Goal: Task Accomplishment & Management: Manage account settings

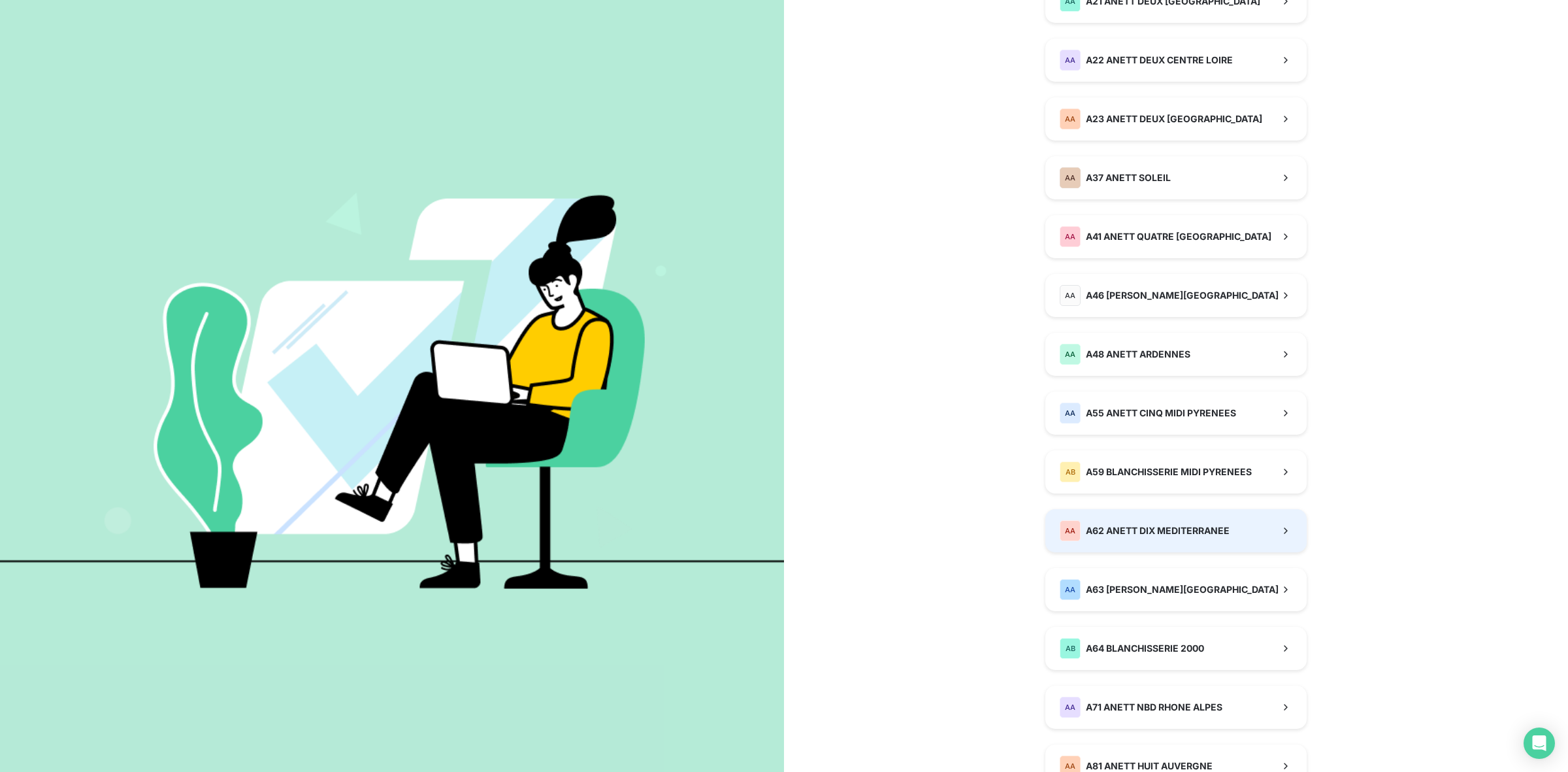
scroll to position [490, 0]
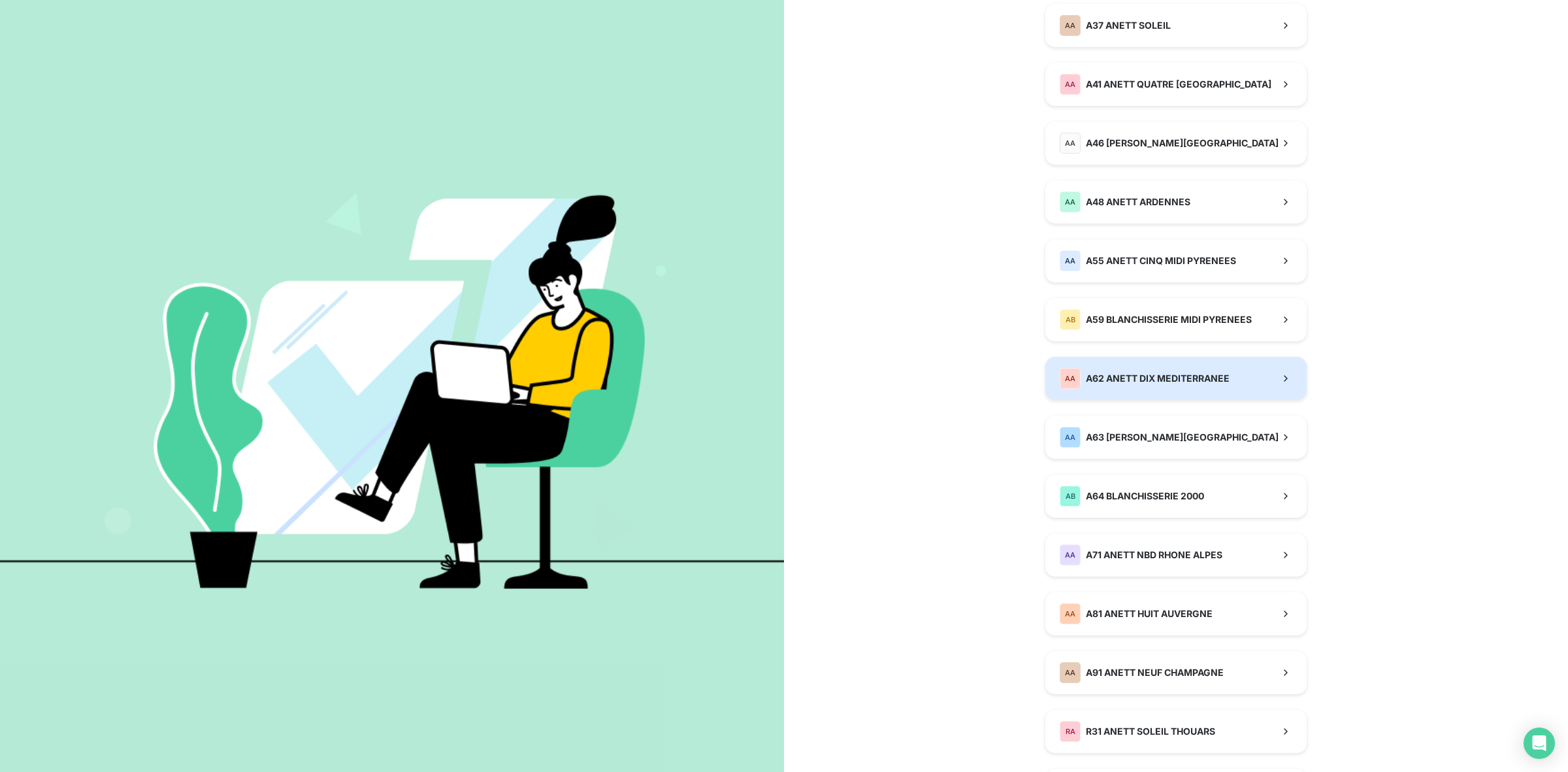
click at [1134, 381] on span "A62 ANETT DIX MEDITERRANEE" at bounding box center [1157, 378] width 144 height 13
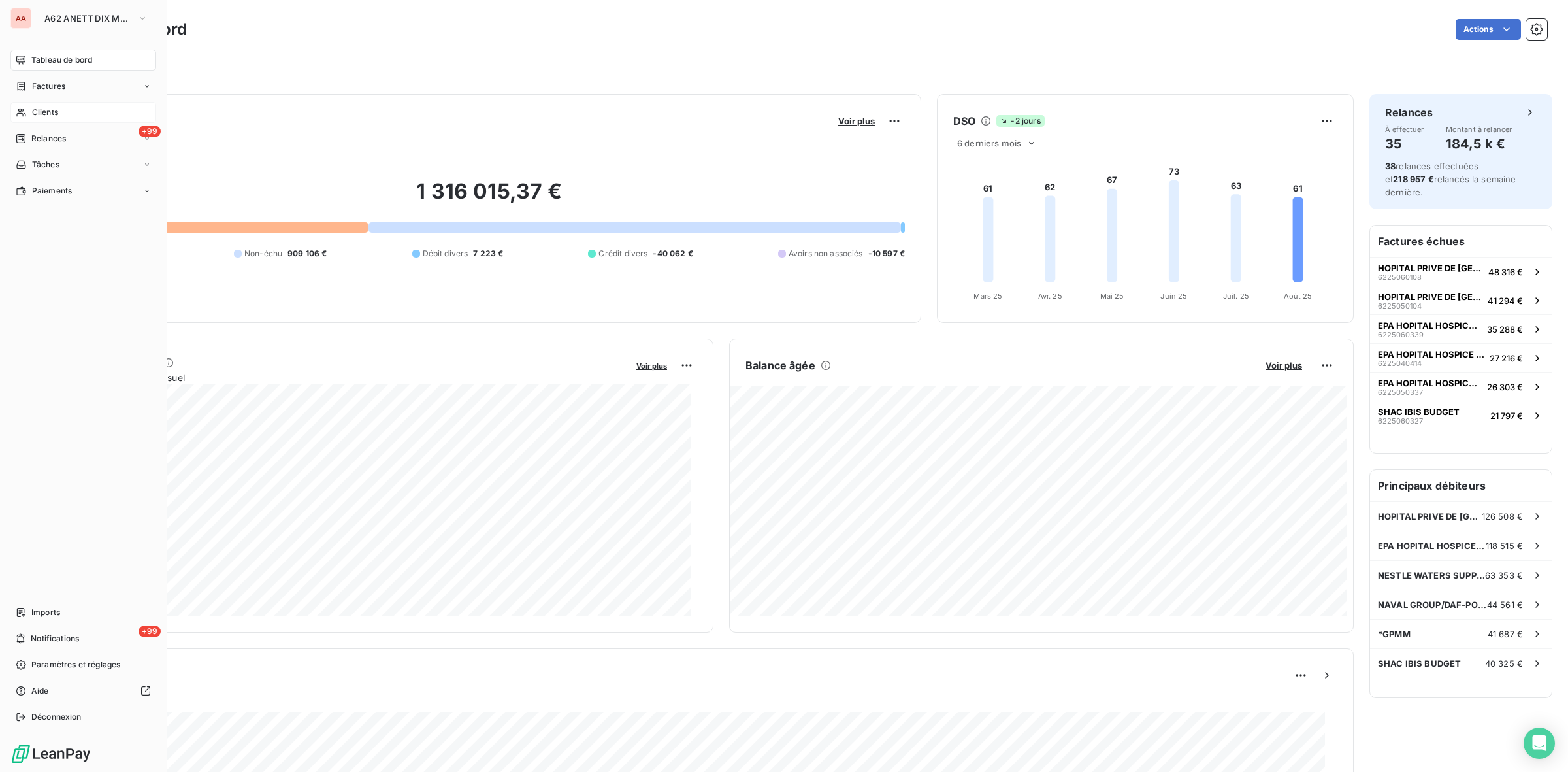
click at [50, 109] on span "Clients" at bounding box center [45, 112] width 26 height 12
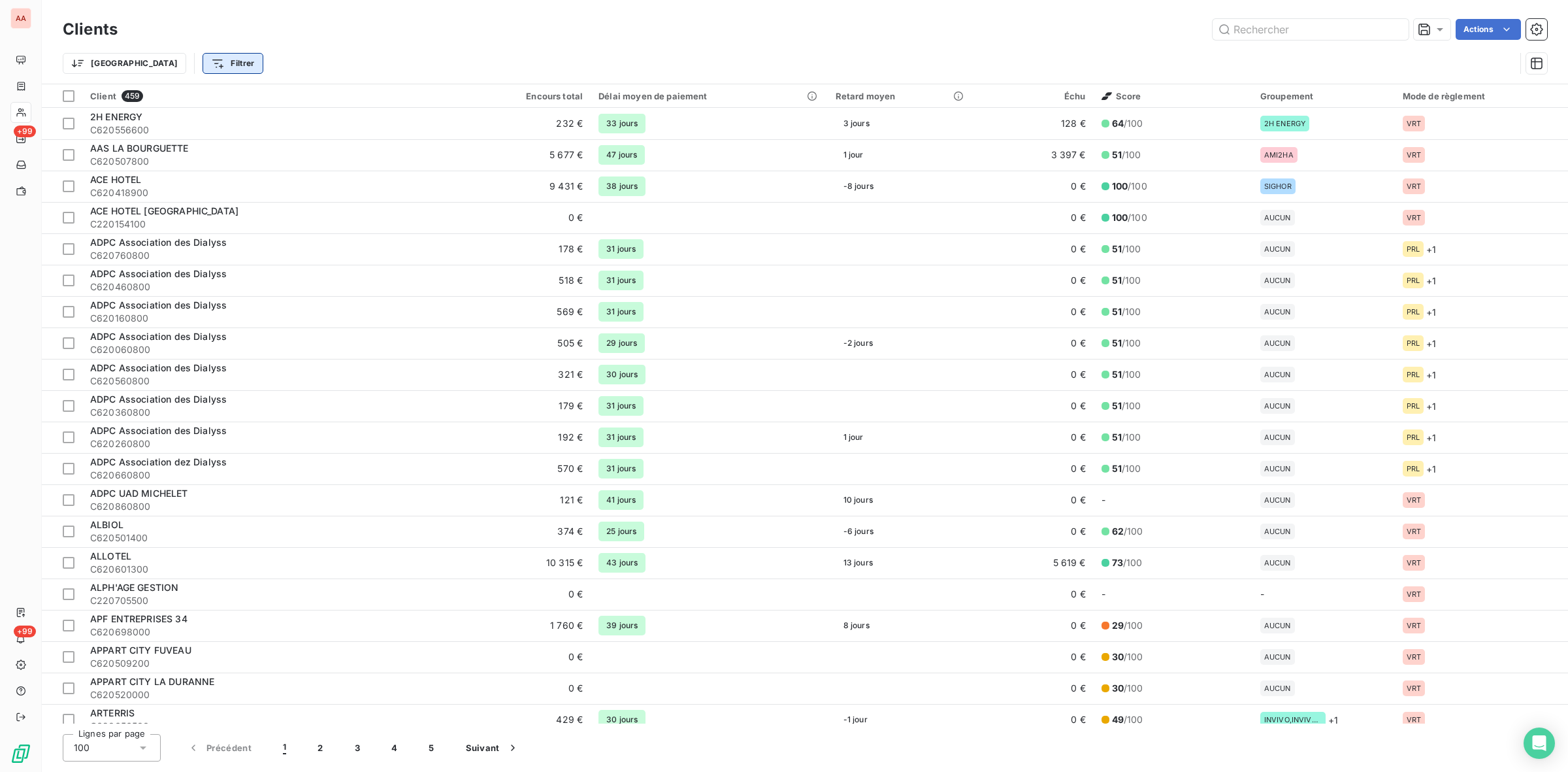
click at [160, 64] on html "AA +99 +99 Clients Actions Trier Filtrer Client 459 Encours total Délai moyen d…" at bounding box center [784, 386] width 1568 height 772
click at [94, 61] on html "AA +99 +99 Clients Actions Trier Filtrer Rechercher et sélectionner Client Plan…" at bounding box center [784, 386] width 1568 height 772
click at [111, 68] on html "AA +99 +99 Clients Actions Trier Filtrer Client 459 Encours total Délai moyen d…" at bounding box center [784, 386] width 1568 height 772
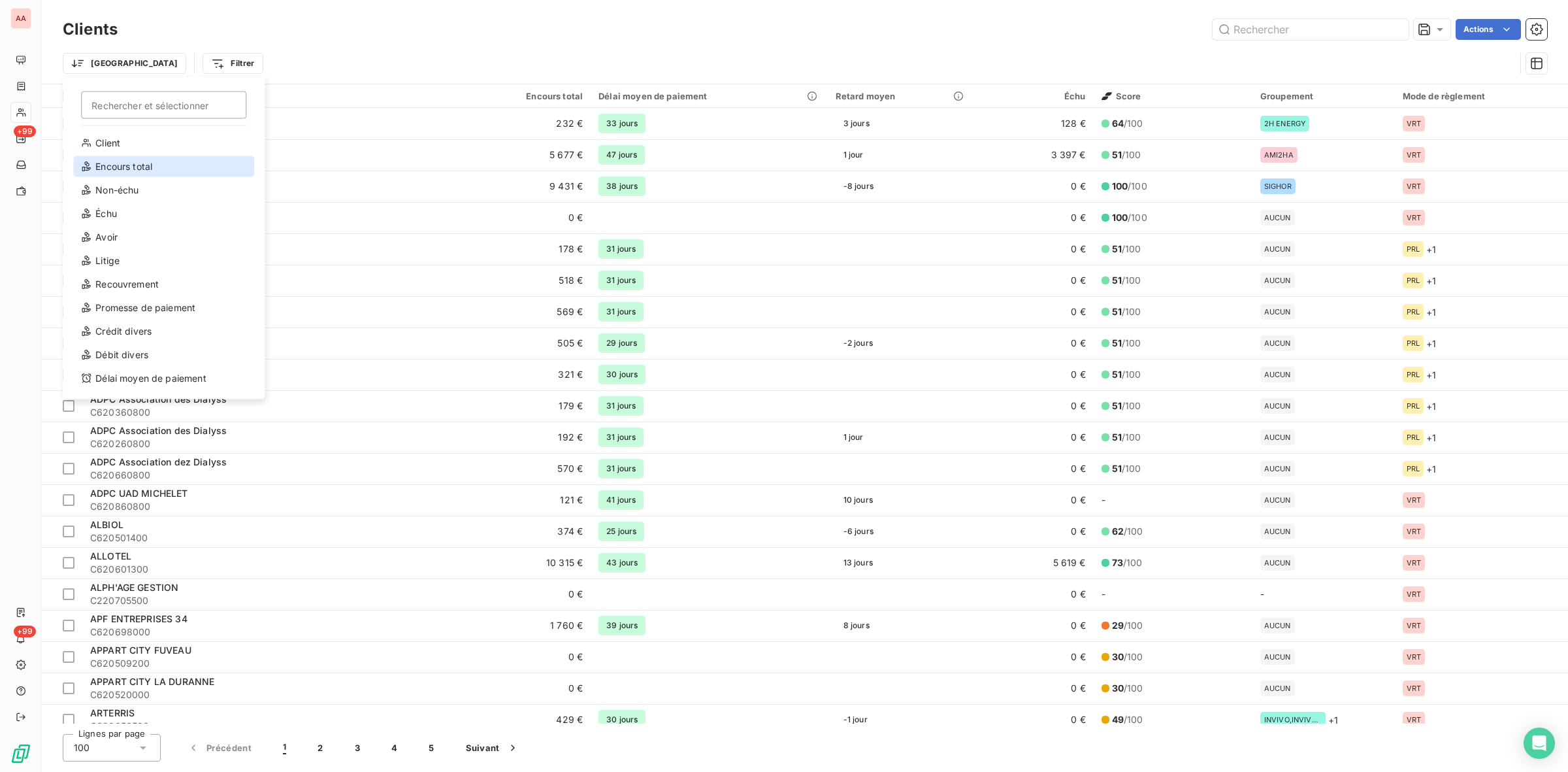
click at [146, 162] on div "Encours total" at bounding box center [164, 166] width 181 height 21
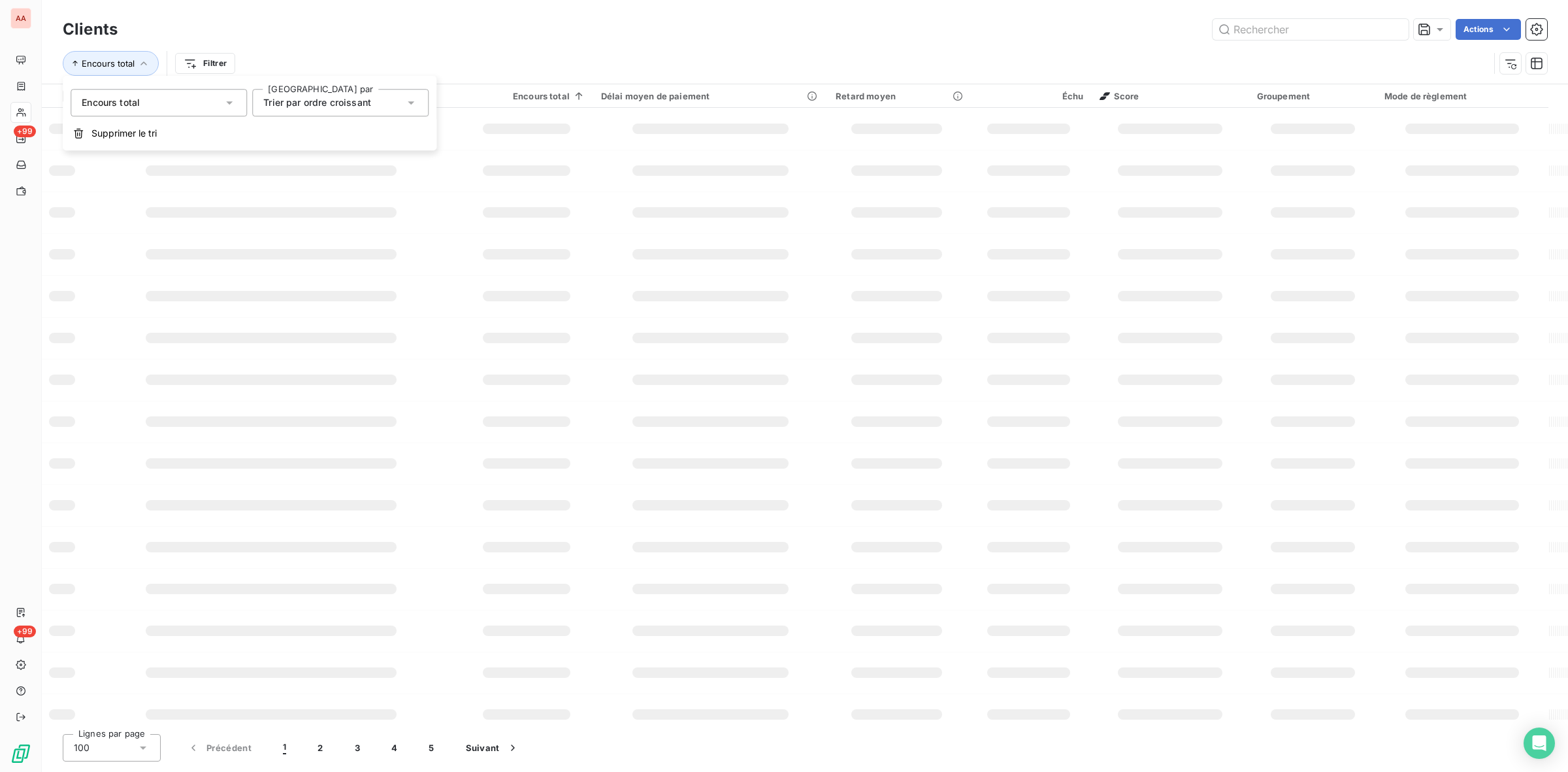
click at [313, 112] on div "Trier par ordre croissant" at bounding box center [340, 103] width 177 height 28
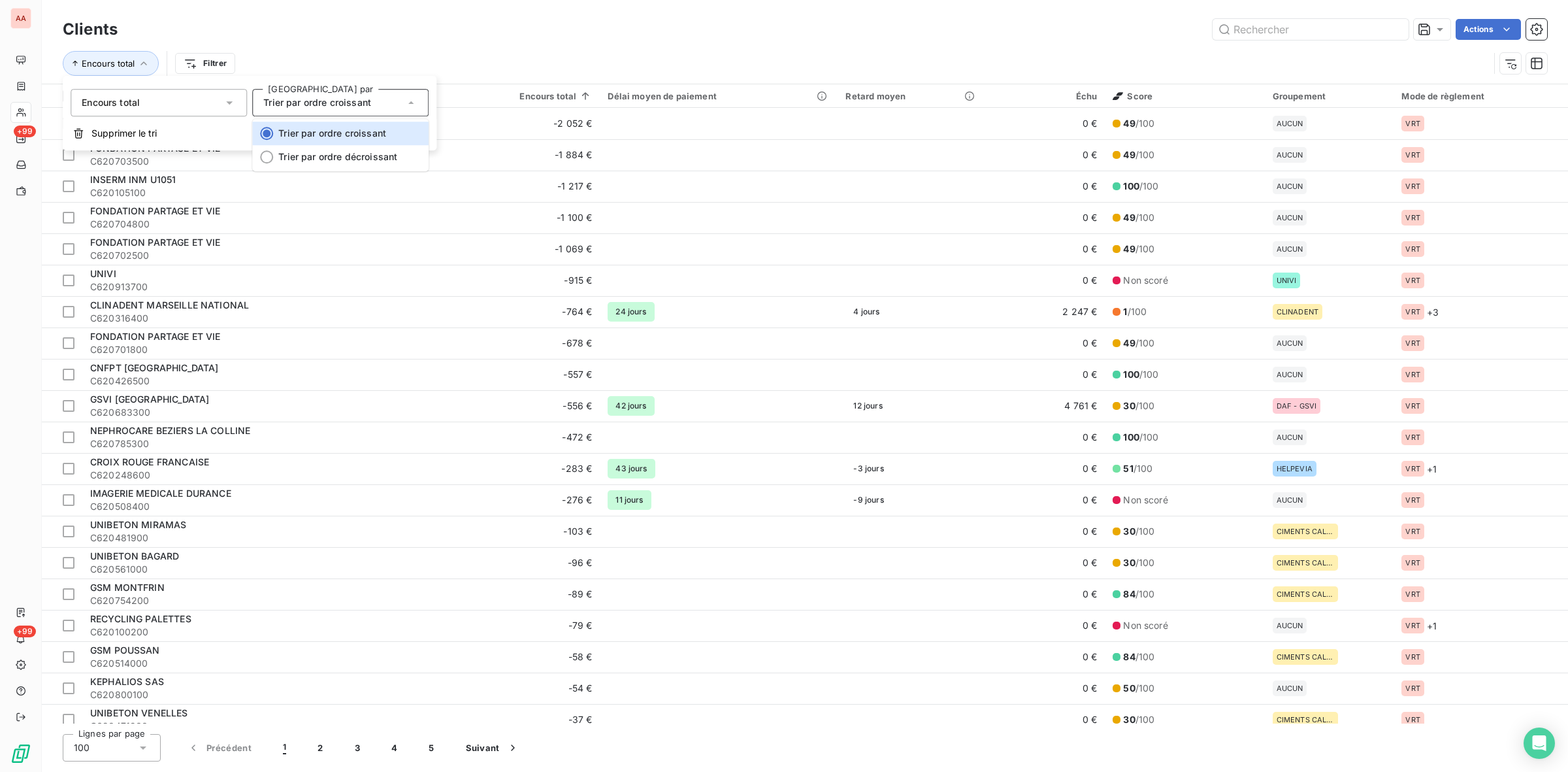
click at [329, 103] on span "Trier par ordre croissant" at bounding box center [317, 102] width 108 height 11
click at [374, 109] on div "Trier par ordre croissant" at bounding box center [334, 103] width 141 height 18
click at [157, 136] on span "Supprimer le tri" at bounding box center [124, 133] width 65 height 13
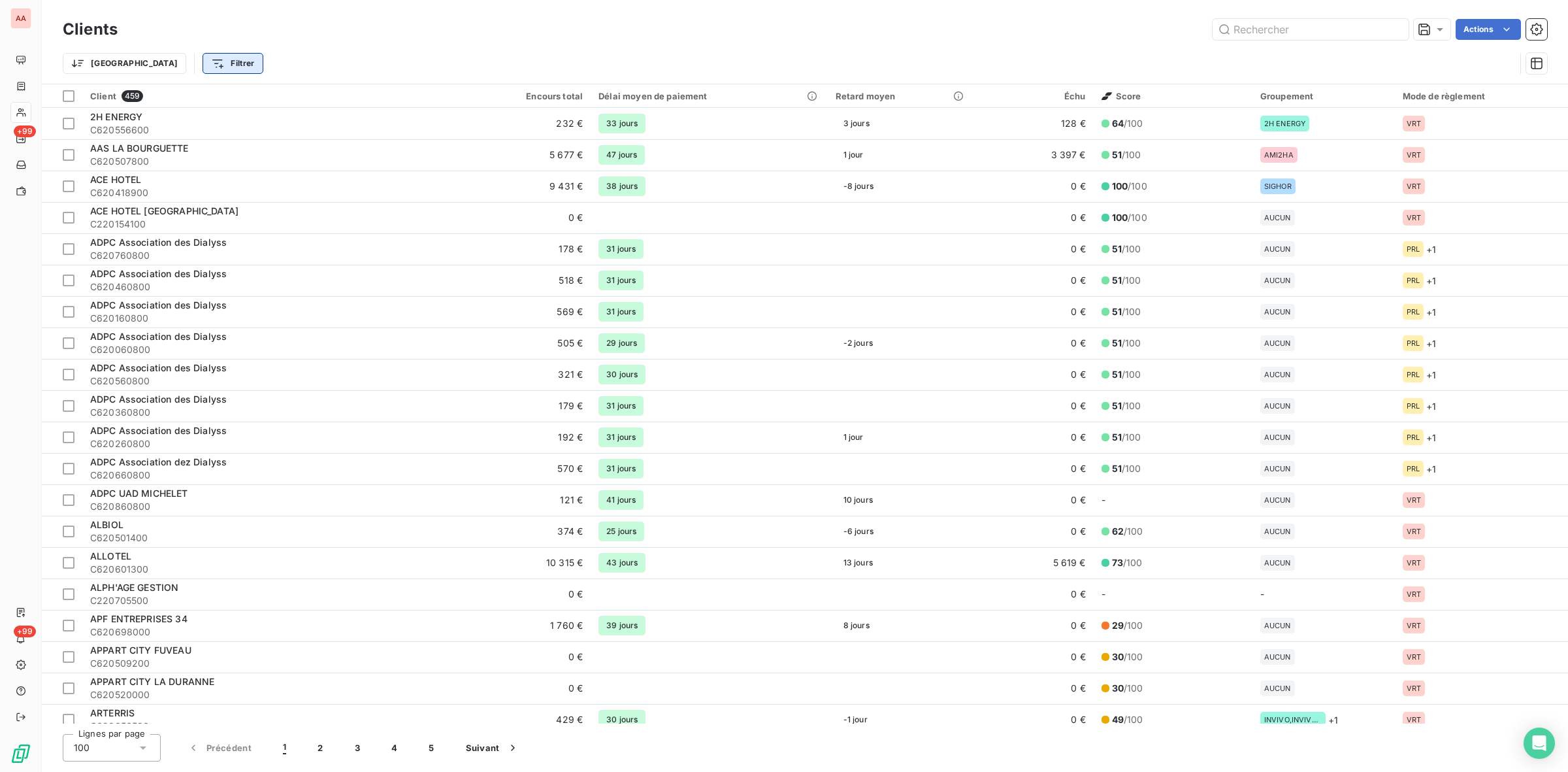
click at [185, 67] on html "AA +99 +99 Clients Actions Trier Filtrer Client 459 Encours total Délai moyen d…" at bounding box center [784, 386] width 1568 height 772
click at [419, 54] on html "AA +99 +99 Clients Actions Trier Filtrer Rechercher et sélectionner Client Plan…" at bounding box center [784, 386] width 1568 height 772
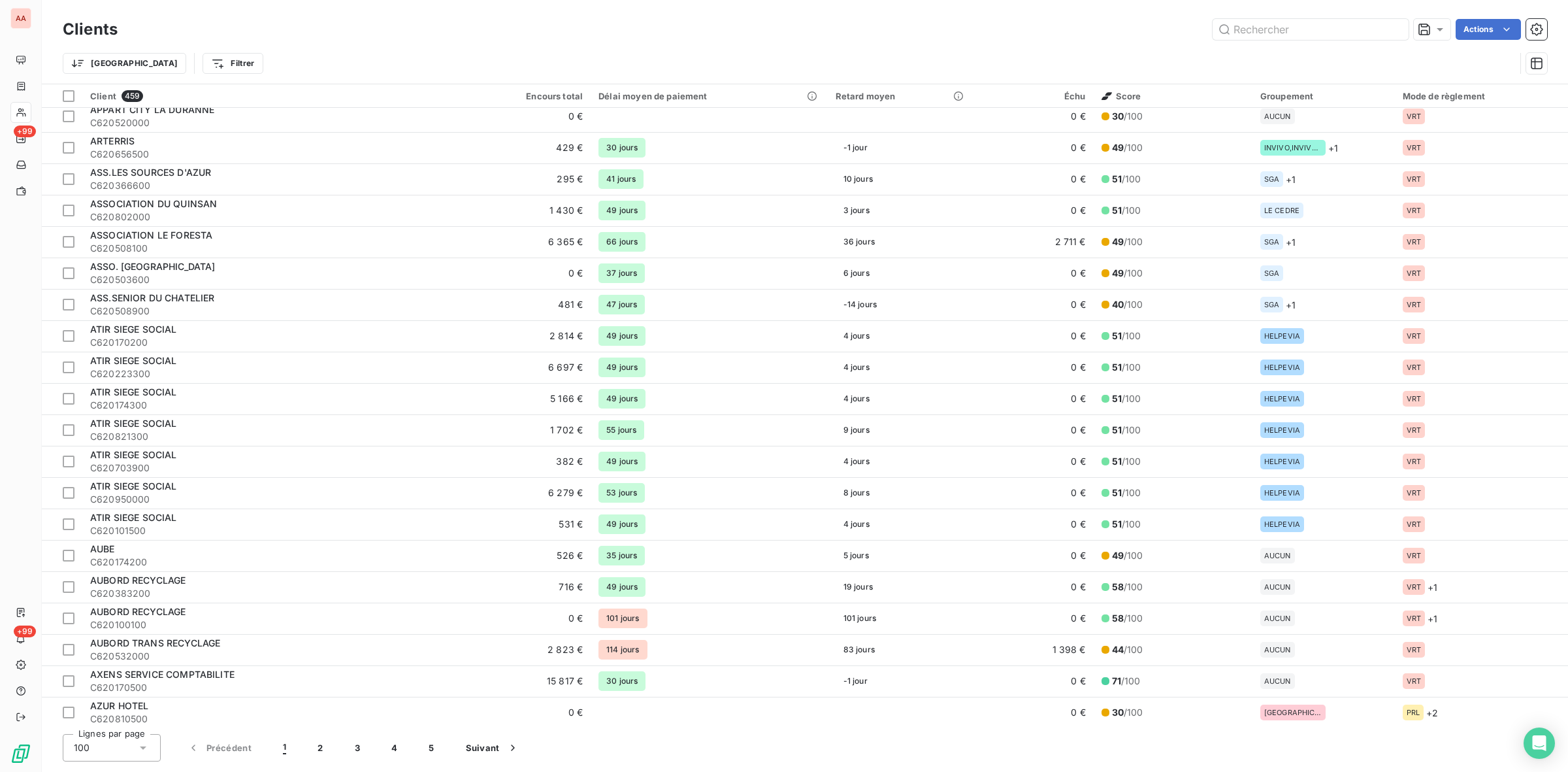
scroll to position [245, 0]
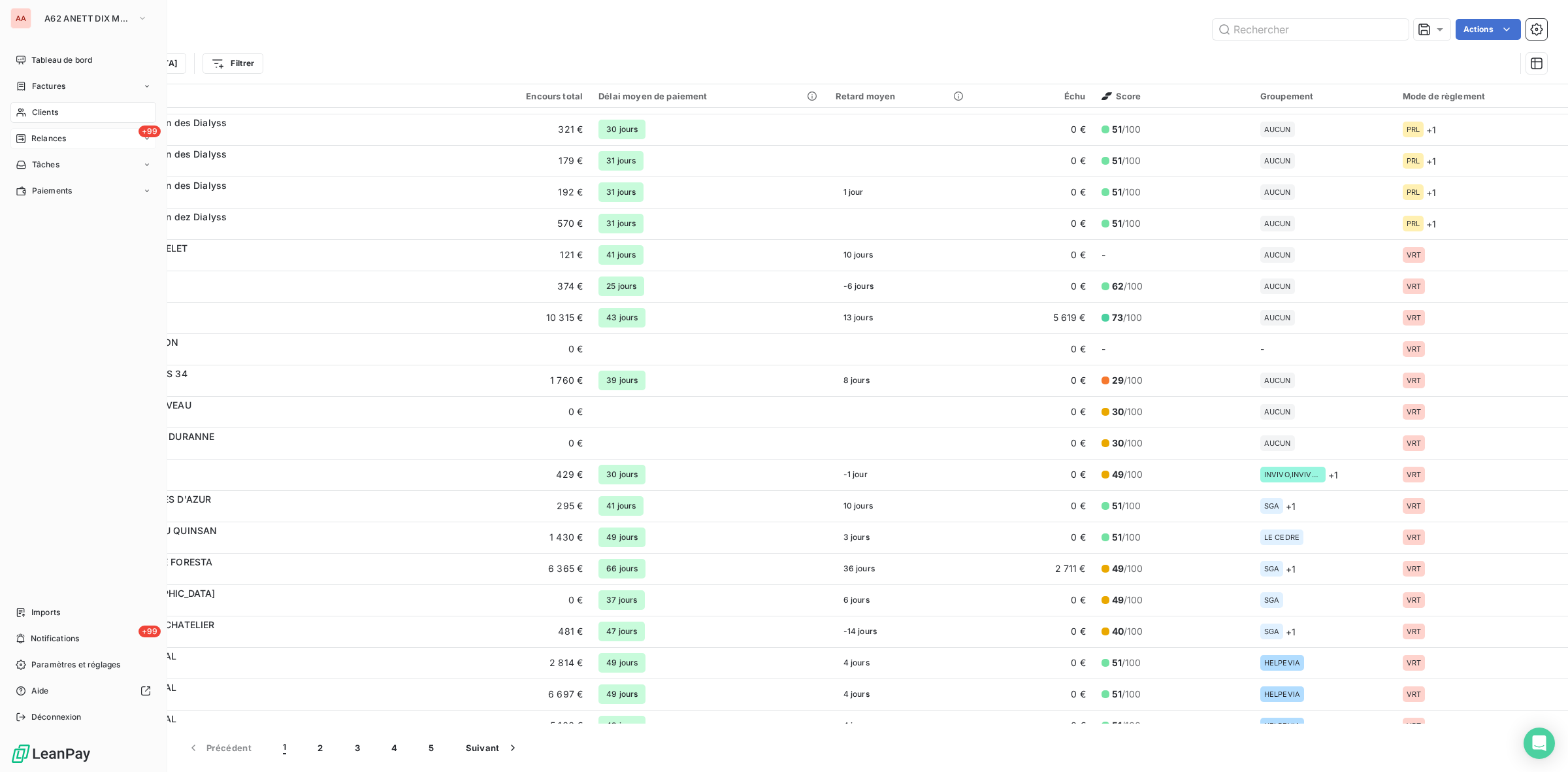
click at [82, 141] on div "+99 Relances" at bounding box center [84, 138] width 146 height 21
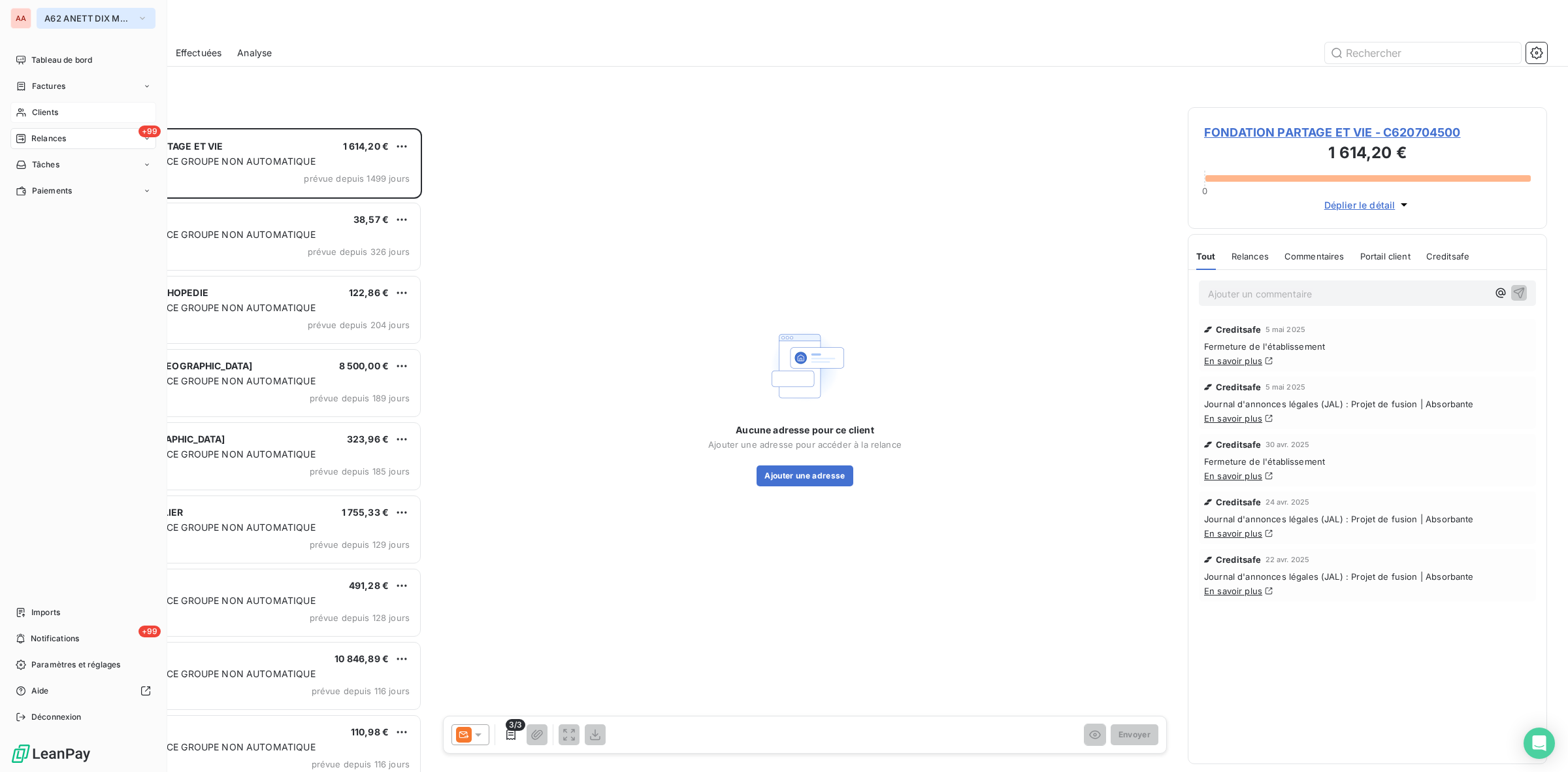
click at [62, 22] on span "A62 ANETT DIX MEDITERRANEE" at bounding box center [88, 18] width 88 height 11
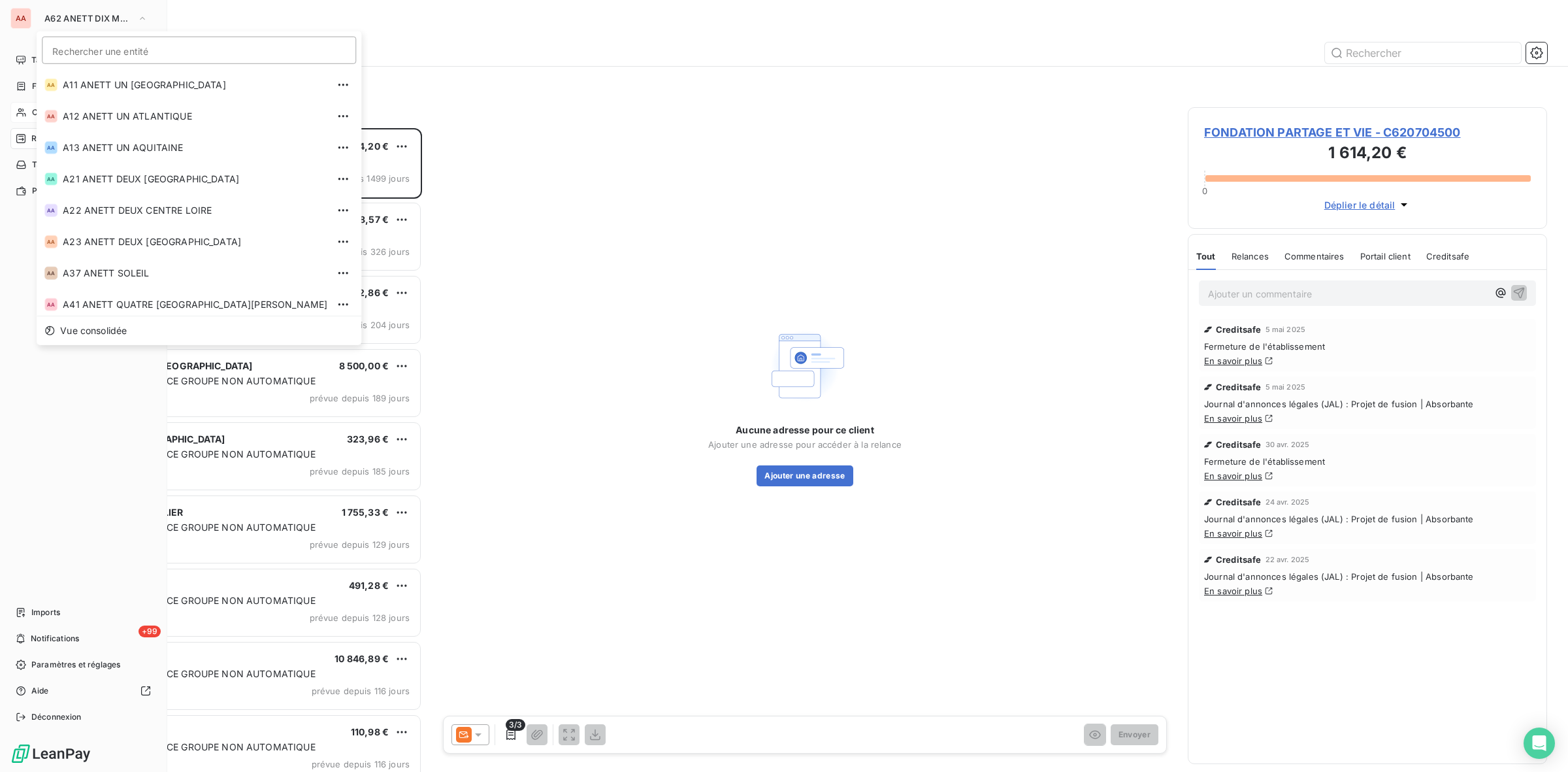
scroll to position [161, 0]
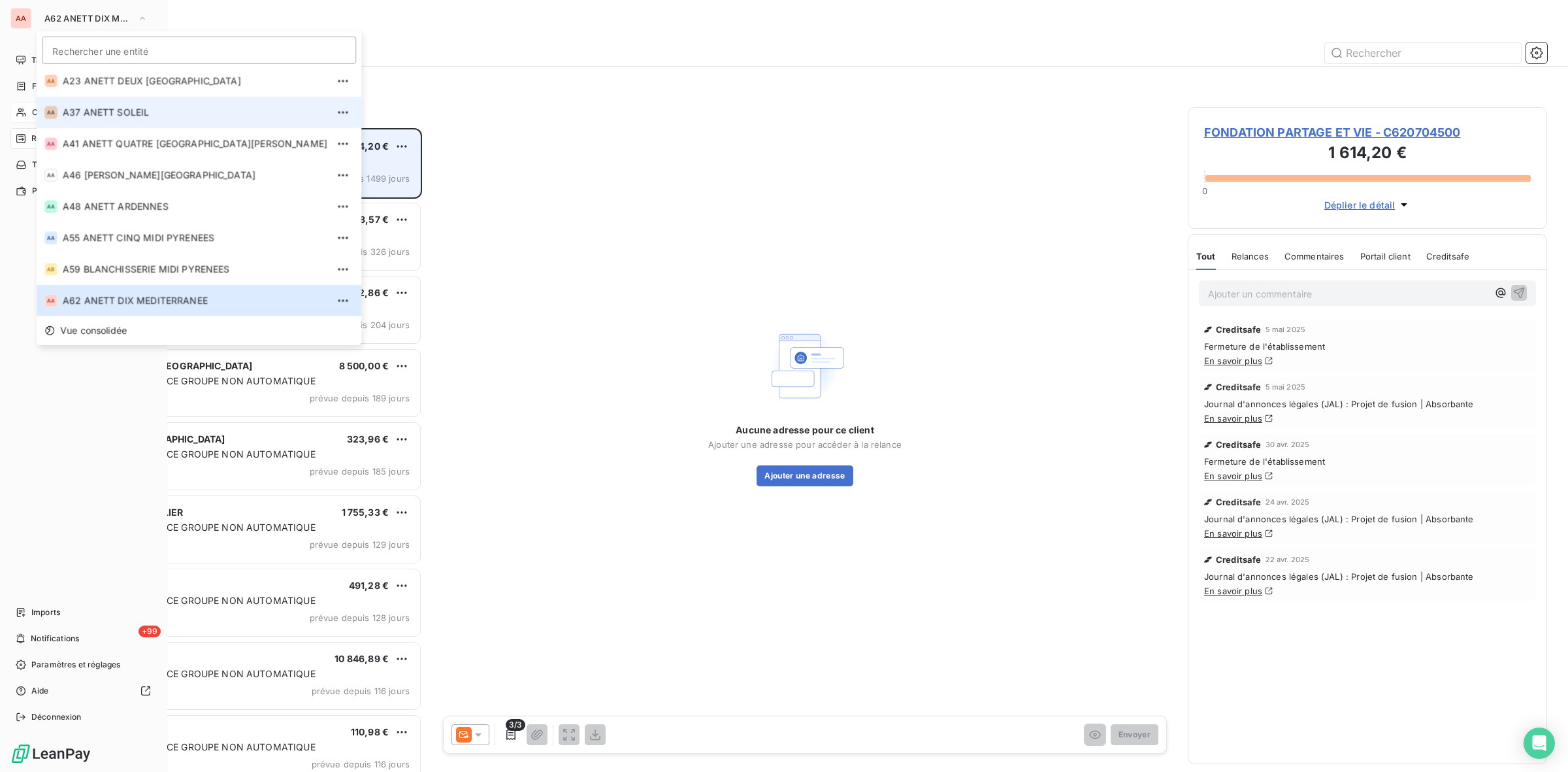
drag, startPoint x: 110, startPoint y: 118, endPoint x: 230, endPoint y: 129, distance: 120.5
click at [110, 118] on span "A37 ANETT SOLEIL" at bounding box center [195, 112] width 265 height 13
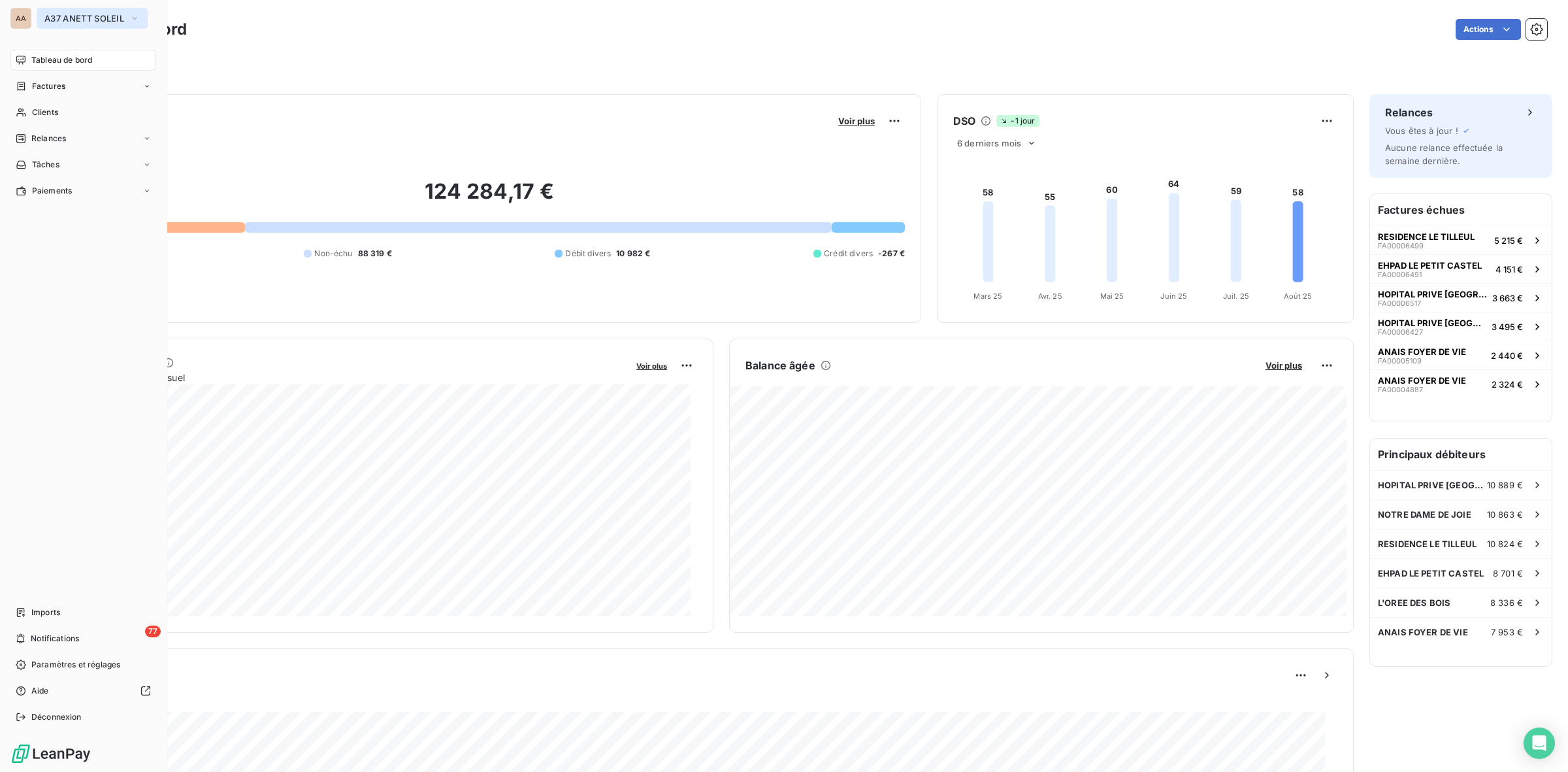
click at [75, 17] on span "A37 ANETT SOLEIL" at bounding box center [84, 18] width 80 height 11
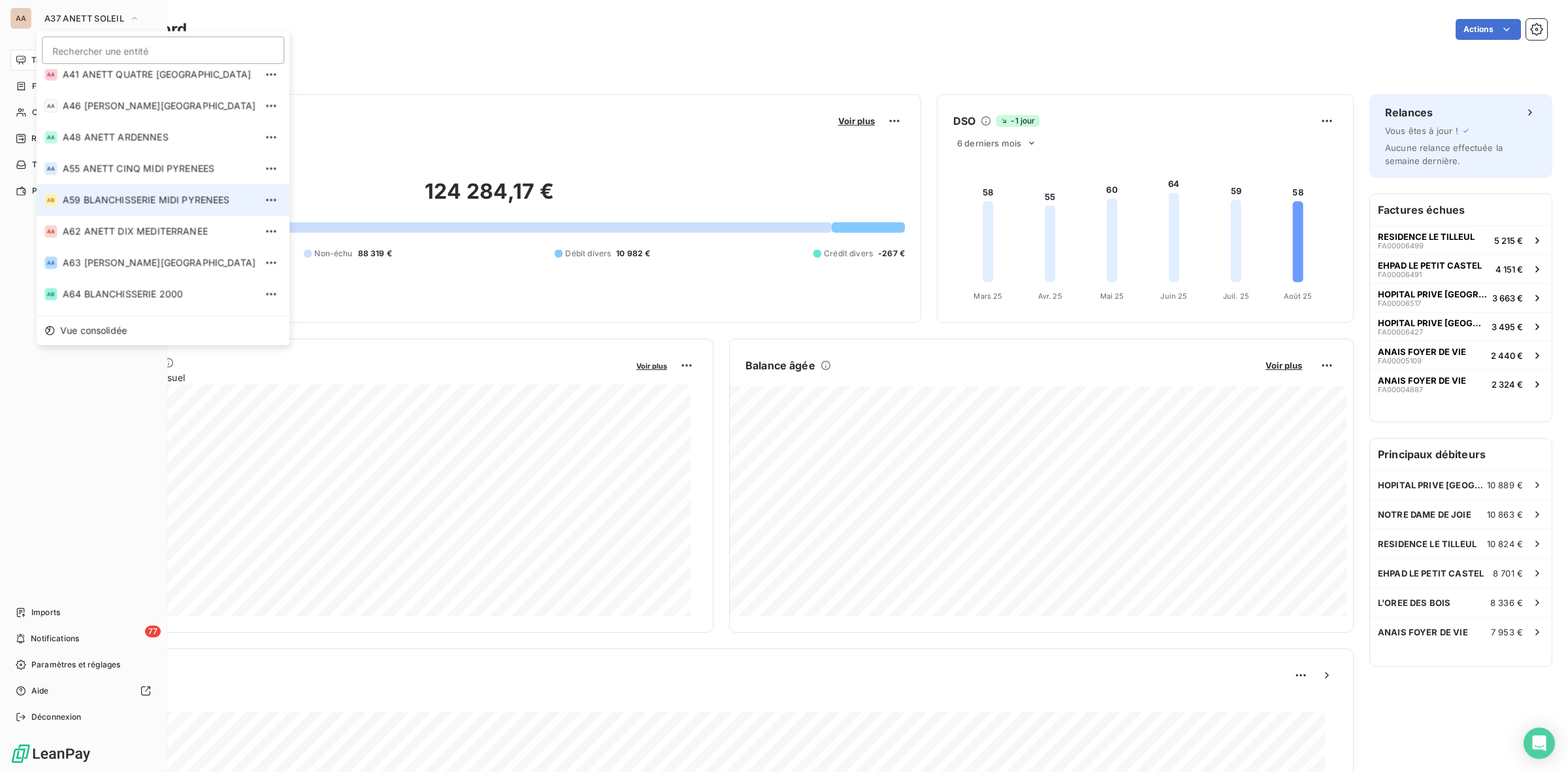
scroll to position [245, 0]
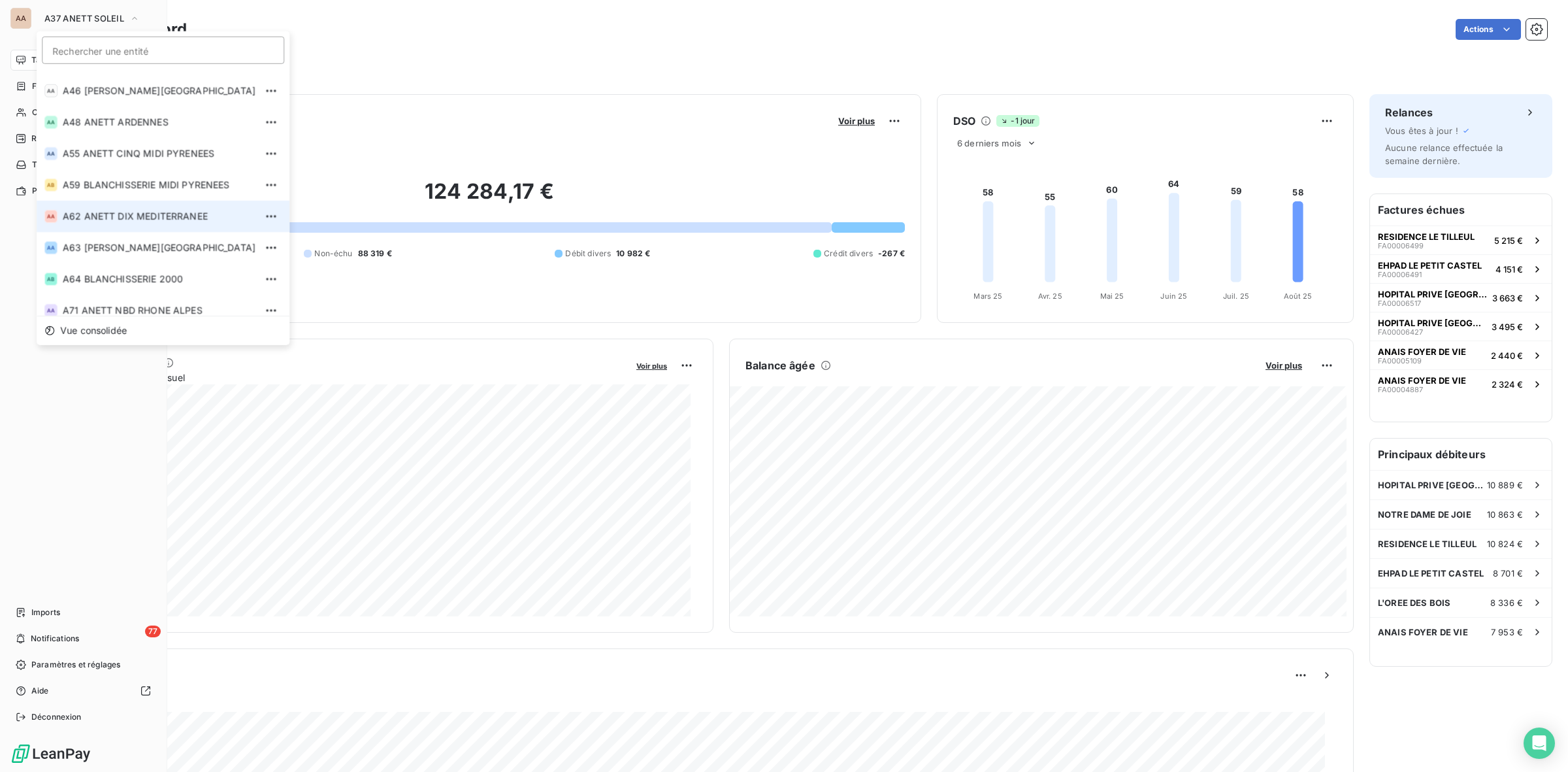
click at [135, 208] on li "AA A62 ANETT DIX MEDITERRANEE" at bounding box center [163, 216] width 253 height 31
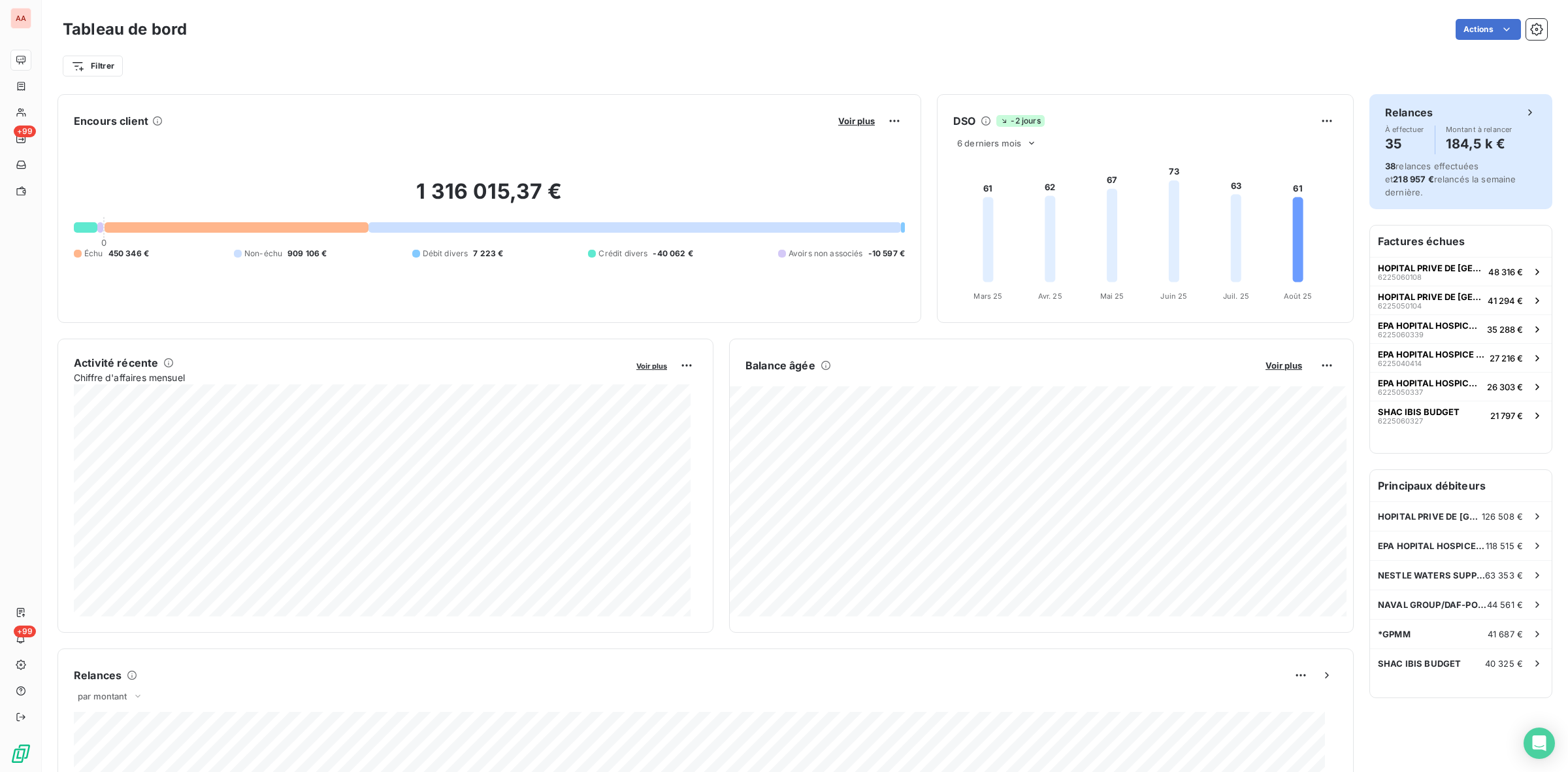
click at [1424, 139] on div "À effectuer 35 Montant à relancer 184,5 k €" at bounding box center [1460, 139] width 151 height 28
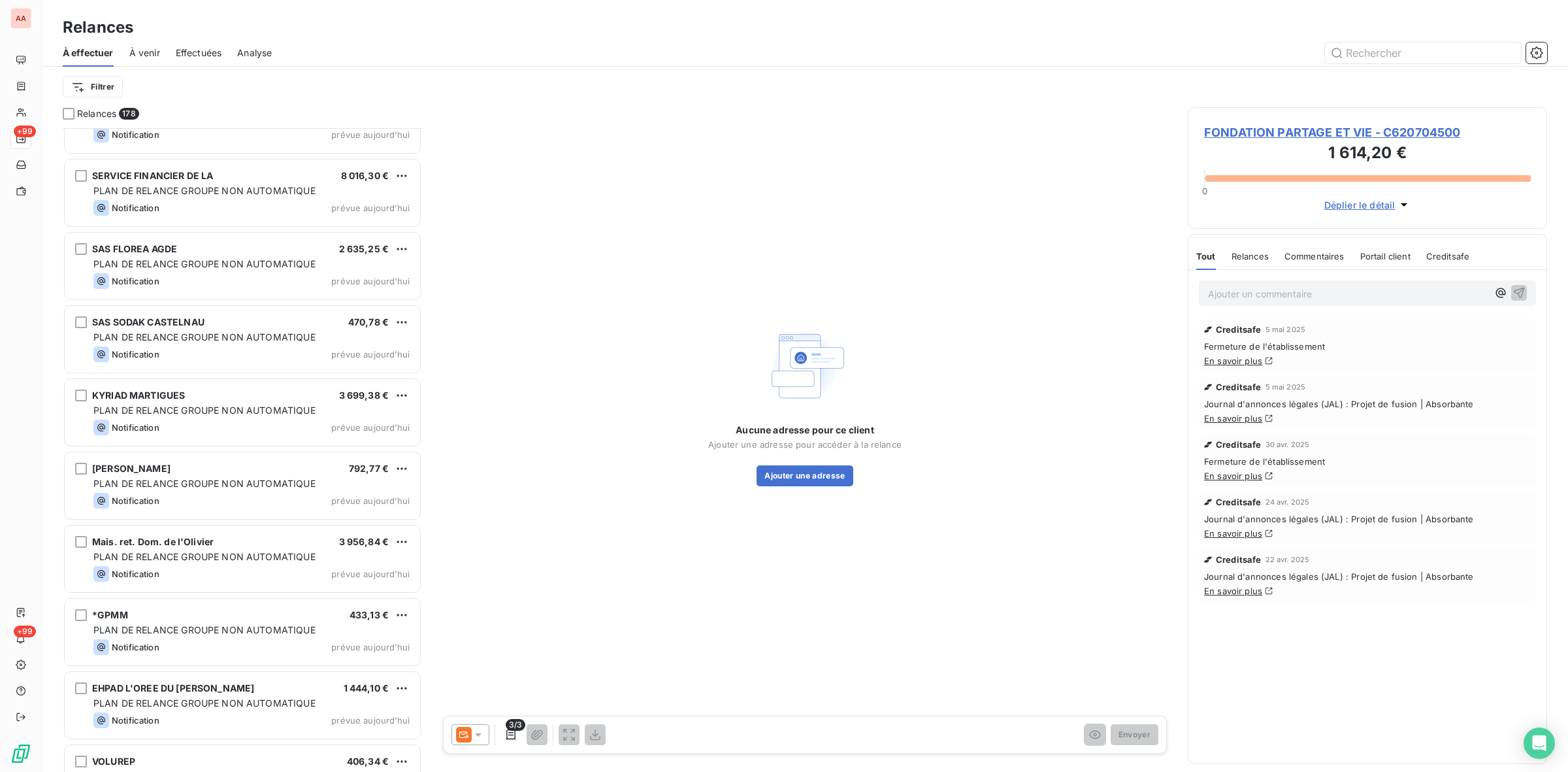
scroll to position [2942, 0]
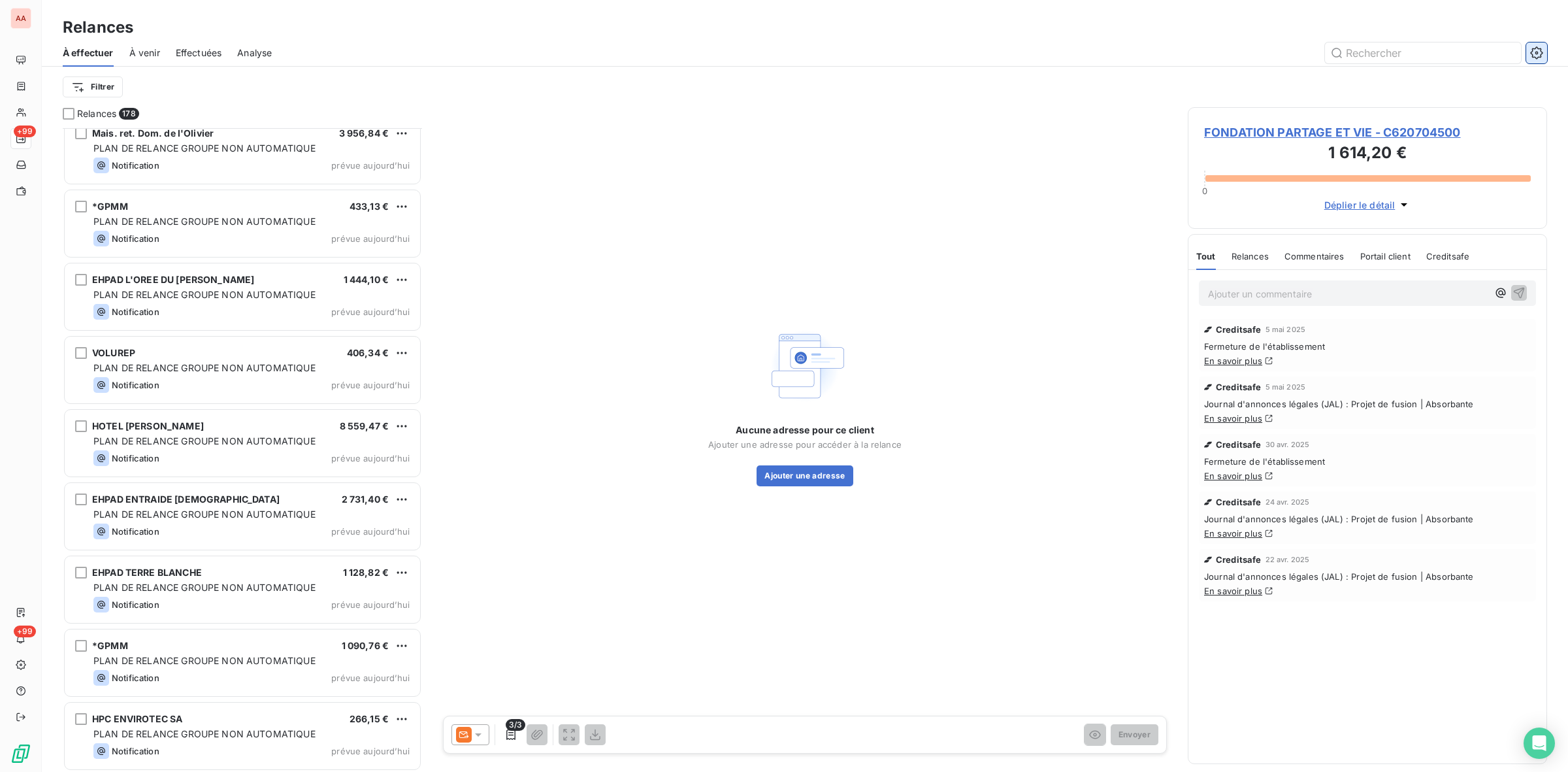
click at [1533, 51] on icon "button" at bounding box center [1537, 52] width 13 height 13
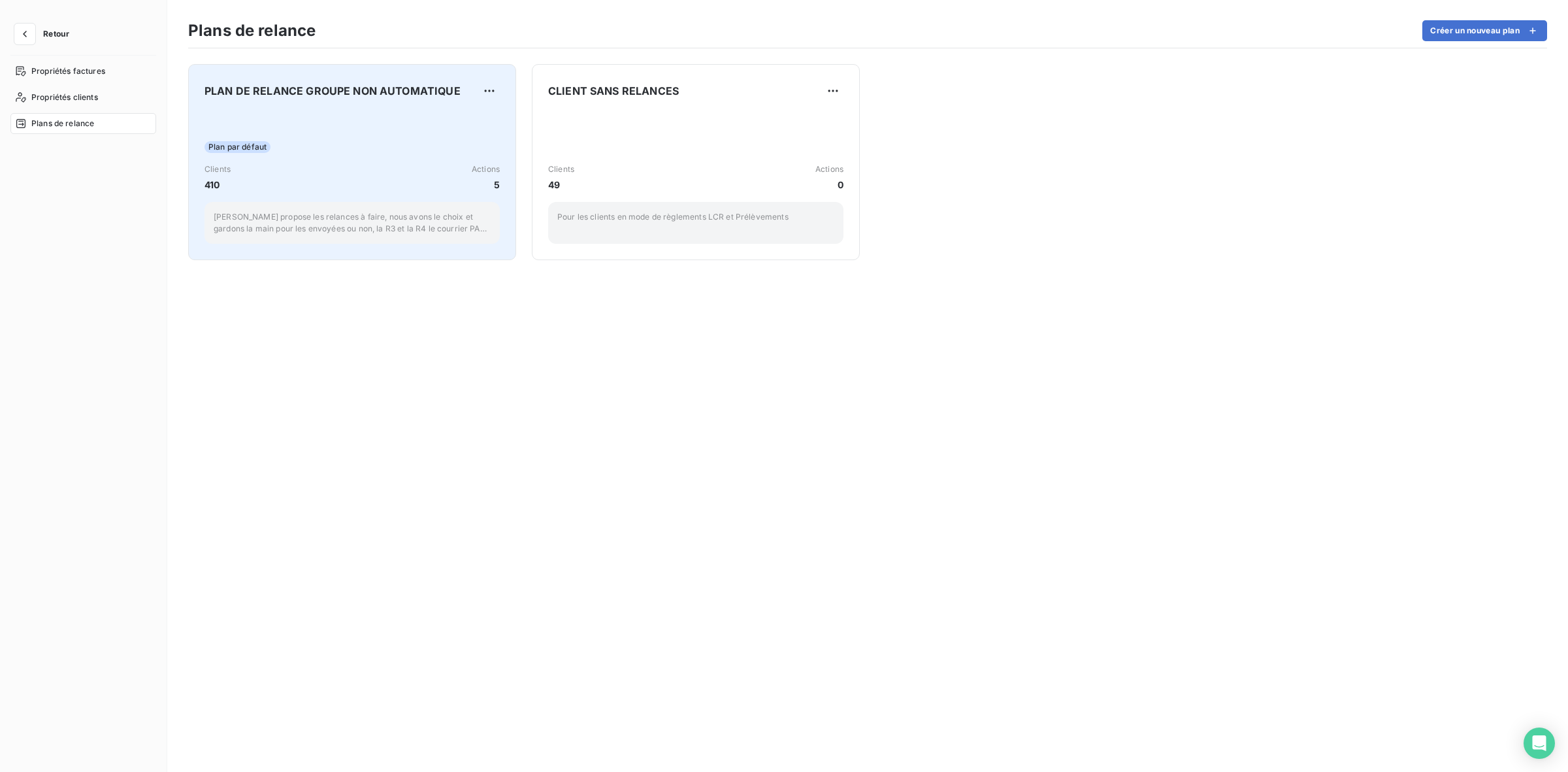
click at [389, 114] on div "Plan par défaut Clients 410 Actions 5 Leanpay propose les relances à faire, nou…" at bounding box center [352, 178] width 296 height 132
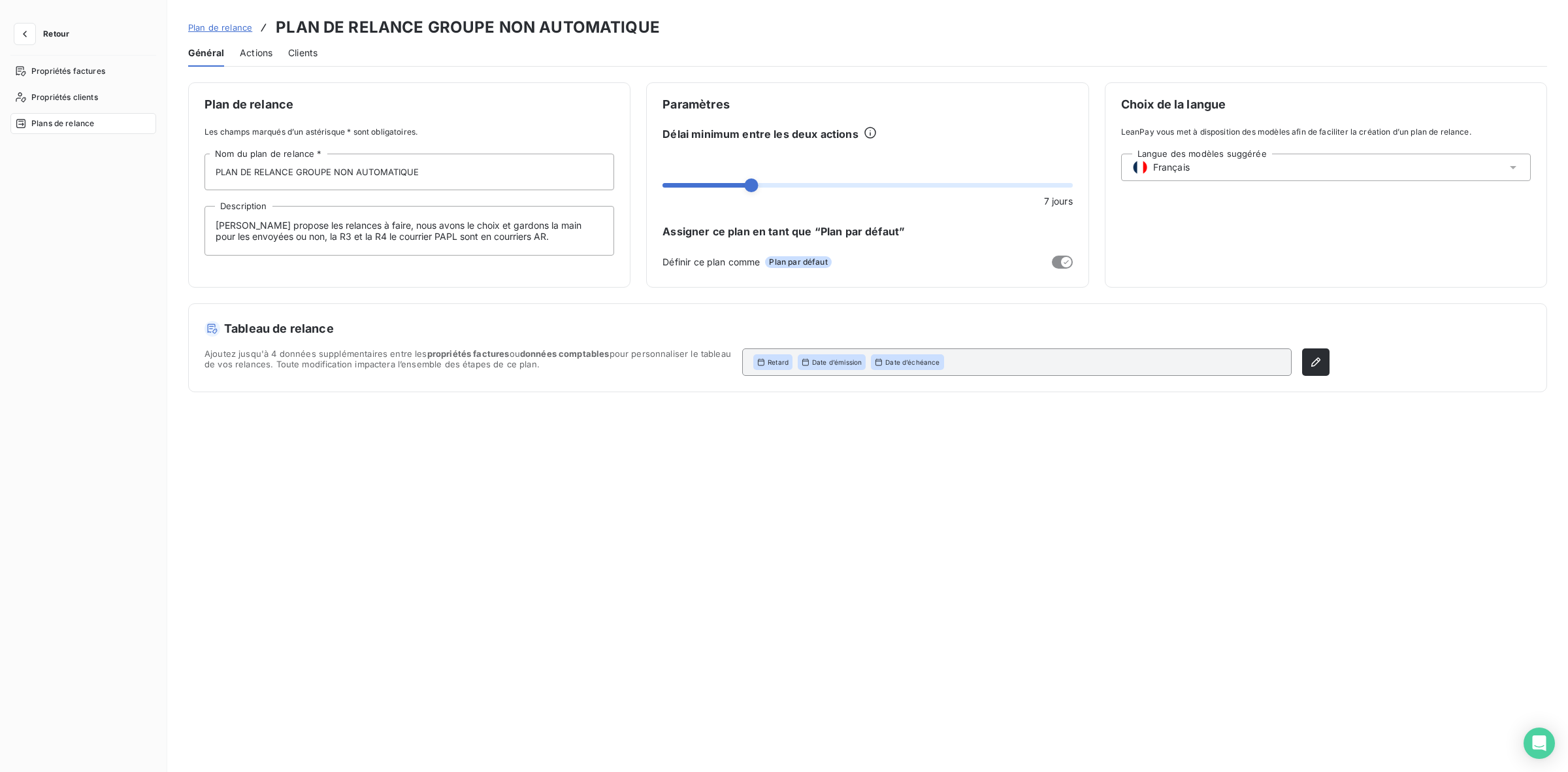
click at [260, 53] on span "Actions" at bounding box center [256, 52] width 33 height 13
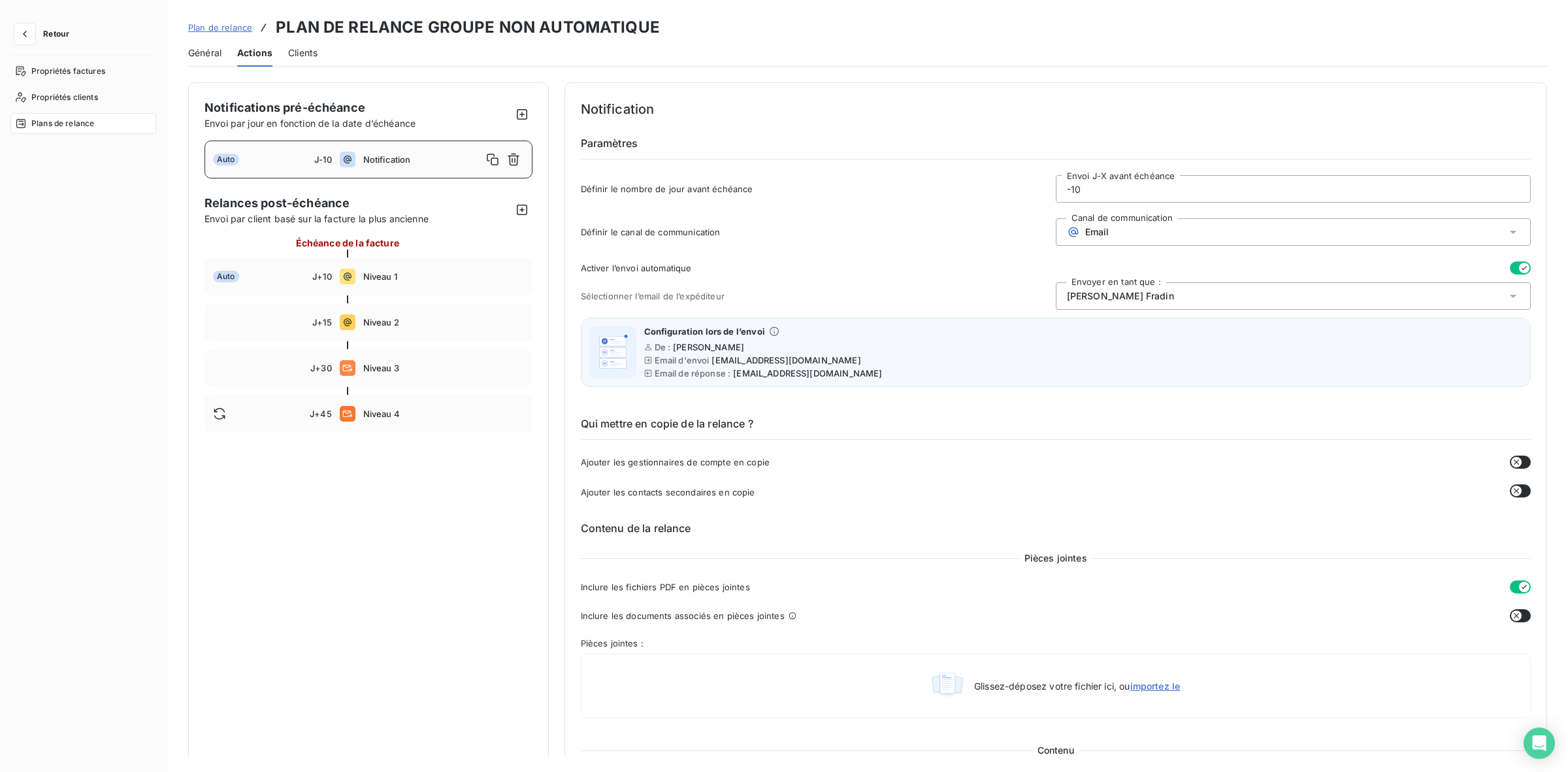
click at [419, 149] on div "Notification" at bounding box center [443, 159] width 160 height 21
click at [1207, 303] on div "Marie-Luce Fradin" at bounding box center [1293, 297] width 475 height 28
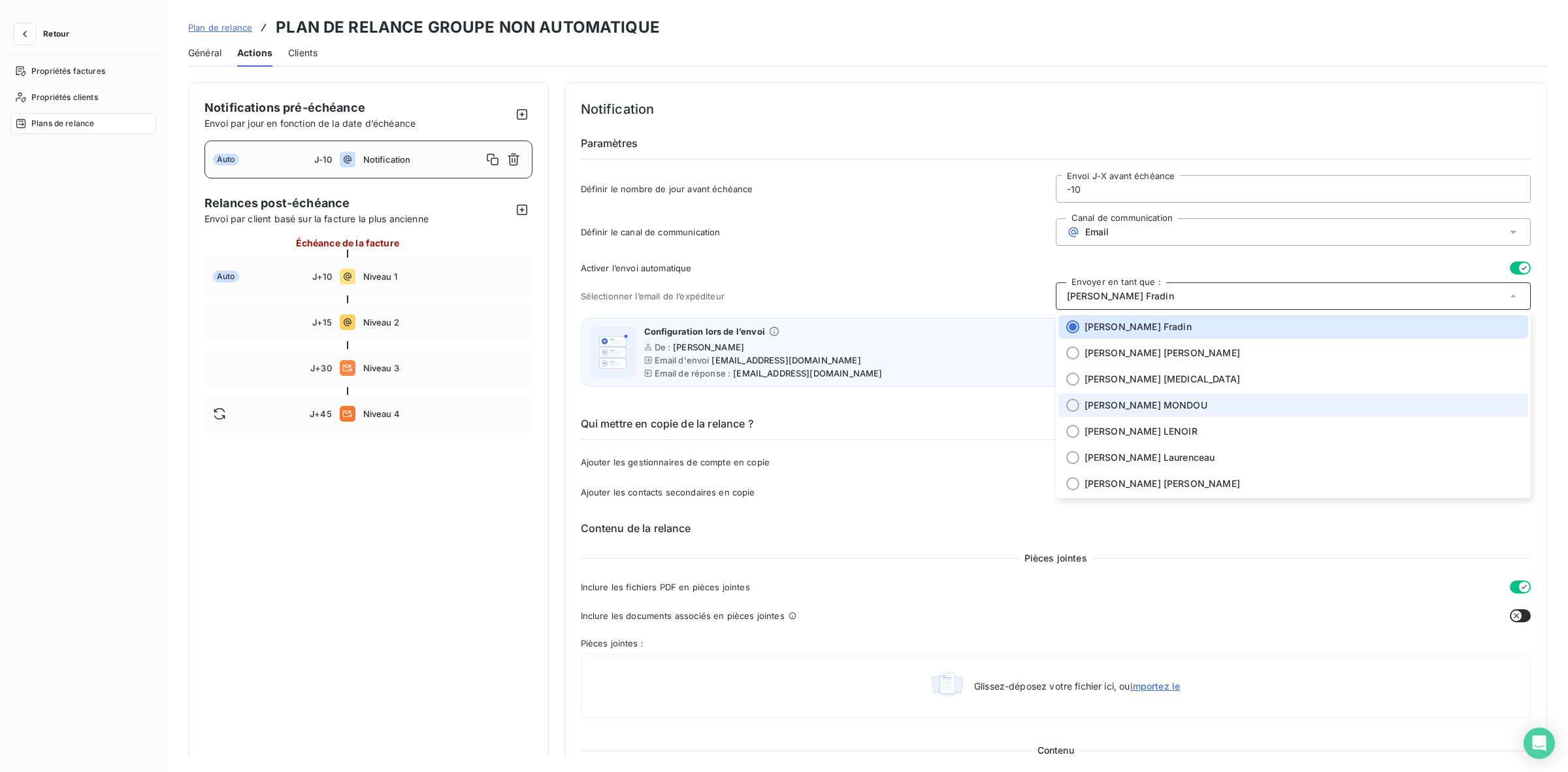
click at [1155, 406] on span "Valérie MONDOU" at bounding box center [1146, 405] width 123 height 13
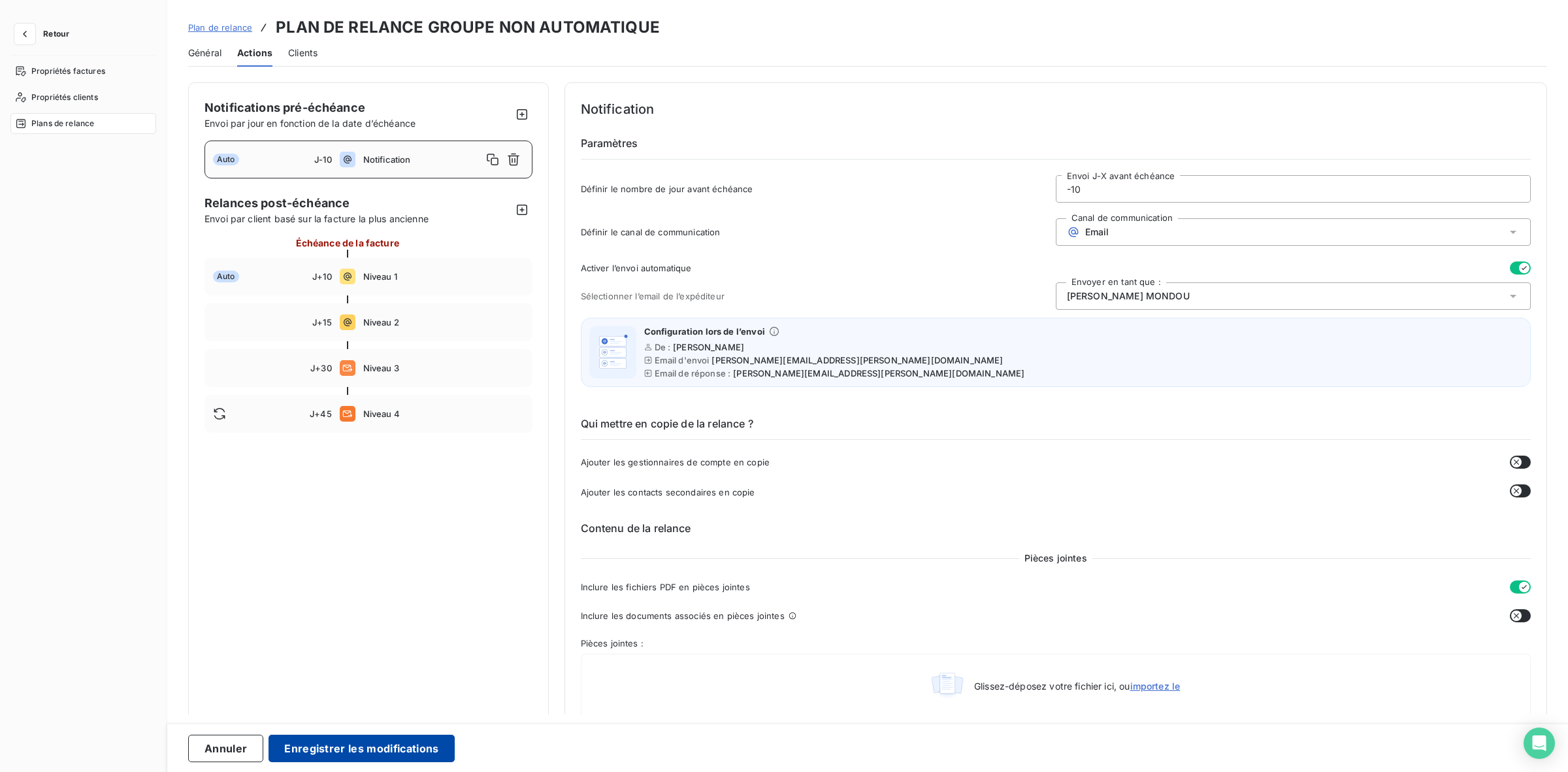
click at [410, 743] on button "Enregistrer les modifications" at bounding box center [362, 748] width 186 height 28
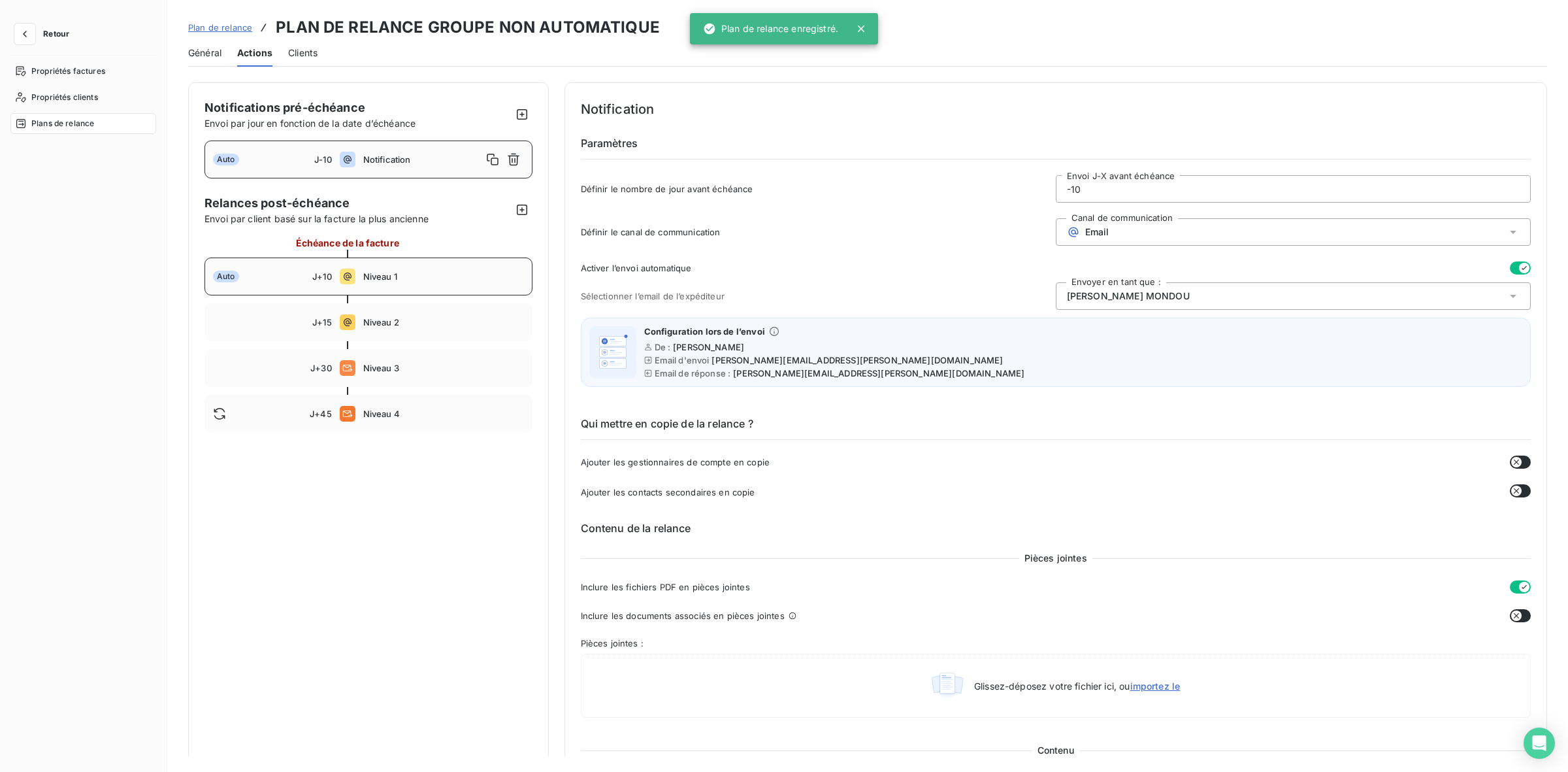
click at [432, 272] on span "Niveau 1" at bounding box center [443, 277] width 160 height 11
type input "10"
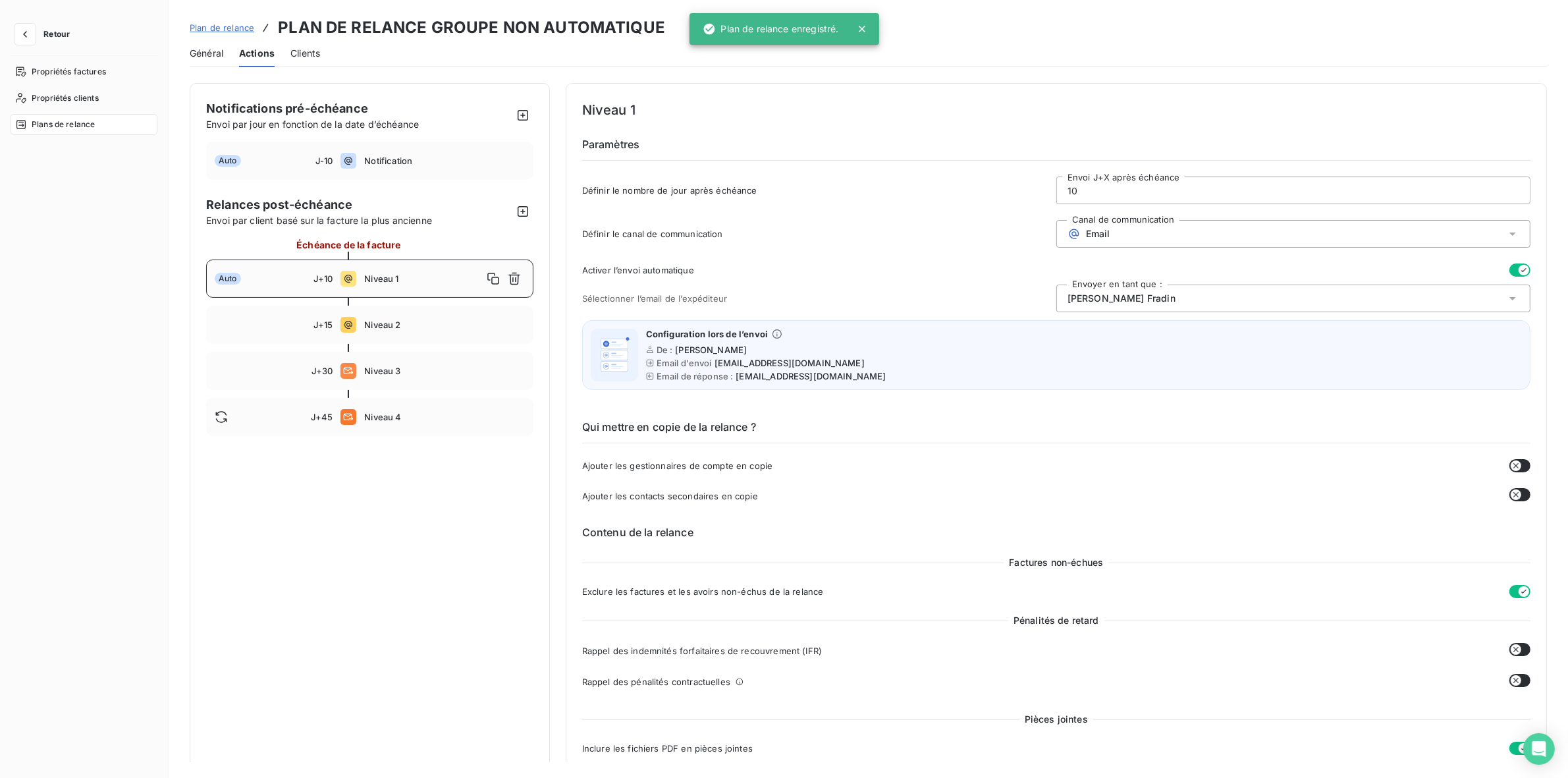
click at [1151, 290] on div "Marie-Luce Fradin" at bounding box center [1293, 299] width 474 height 28
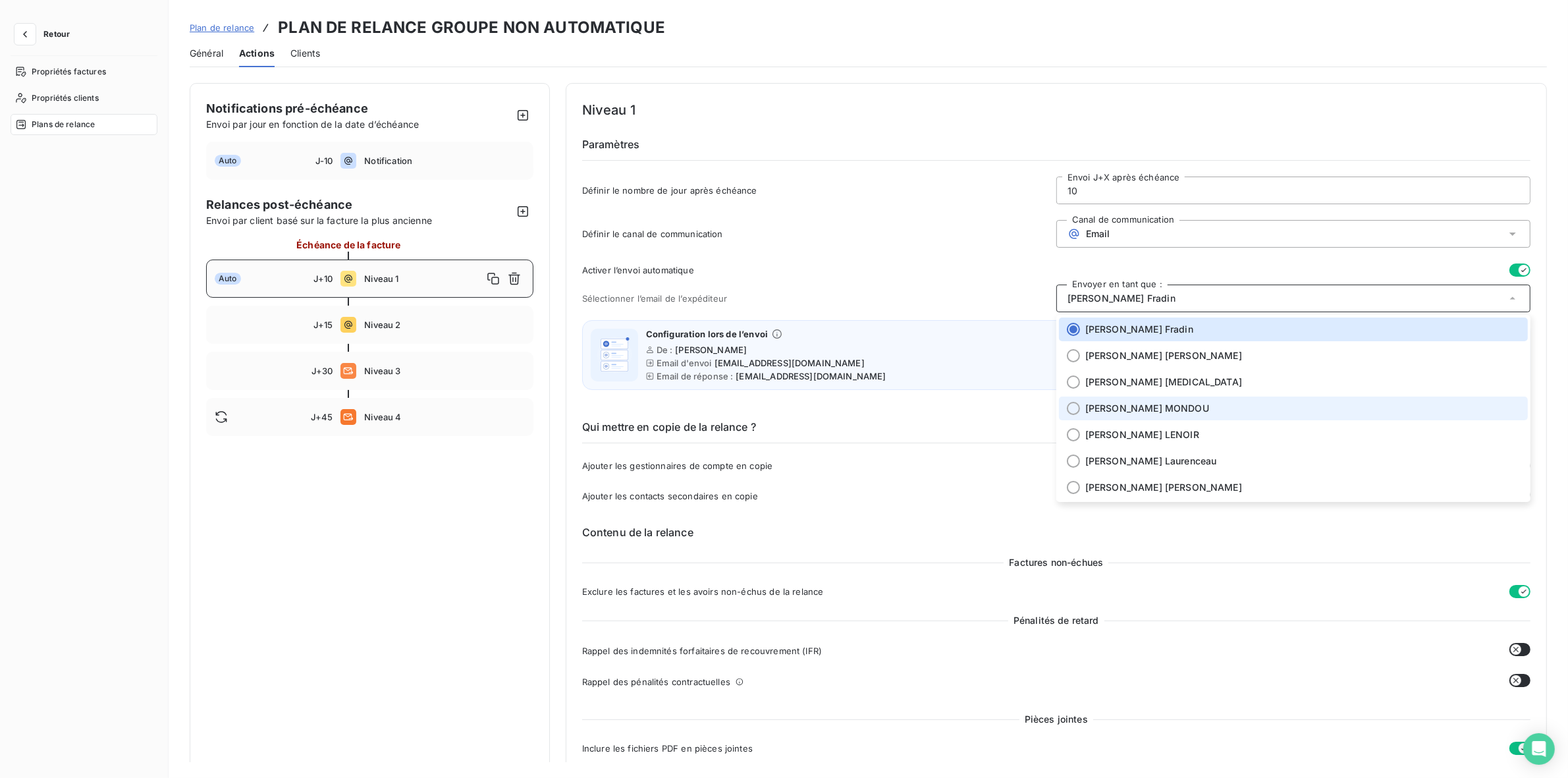
click at [1148, 410] on span "Valérie MONDOU" at bounding box center [1147, 408] width 124 height 13
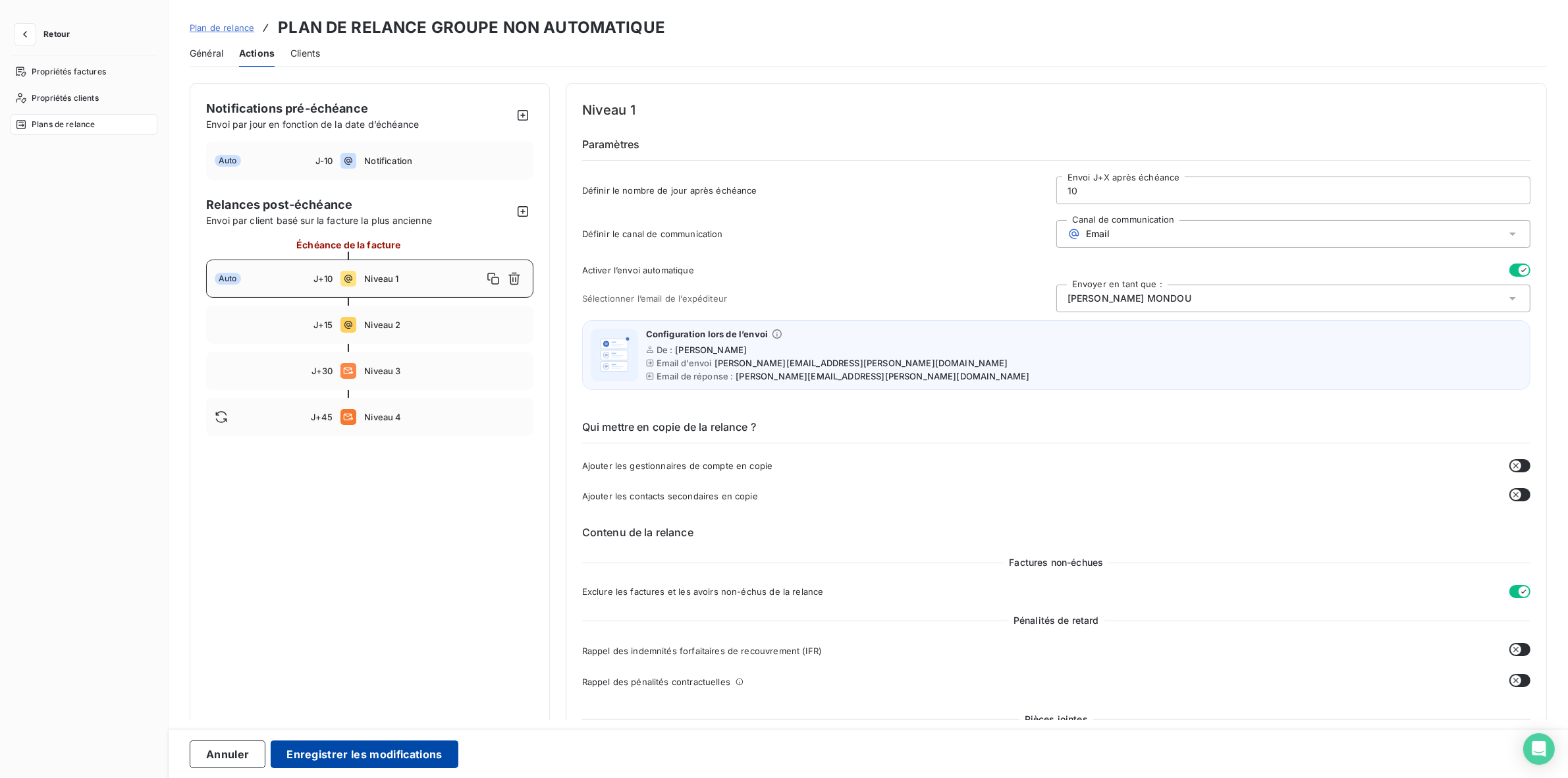
click at [423, 752] on button "Enregistrer les modifications" at bounding box center [365, 754] width 187 height 28
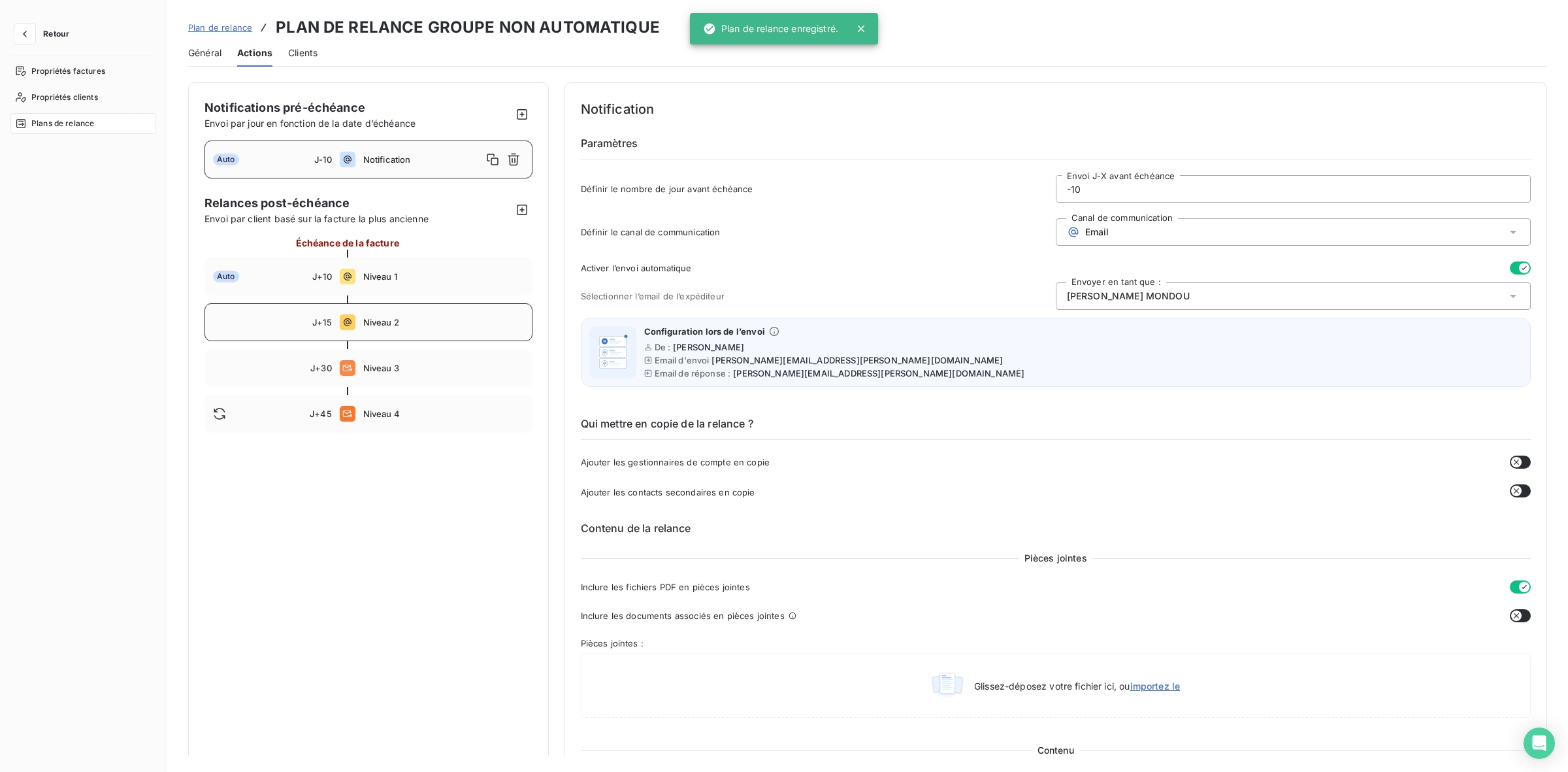
click at [436, 321] on span "Niveau 2" at bounding box center [443, 323] width 160 height 11
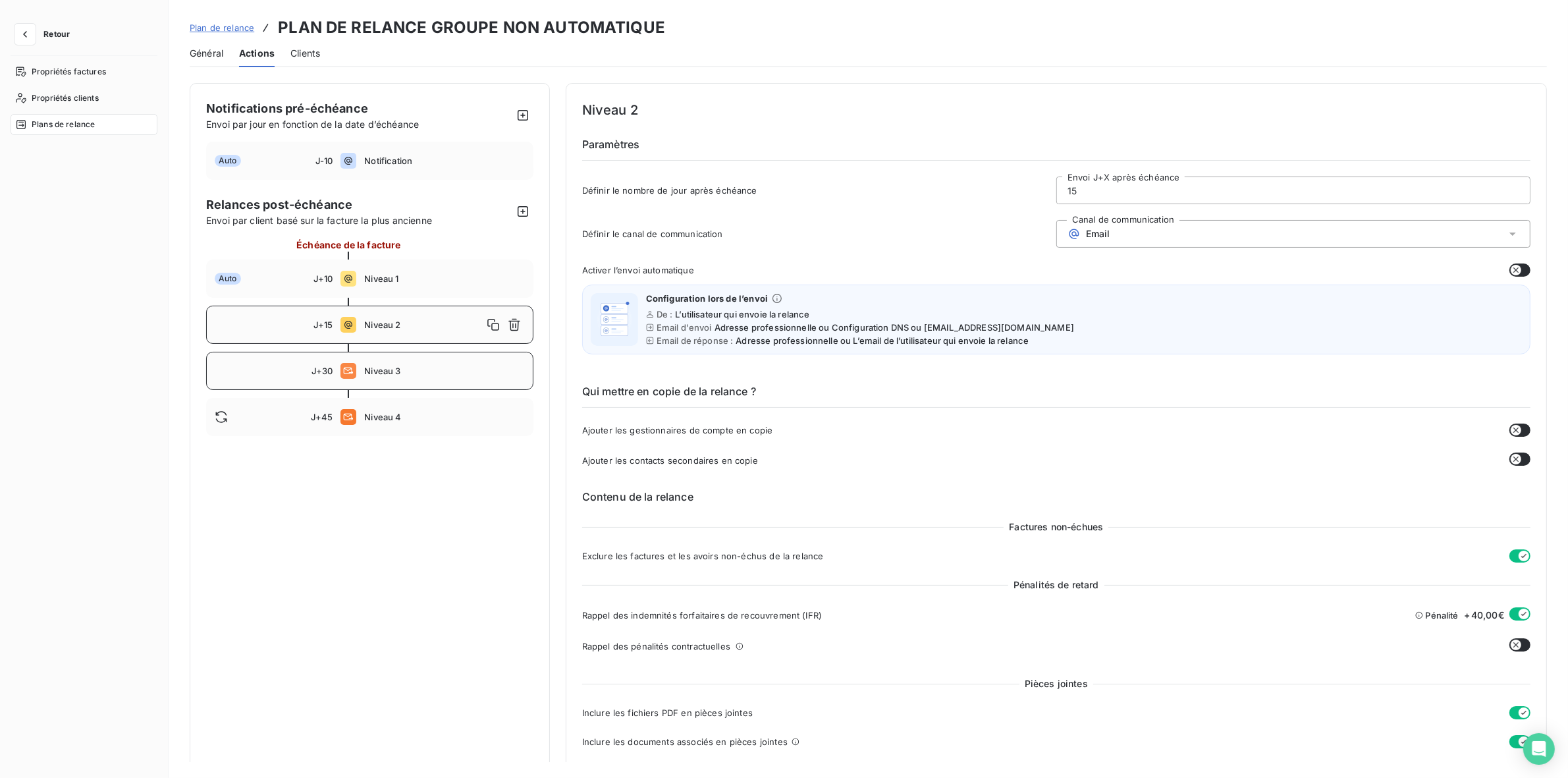
click at [409, 386] on div "J+30 Niveau 3" at bounding box center [369, 370] width 327 height 38
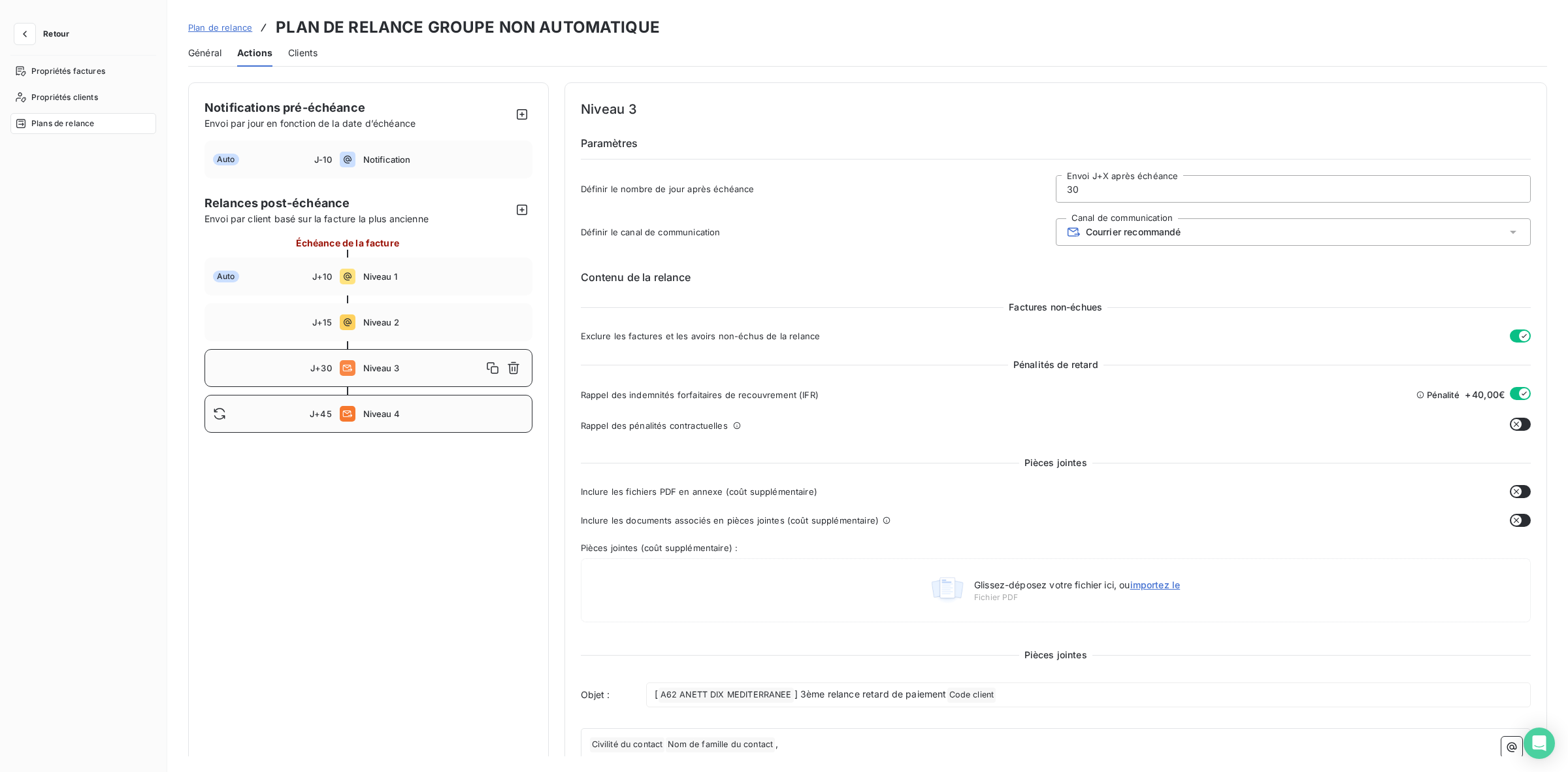
click at [414, 409] on span "Niveau 4" at bounding box center [443, 414] width 160 height 11
type input "45"
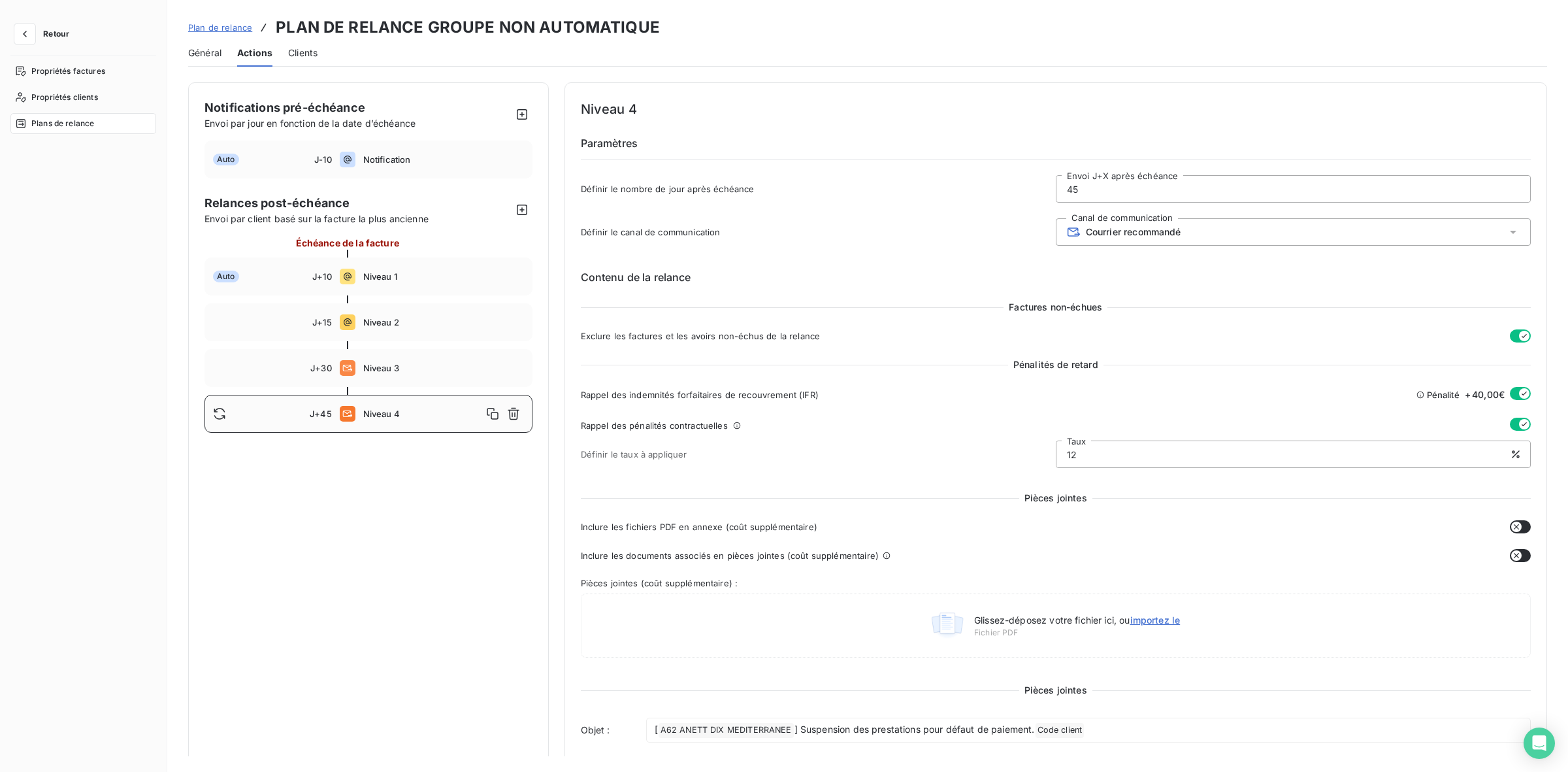
click at [219, 53] on span "Général" at bounding box center [204, 52] width 33 height 13
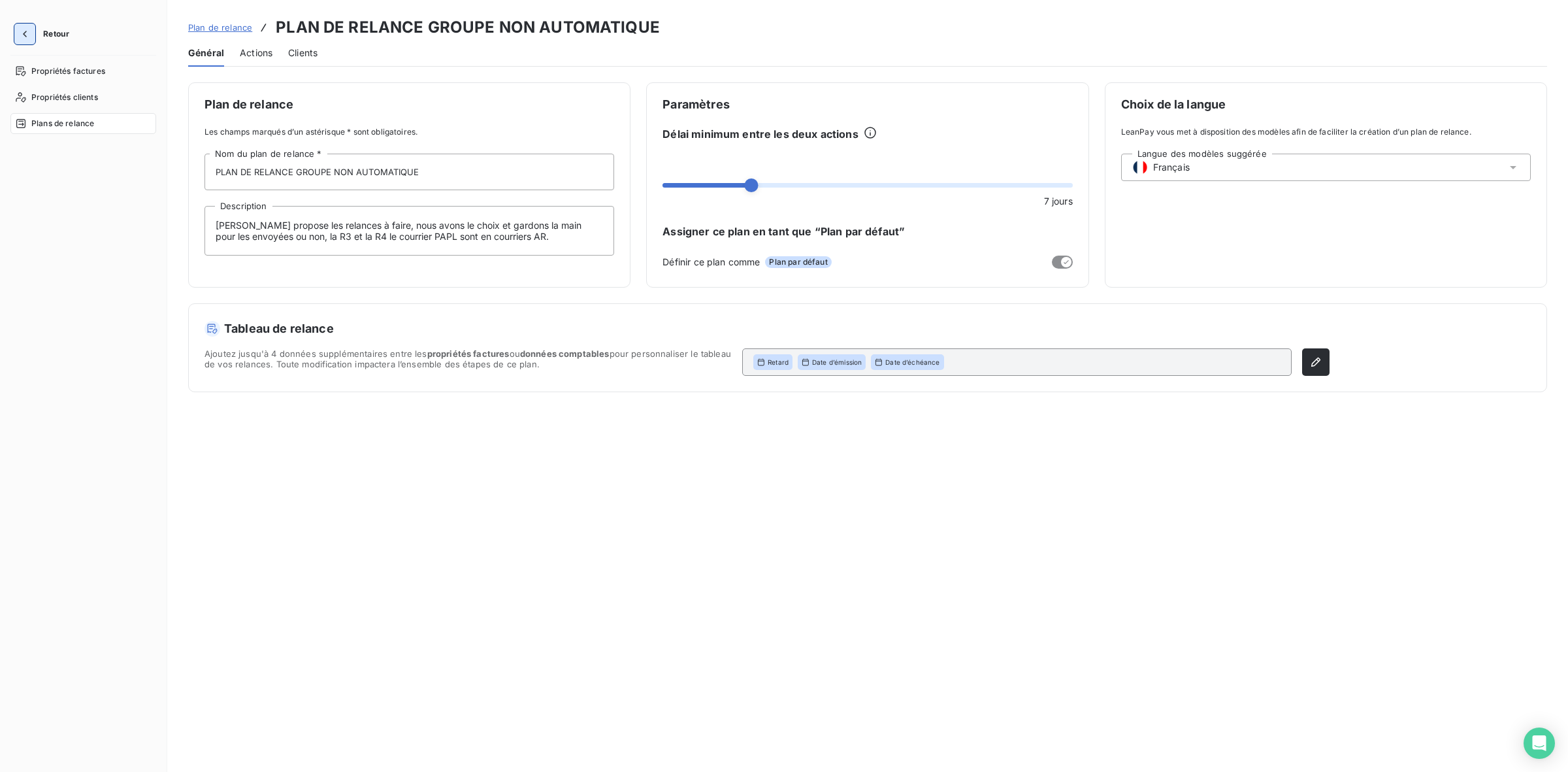
click at [24, 35] on icon "button" at bounding box center [25, 34] width 4 height 7
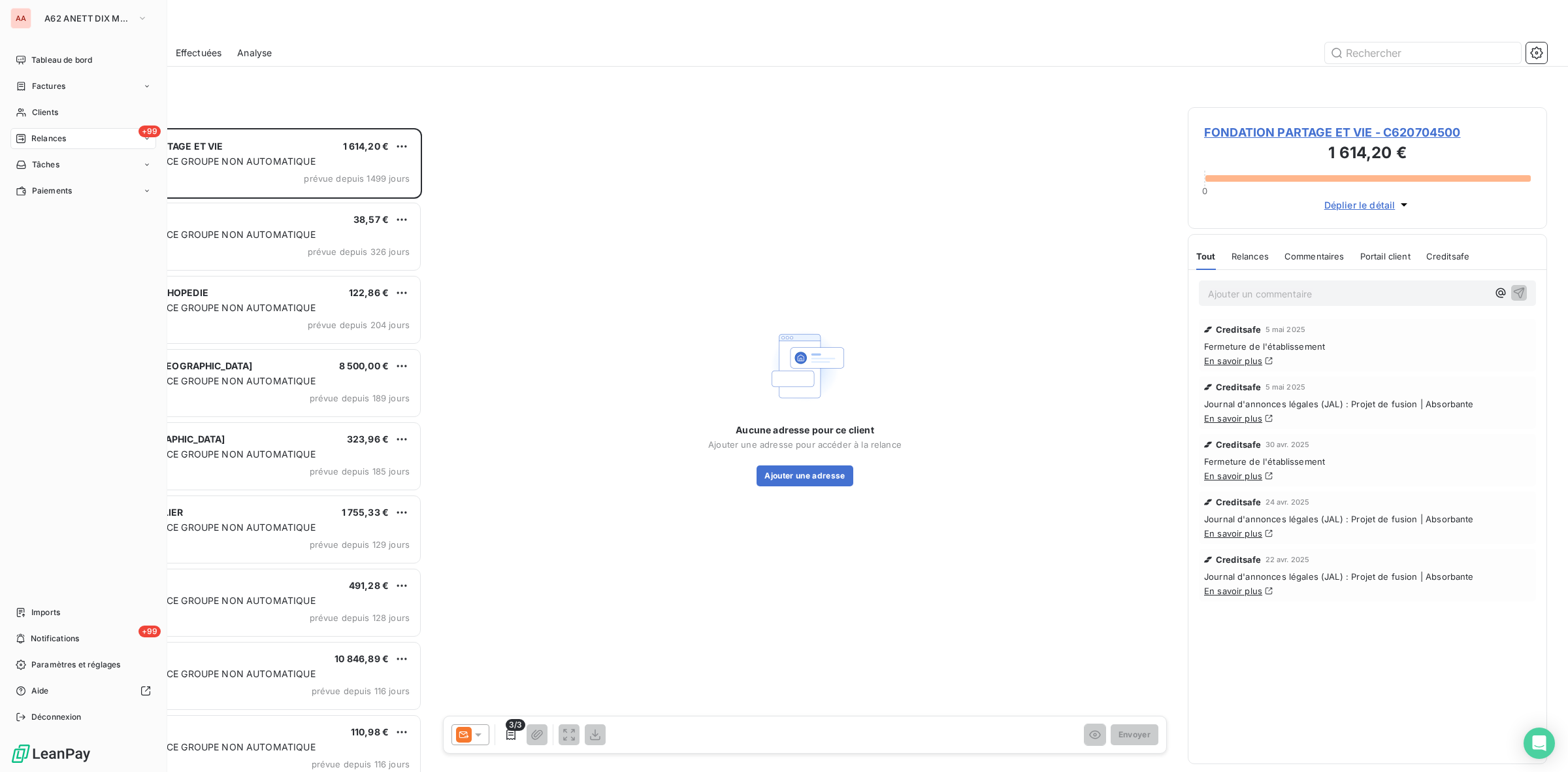
scroll to position [632, 347]
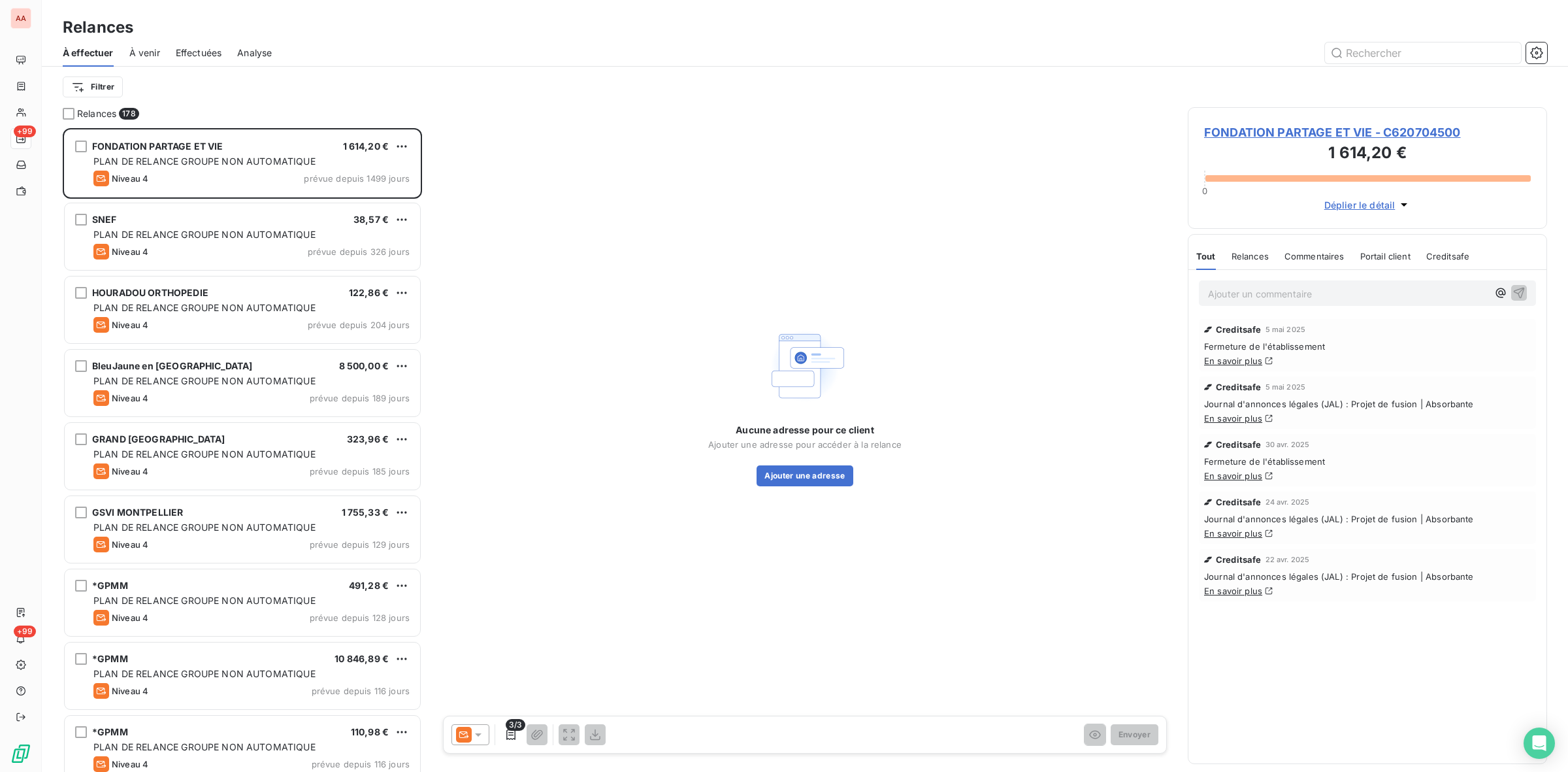
click at [151, 55] on span "À venir" at bounding box center [144, 52] width 31 height 13
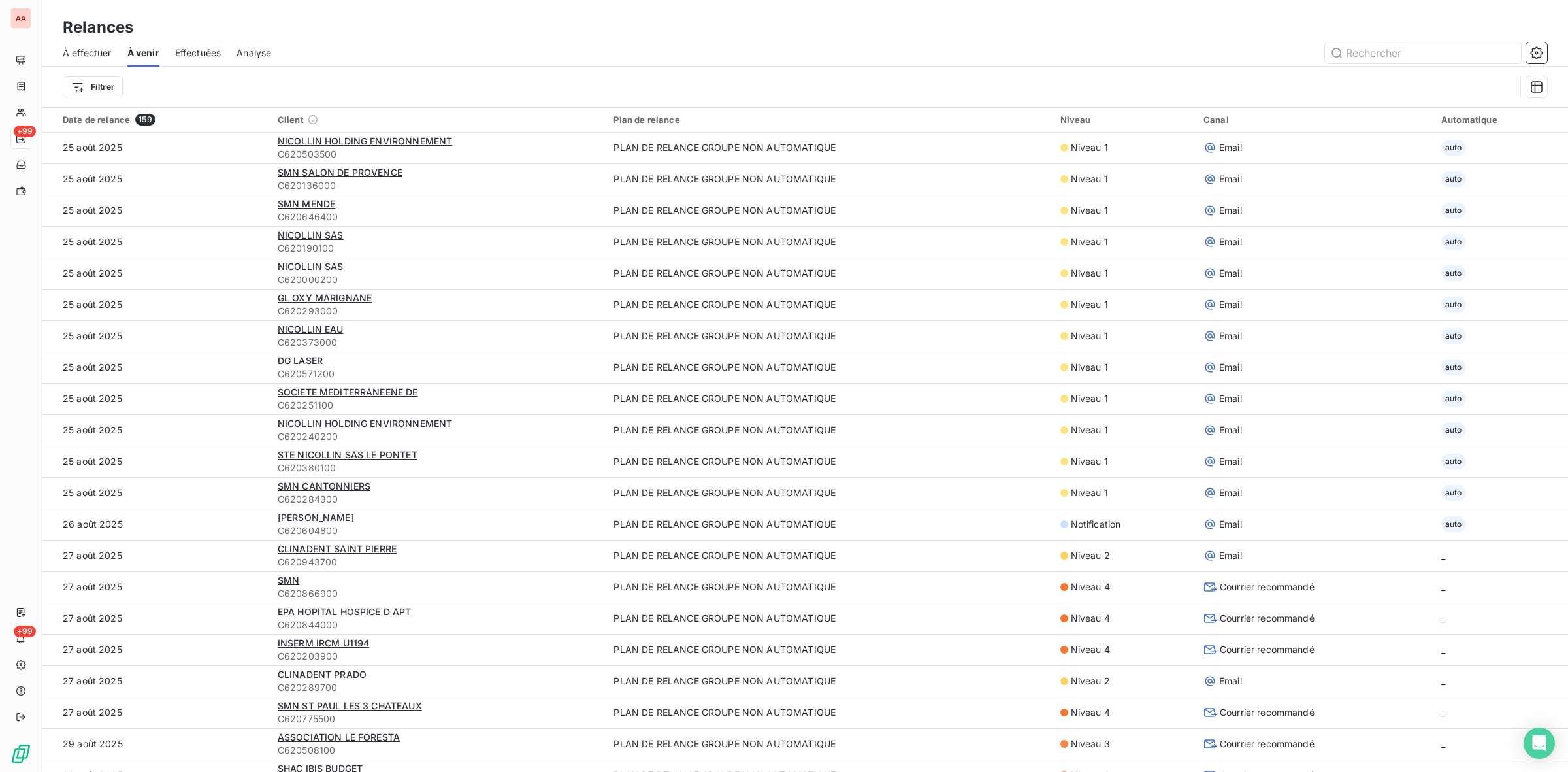
scroll to position [572, 0]
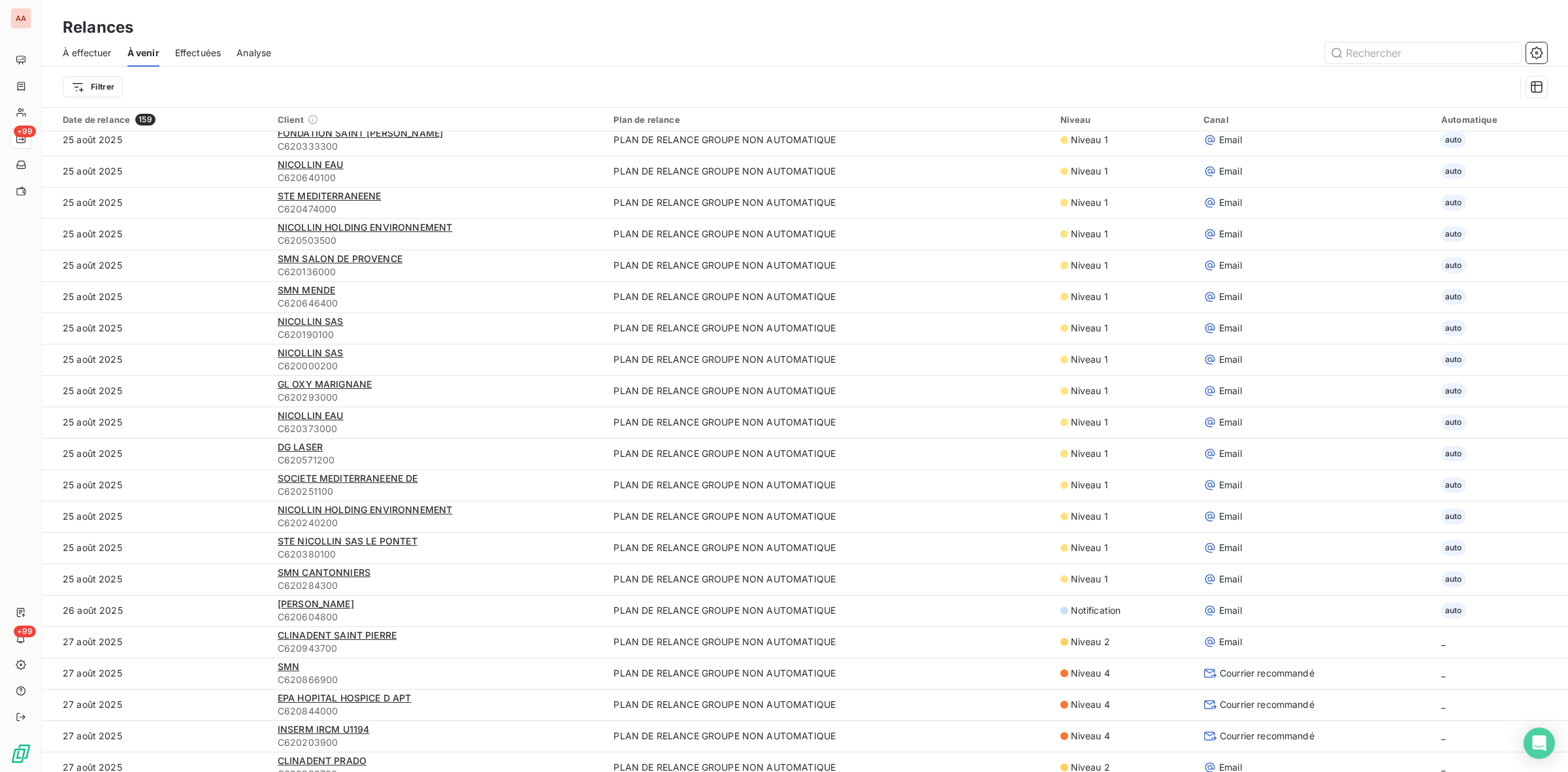
click at [194, 55] on span "Effectuées" at bounding box center [198, 52] width 46 height 13
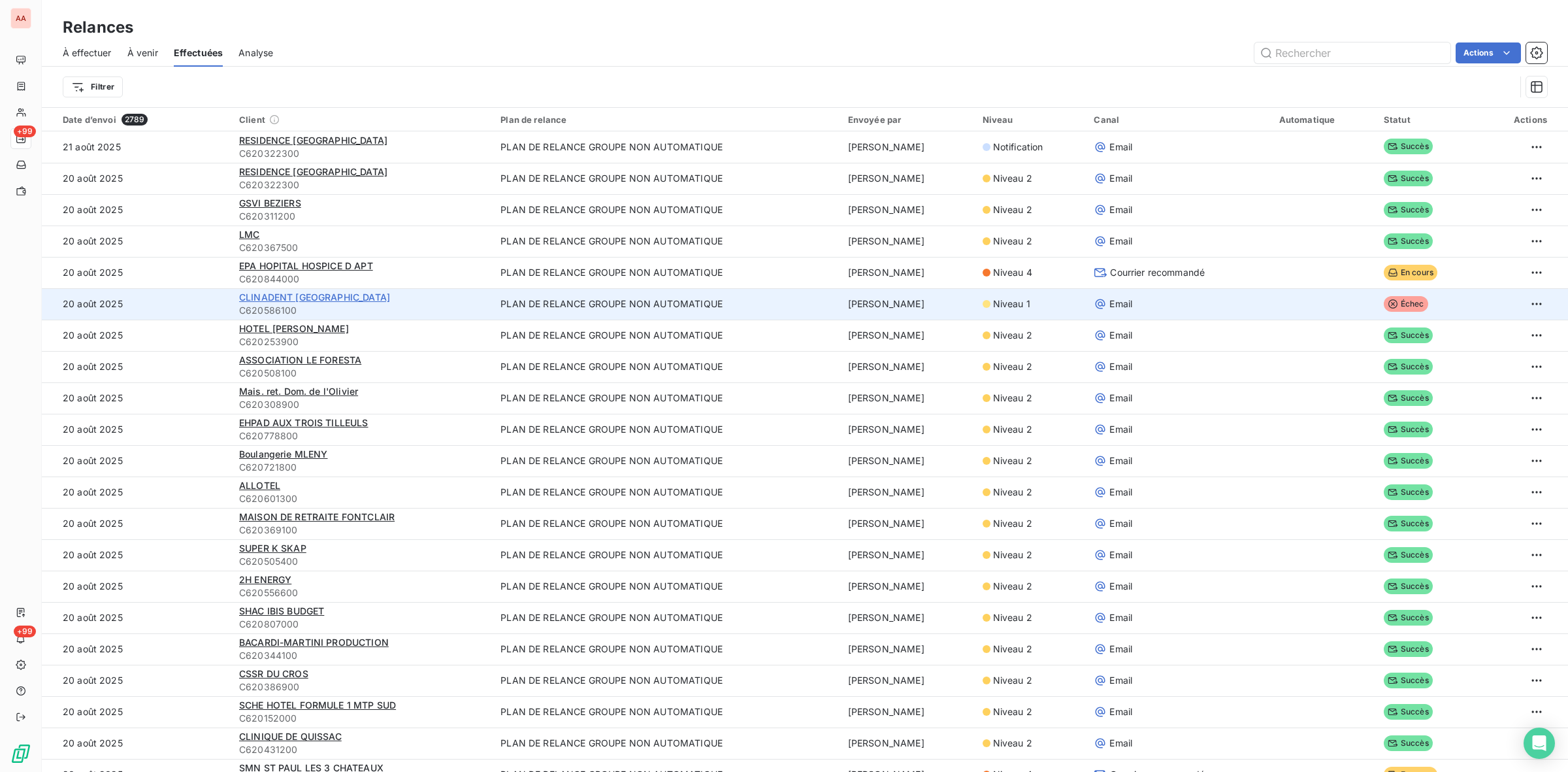
click at [346, 299] on span "CLINADENT [GEOGRAPHIC_DATA]" at bounding box center [314, 297] width 151 height 11
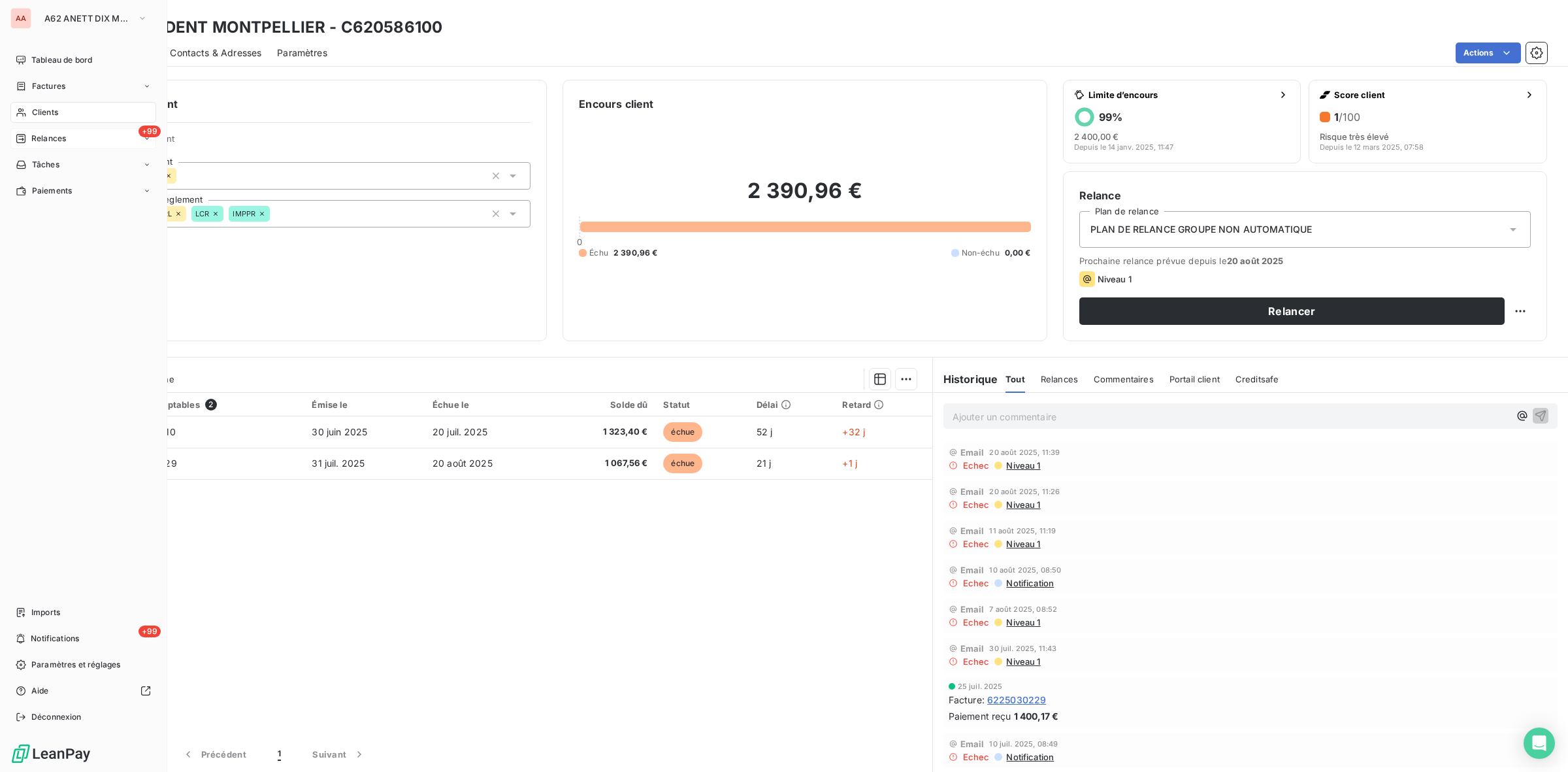
click at [55, 138] on span "Relances" at bounding box center [48, 138] width 35 height 12
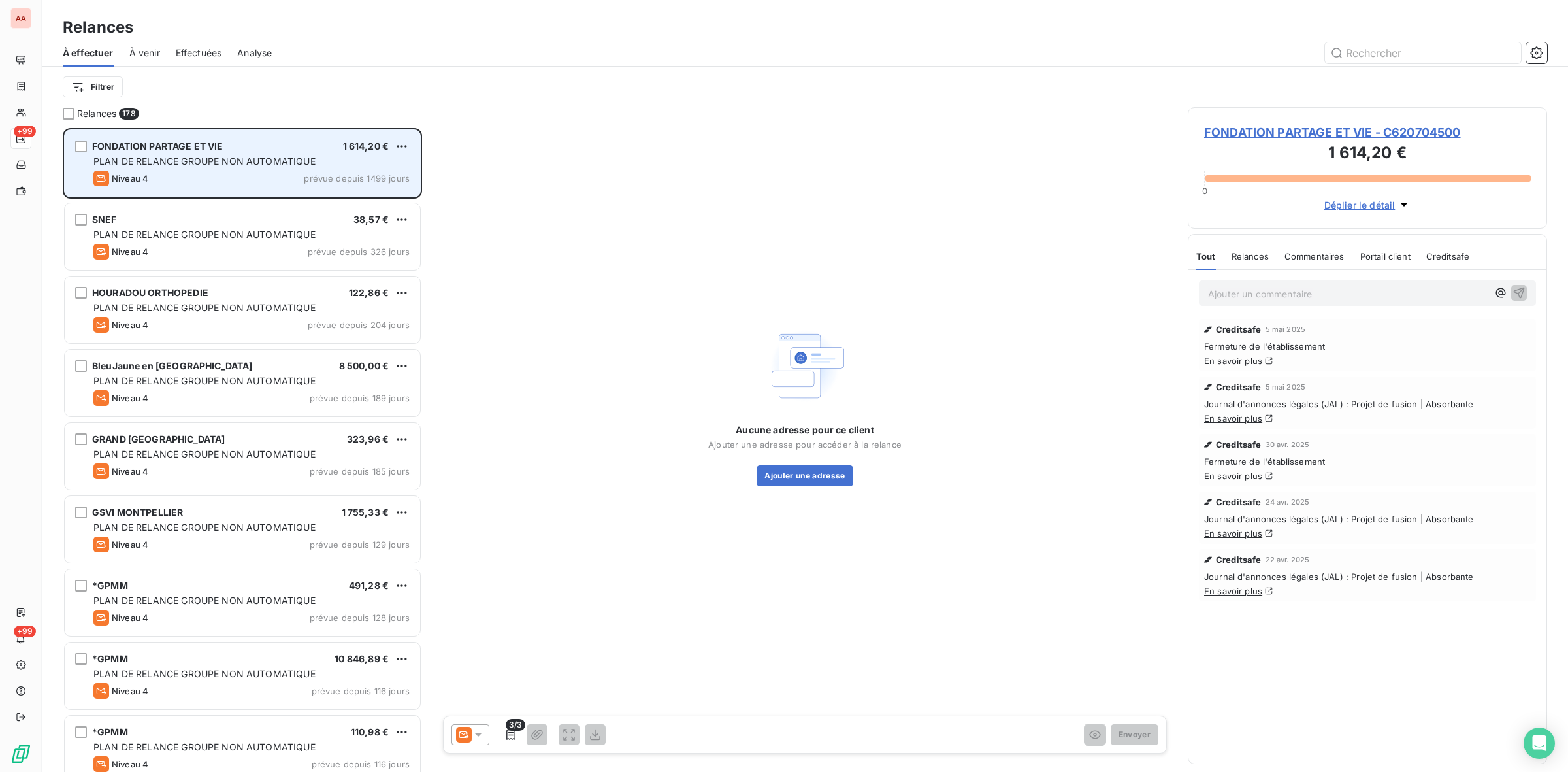
click at [250, 160] on span "PLAN DE RELANCE GROUPE NON AUTOMATIQUE" at bounding box center [204, 161] width 222 height 11
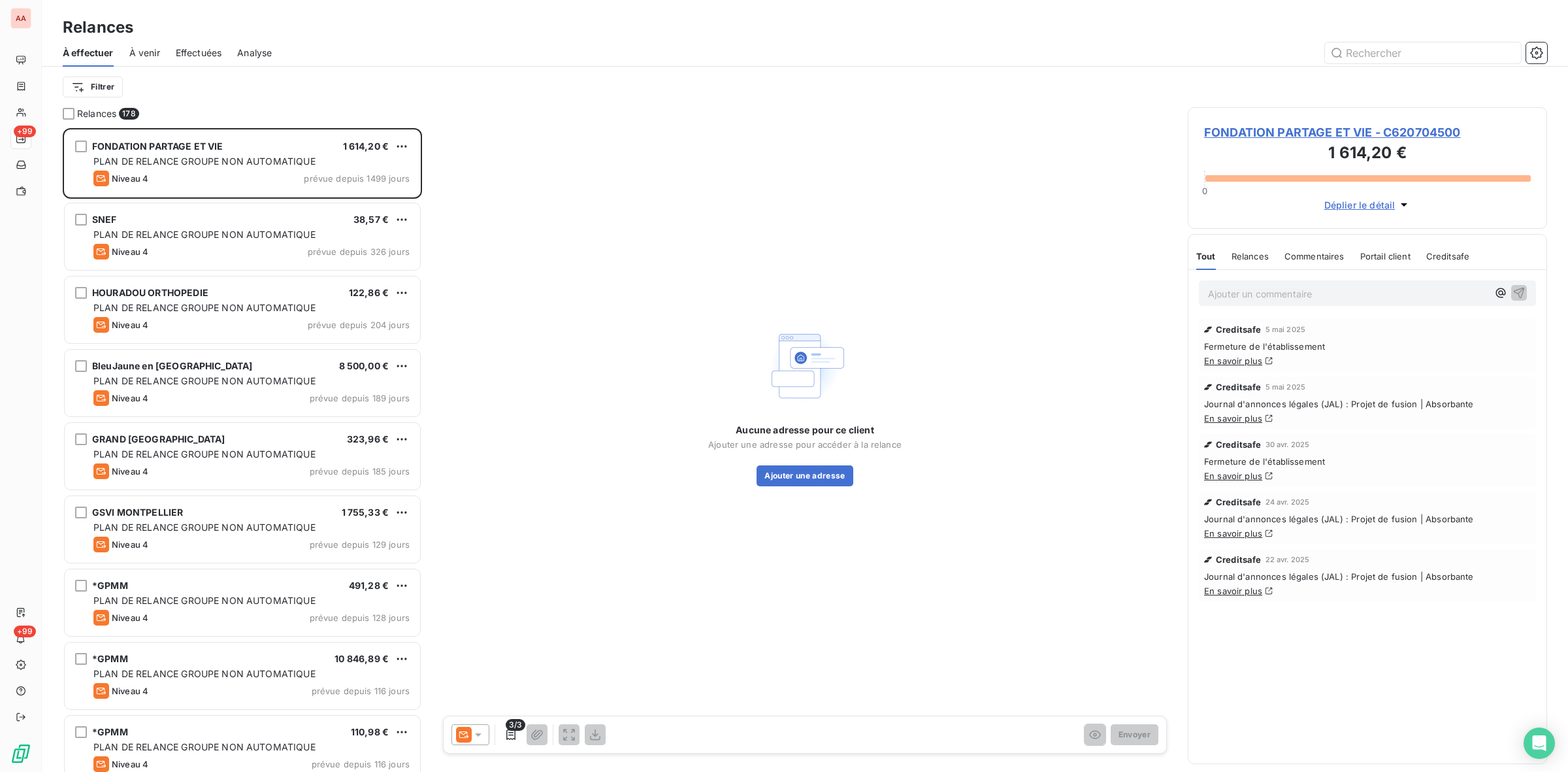
click at [1404, 133] on span "FONDATION PARTAGE ET VIE - C620704500" at bounding box center [1367, 132] width 326 height 18
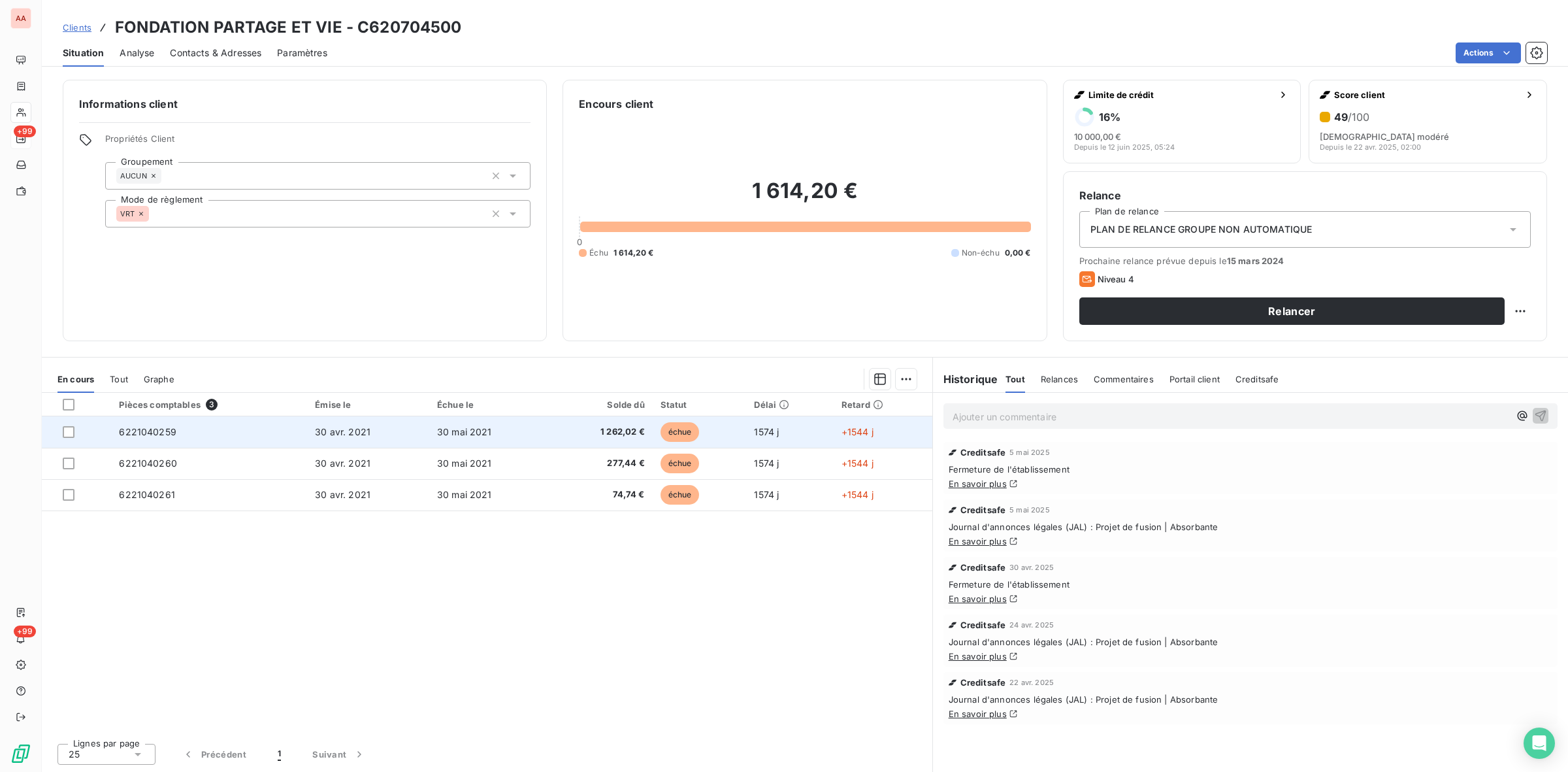
click at [530, 433] on td "30 mai 2021" at bounding box center [489, 432] width 121 height 31
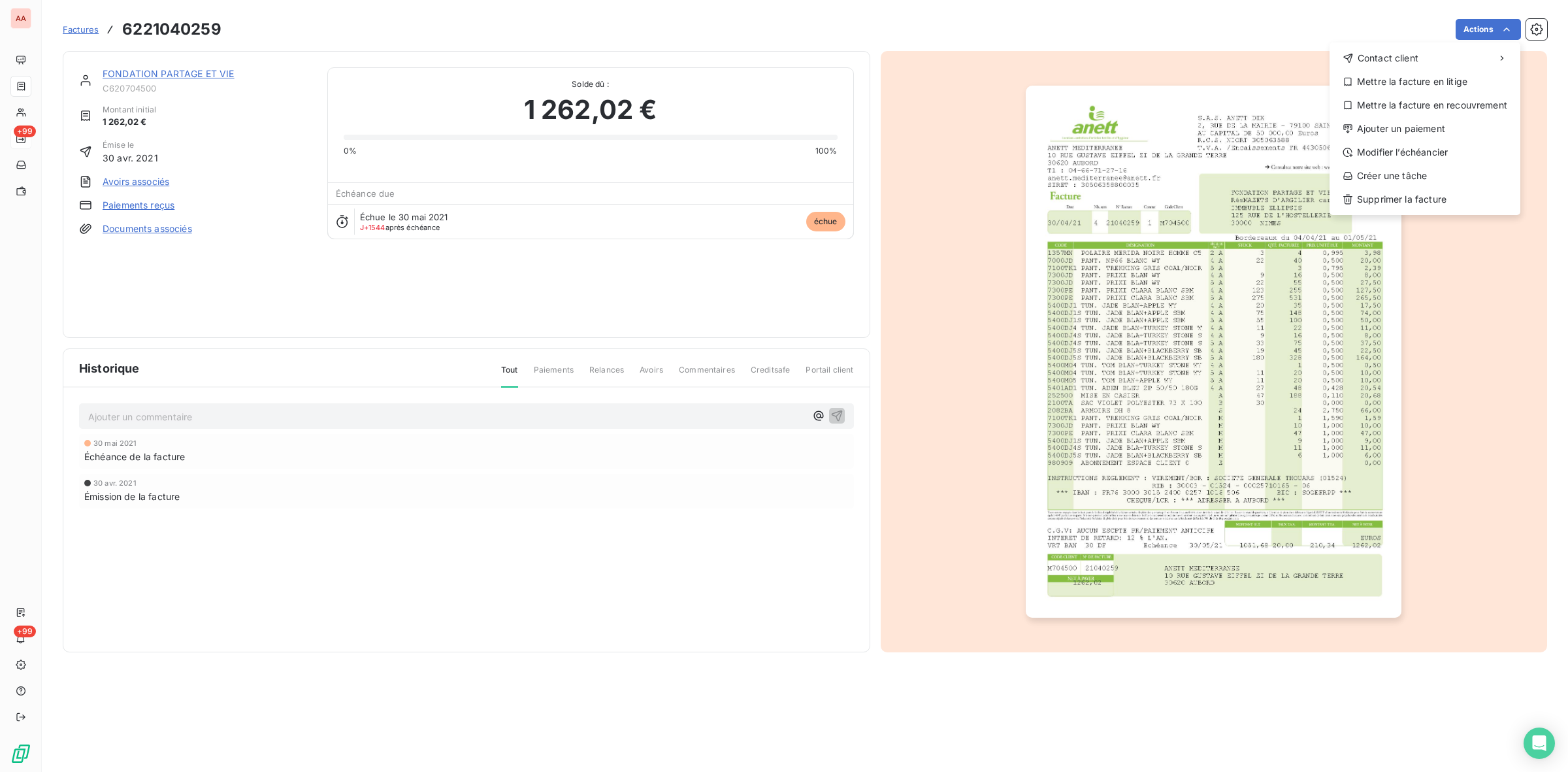
click at [18, 16] on html "AA +99 +99 Factures 6221040259 Actions Contact client Mettre la facture en liti…" at bounding box center [784, 386] width 1568 height 772
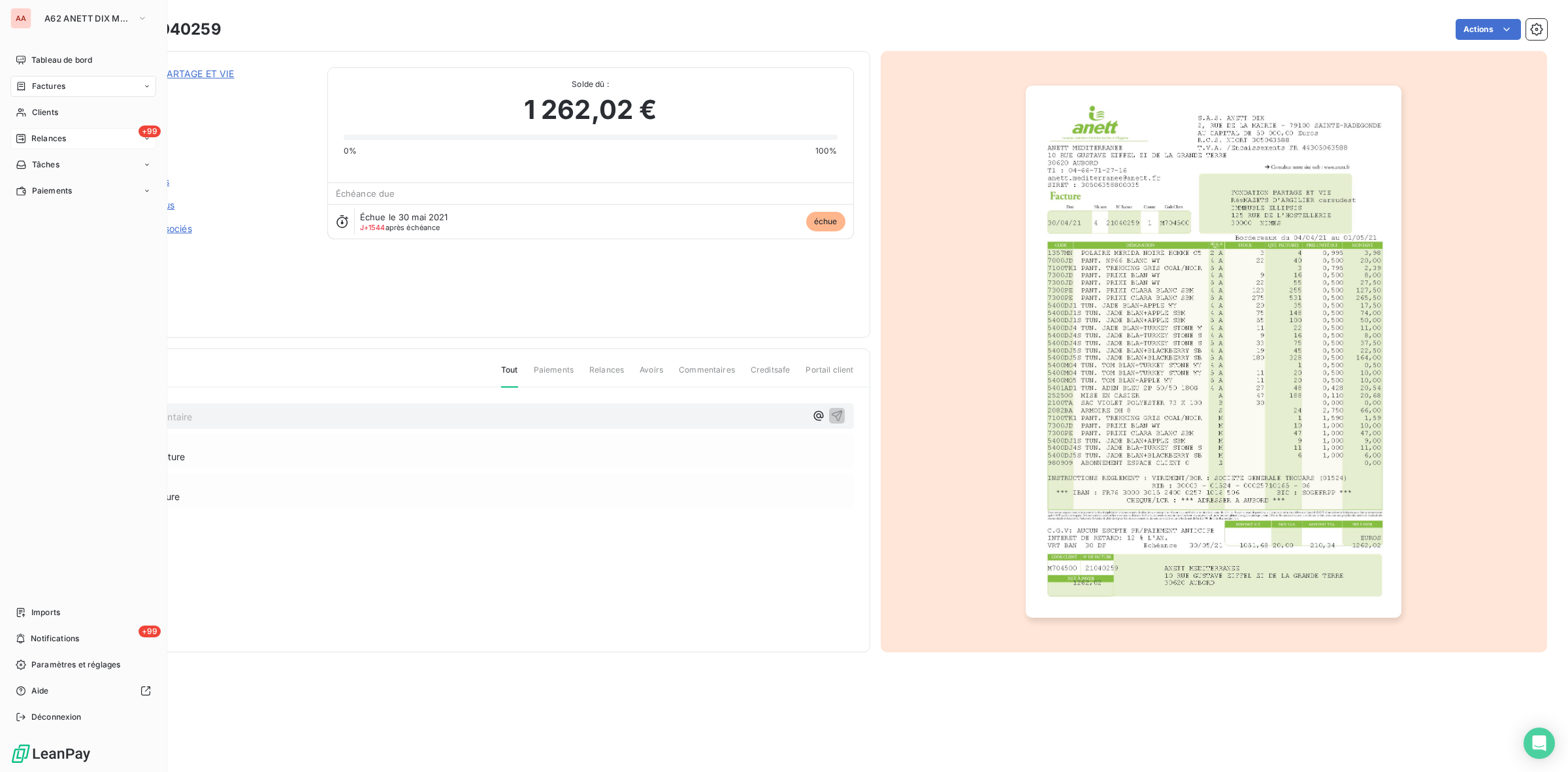
click at [53, 138] on span "Relances" at bounding box center [48, 138] width 35 height 12
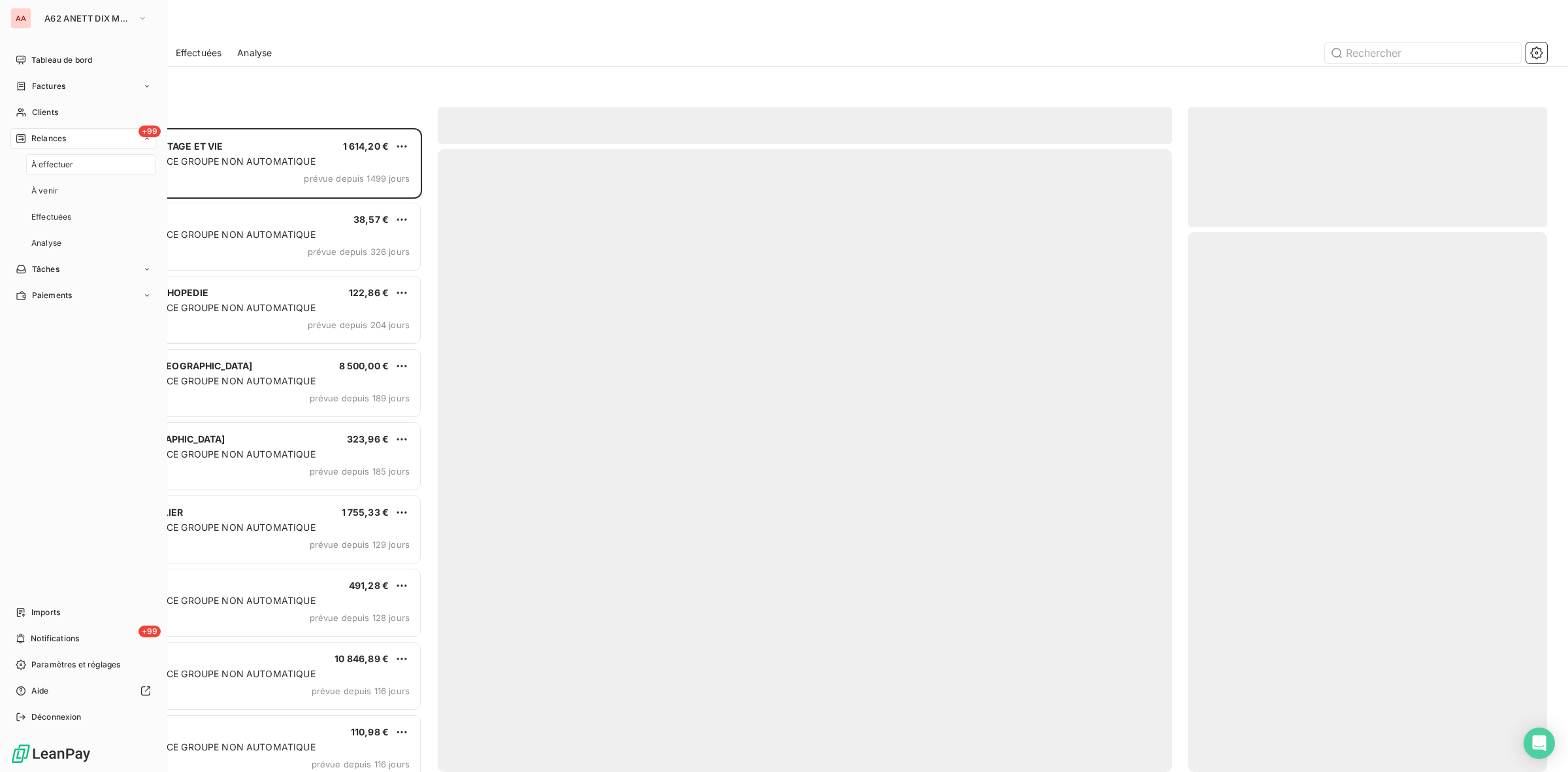
scroll to position [632, 347]
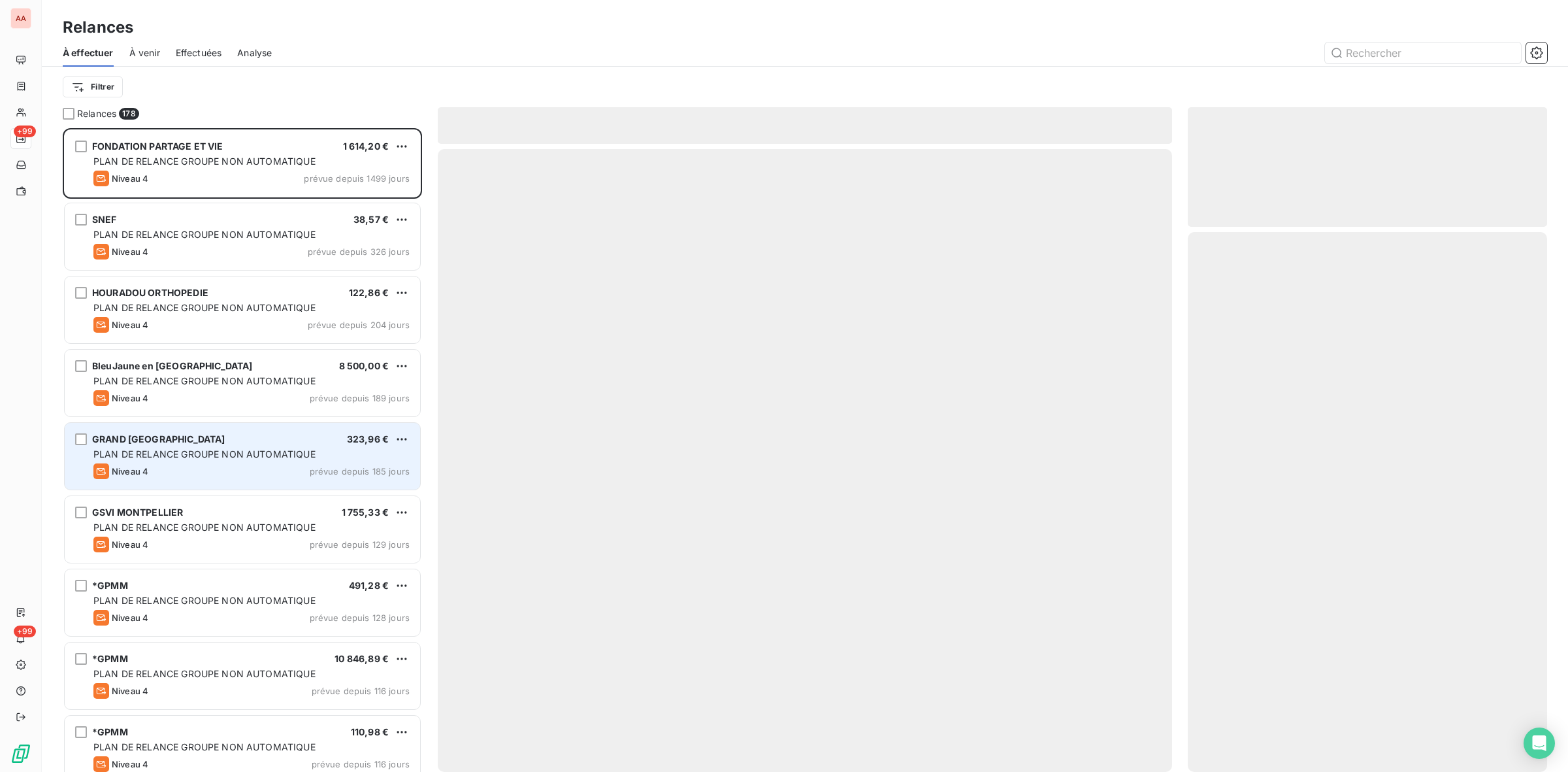
click at [229, 472] on div "Niveau 4 prévue depuis 185 jours" at bounding box center [252, 471] width 316 height 15
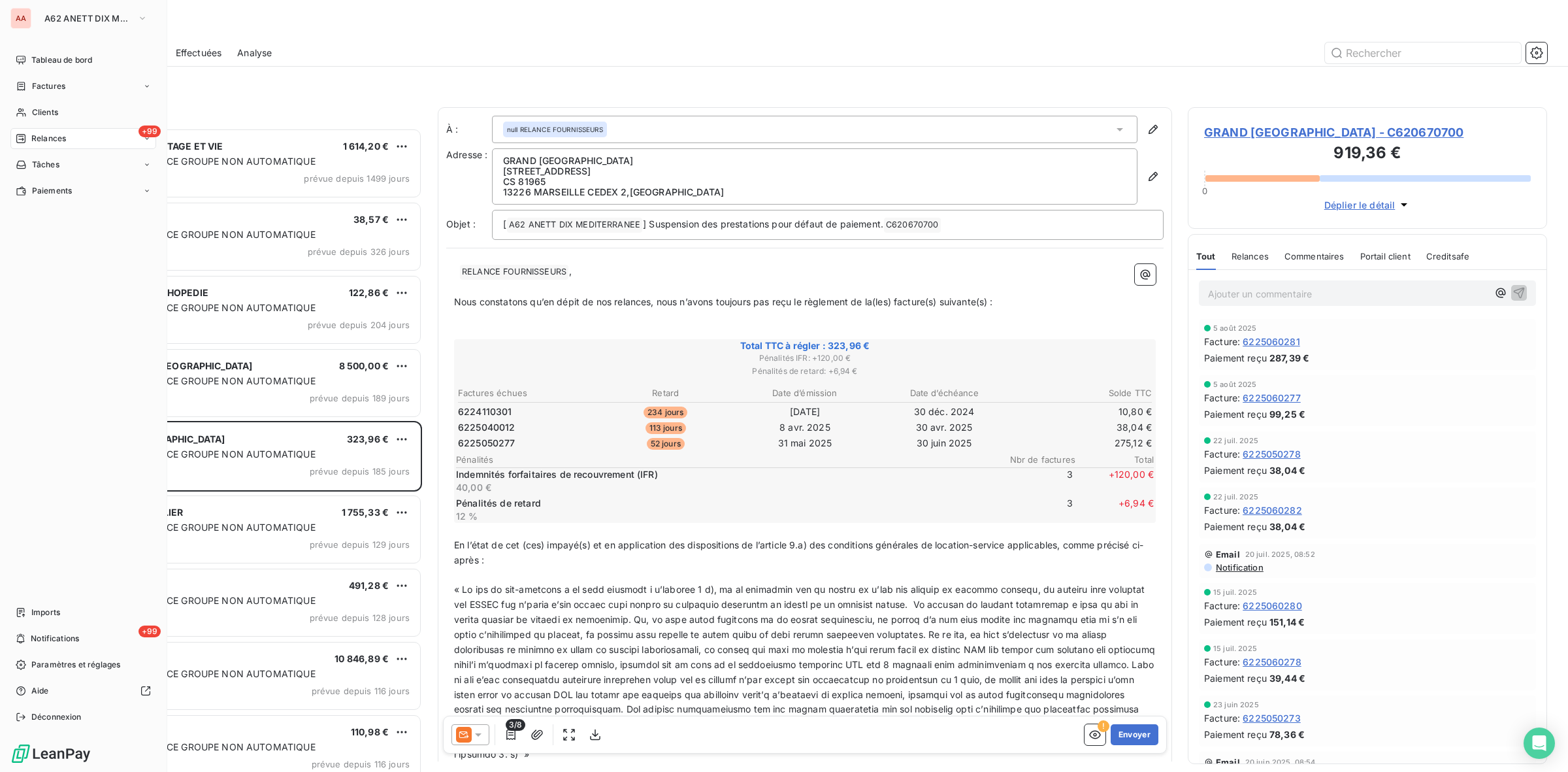
click at [68, 131] on div "+99 Relances" at bounding box center [84, 138] width 146 height 21
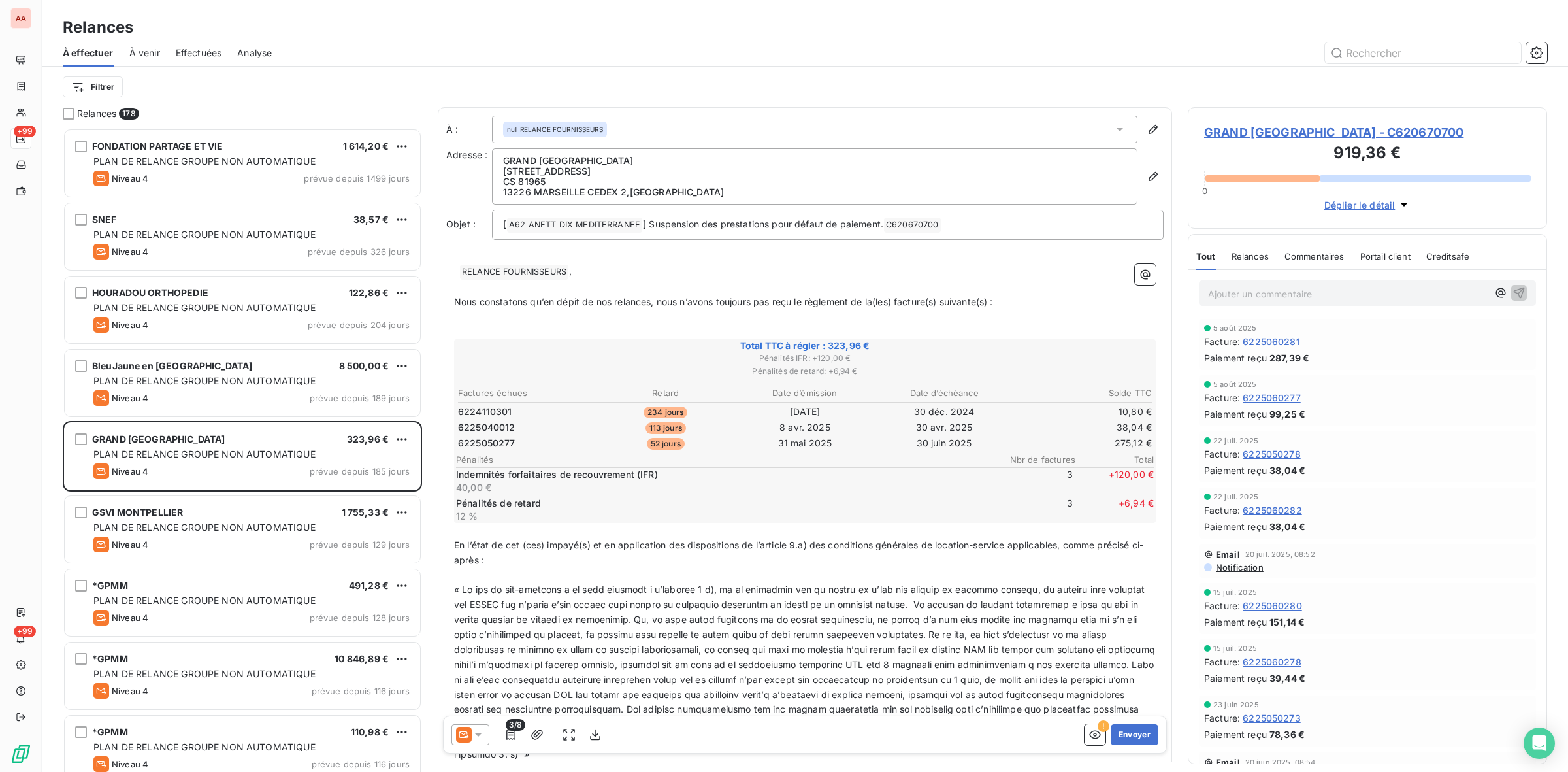
click at [103, 56] on span "À effectuer" at bounding box center [88, 52] width 51 height 13
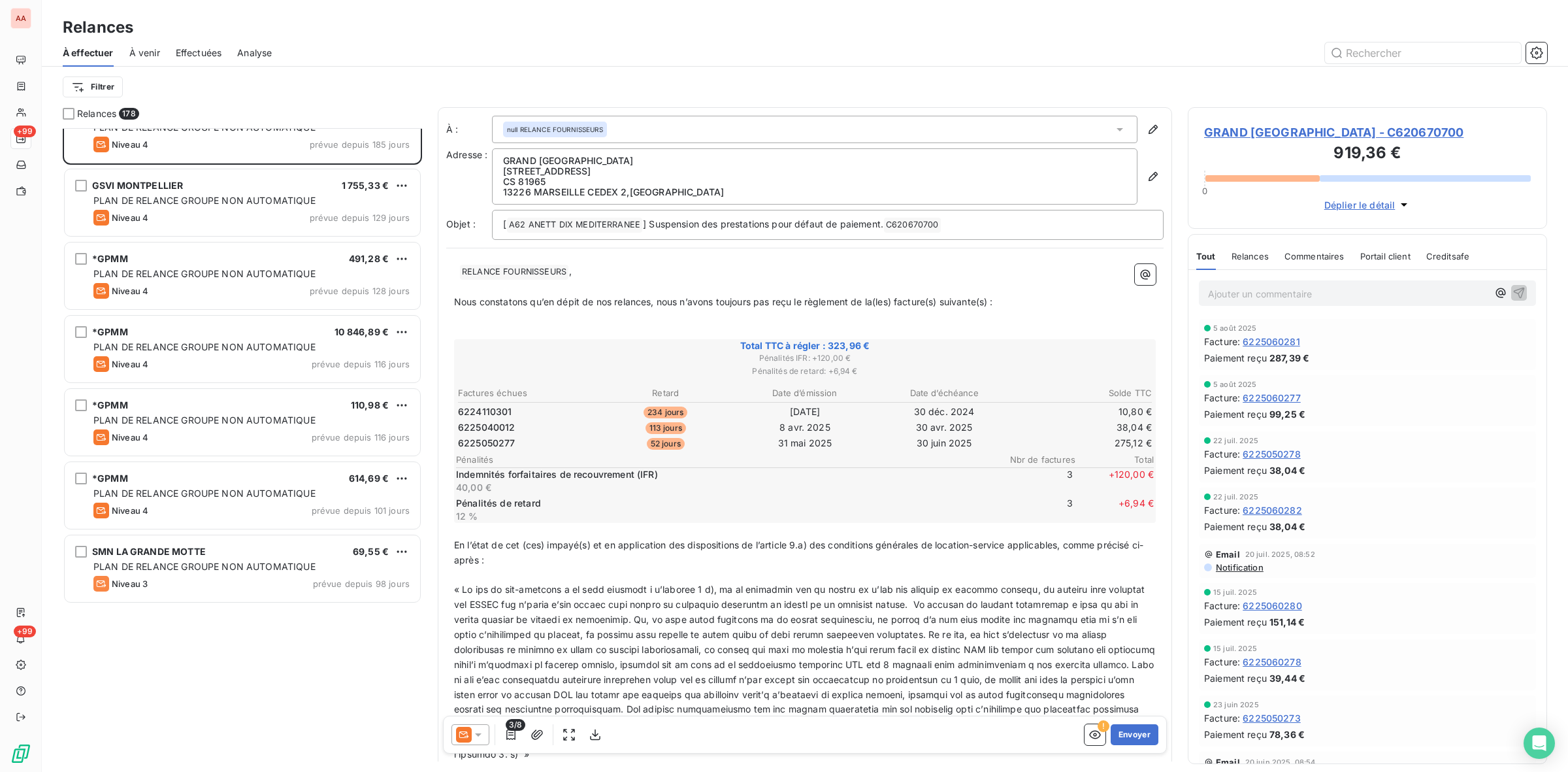
scroll to position [1, 0]
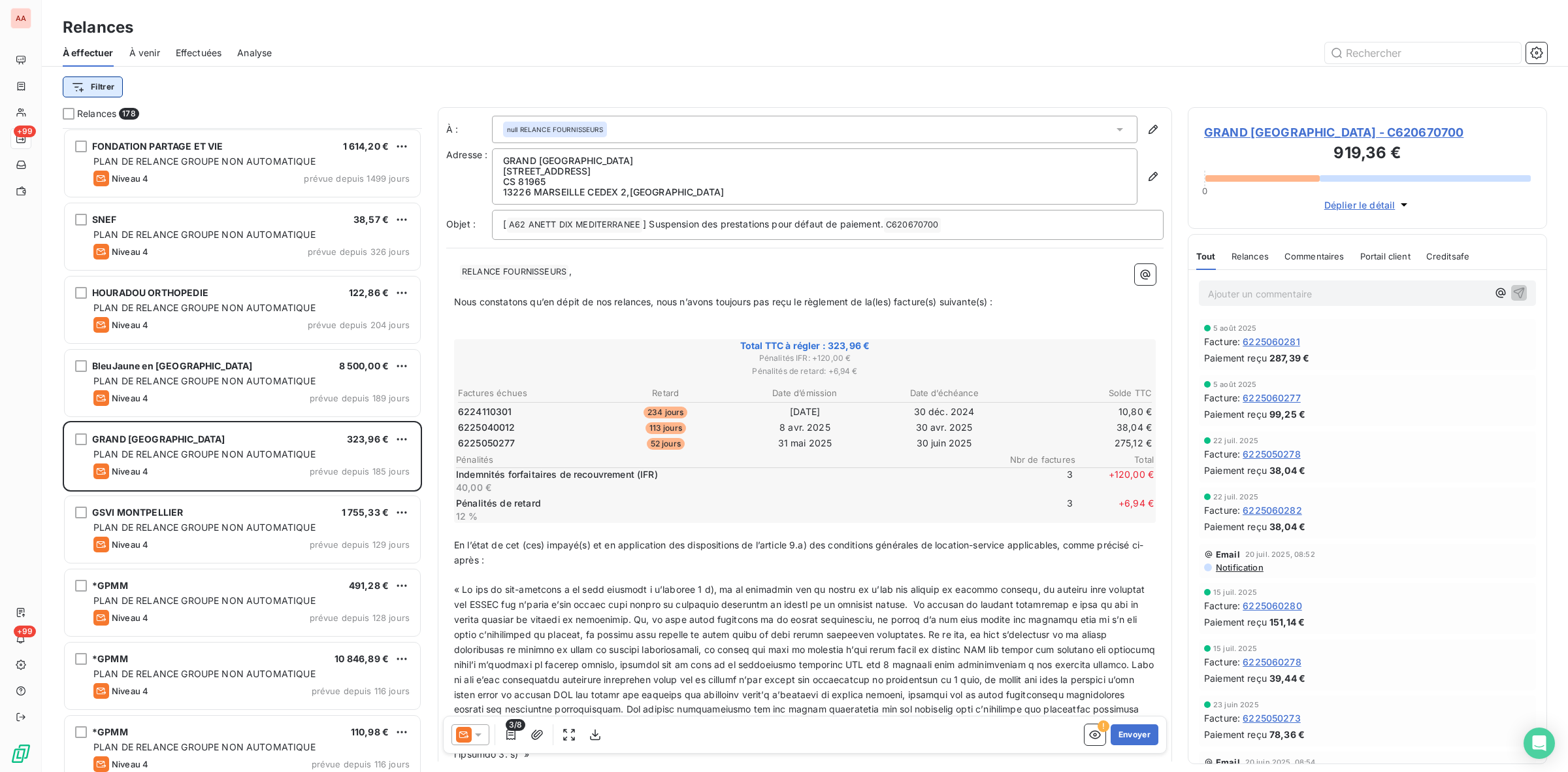
click at [98, 79] on html "AA +99 +99 Relances À effectuer À venir Effectuées Analyse Filtrer Relances 178…" at bounding box center [784, 386] width 1568 height 772
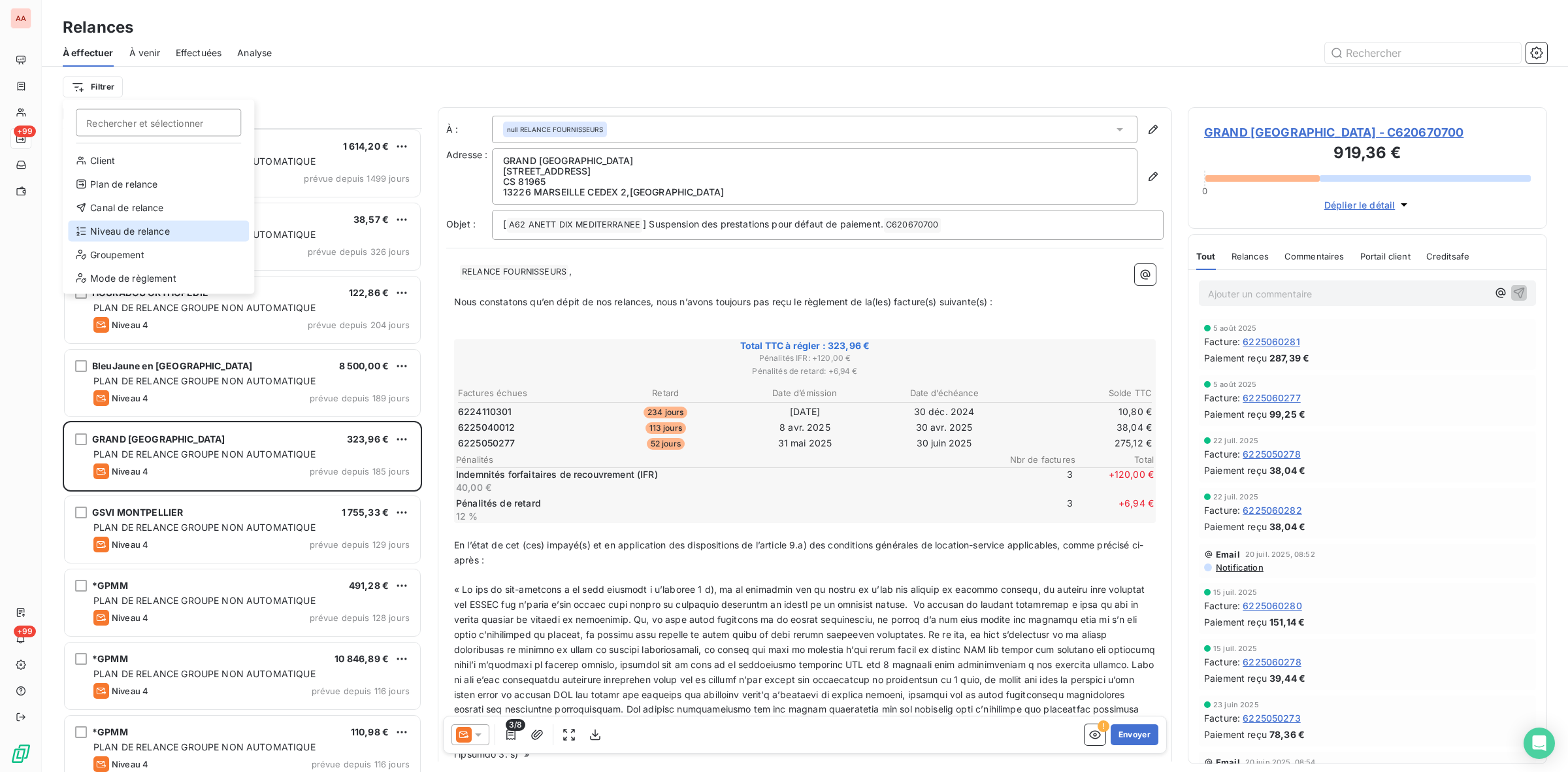
click at [169, 234] on div "Niveau de relance" at bounding box center [158, 231] width 181 height 21
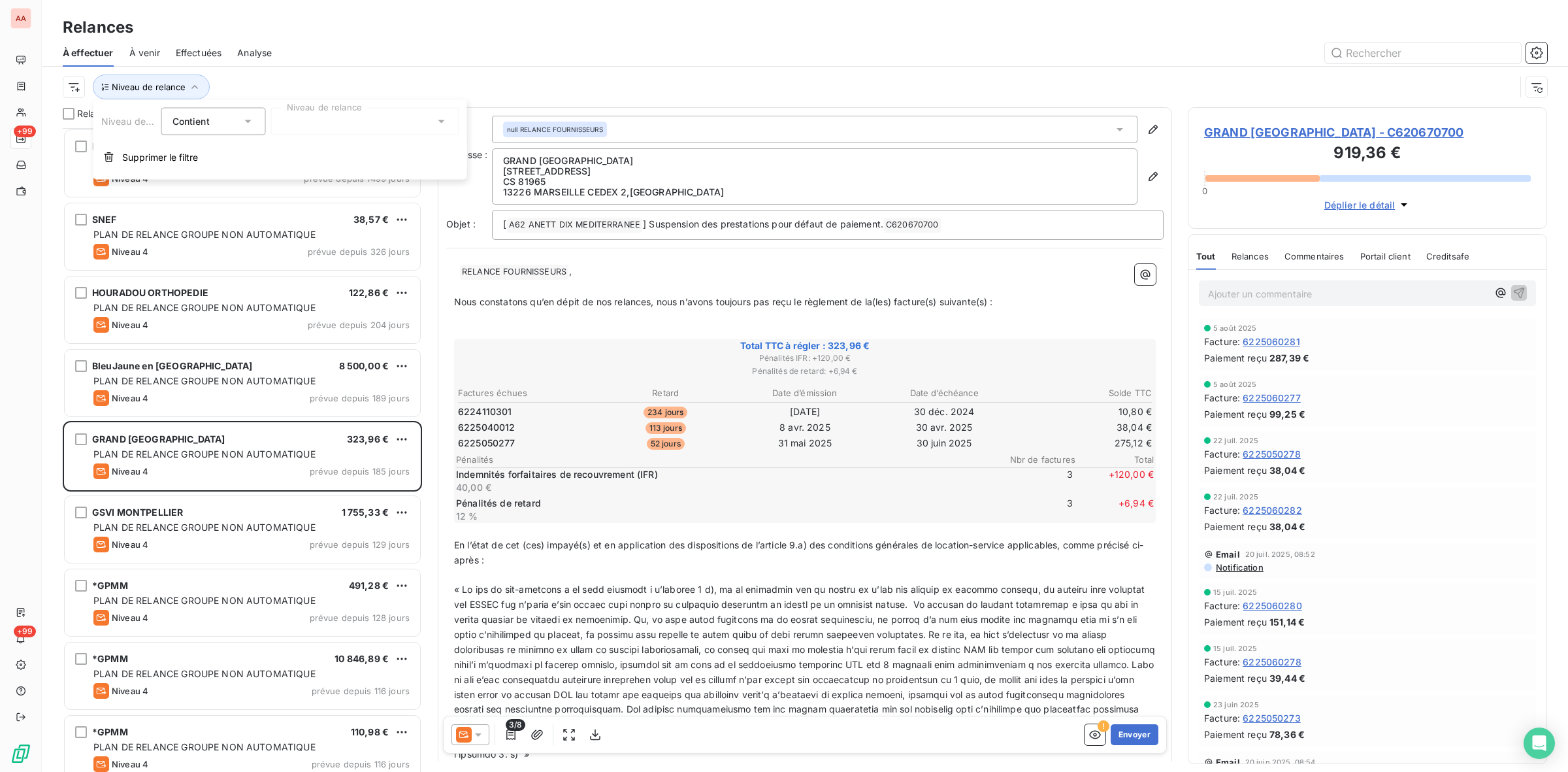
scroll to position [631, 347]
click at [336, 108] on div at bounding box center [365, 121] width 188 height 28
click at [331, 155] on span "Notification" at bounding box center [321, 149] width 51 height 13
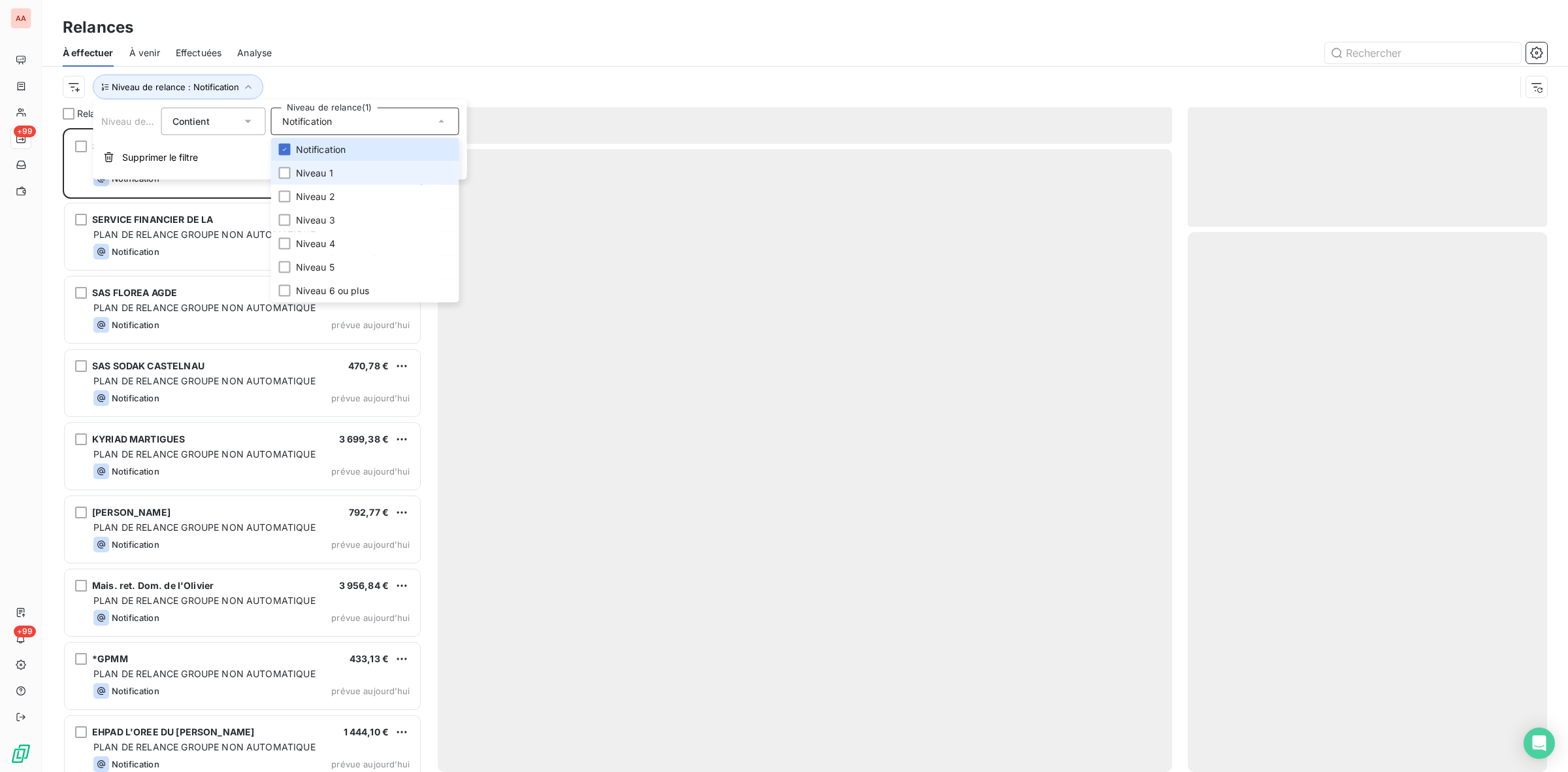
click at [323, 171] on span "Niveau 1" at bounding box center [314, 173] width 38 height 13
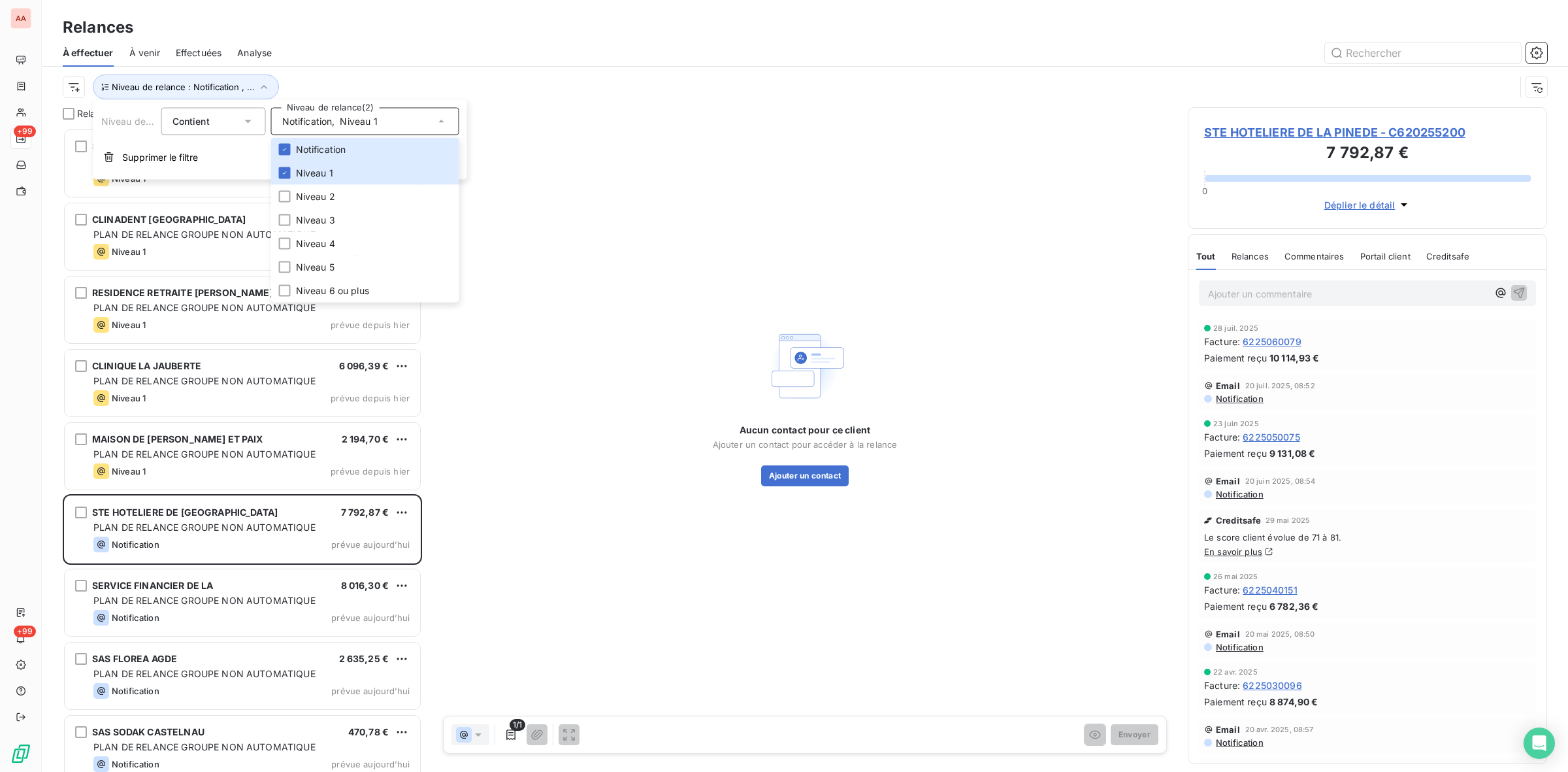
scroll to position [631, 347]
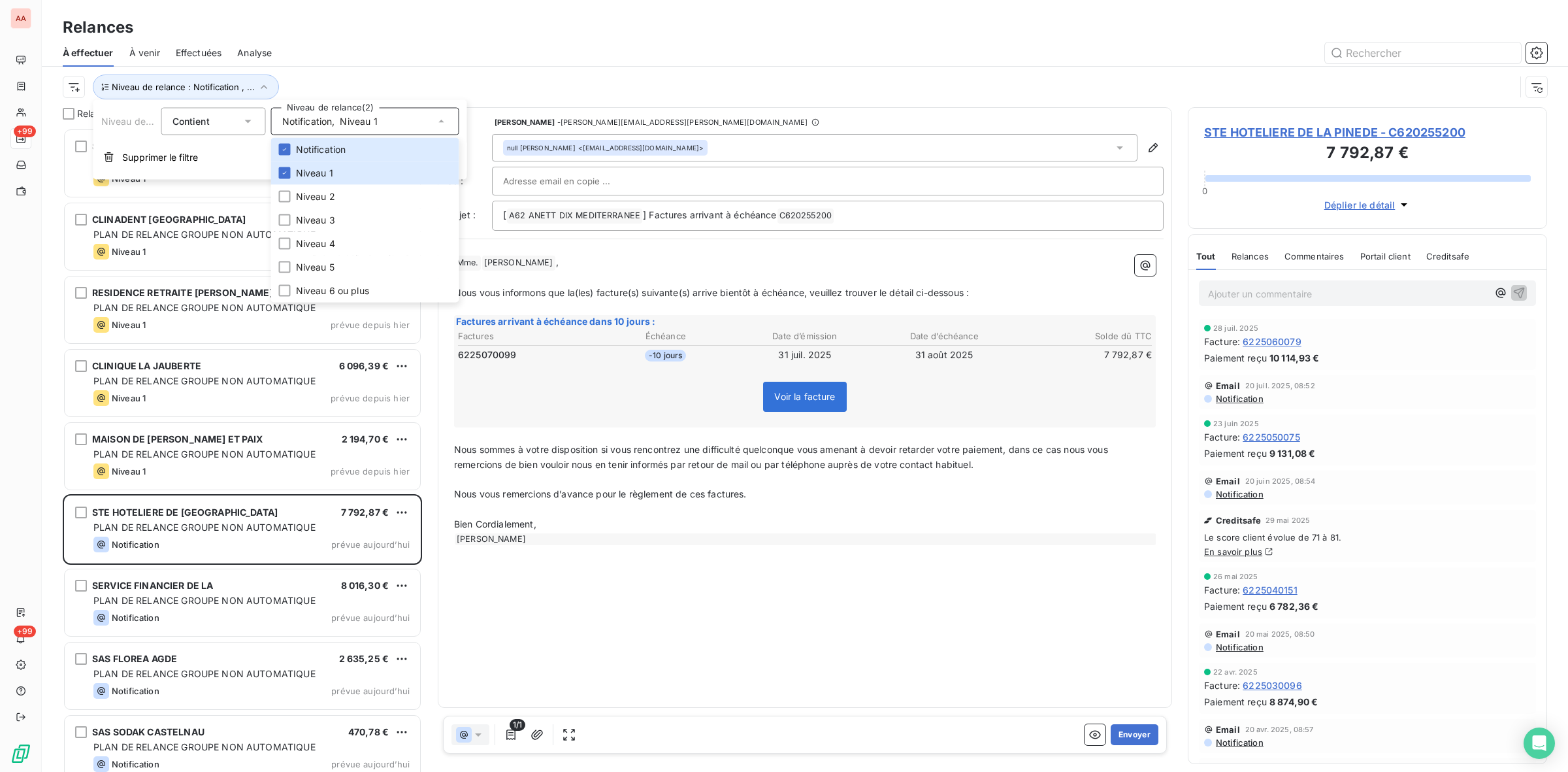
click at [487, 73] on div "Niveau de relance : Notification , ..." at bounding box center [805, 87] width 1484 height 41
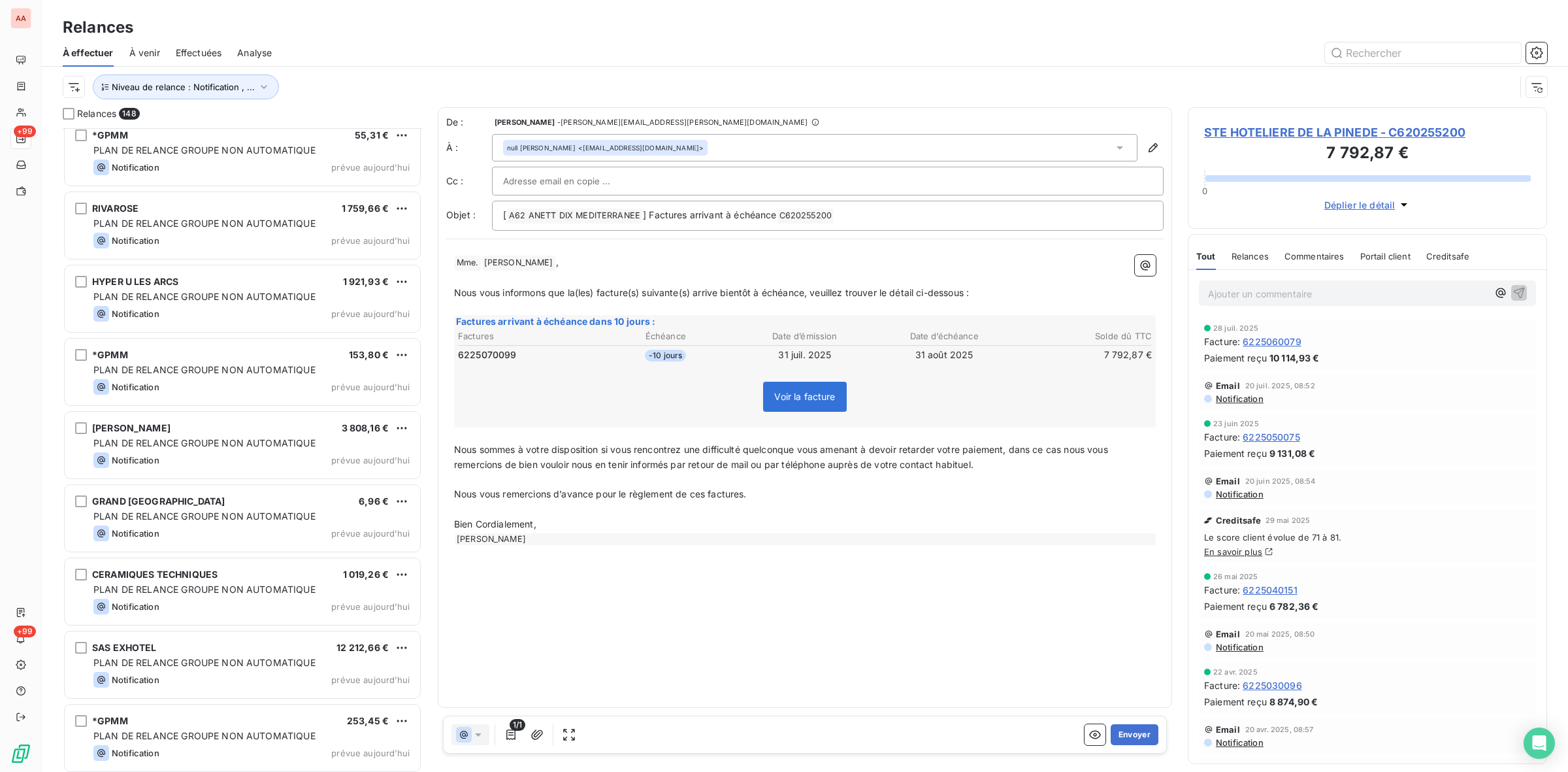
scroll to position [3841, 0]
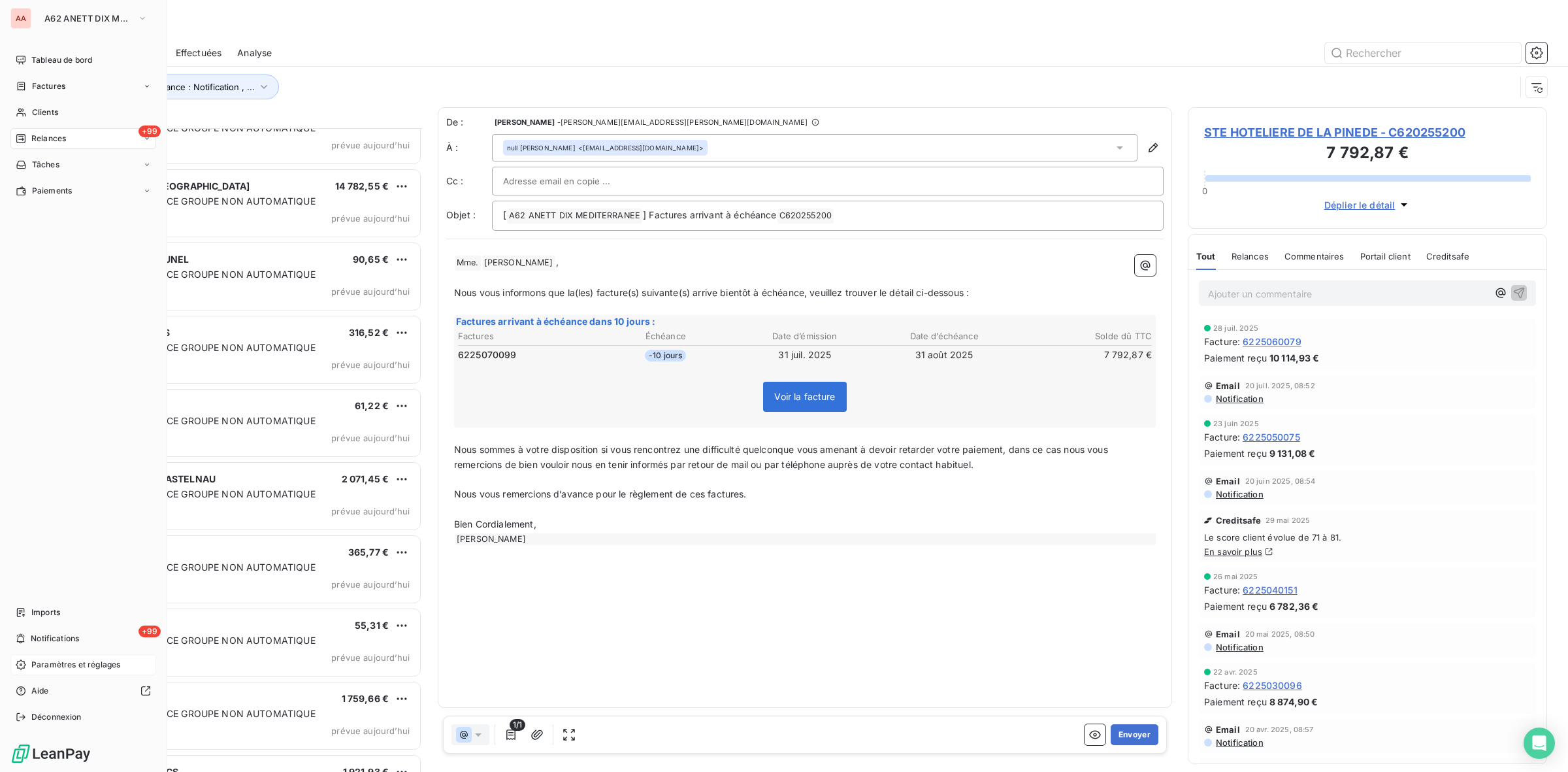
click at [86, 667] on span "Paramètres et réglages" at bounding box center [76, 664] width 89 height 12
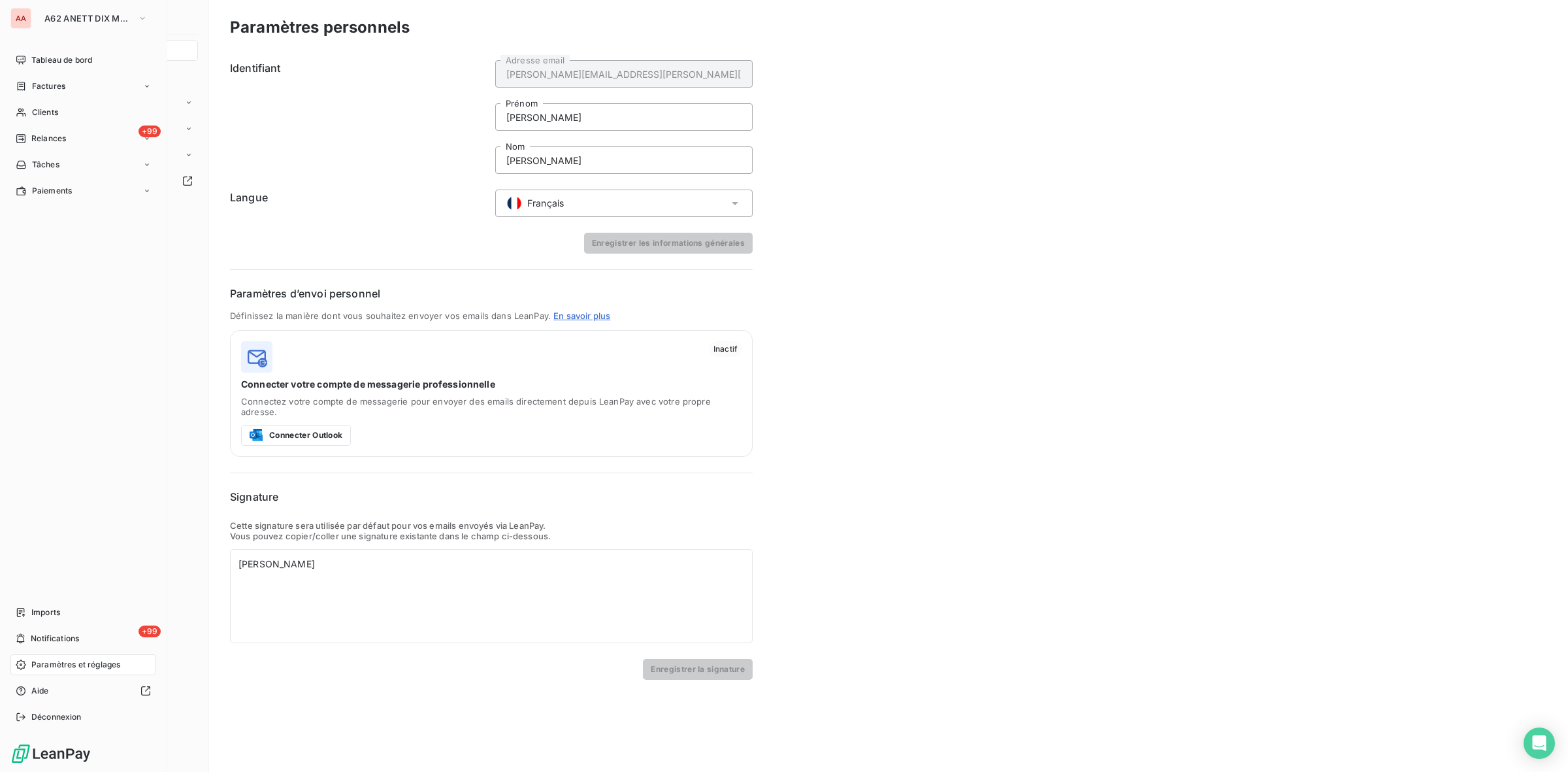
click at [66, 141] on span "Relances" at bounding box center [48, 138] width 35 height 12
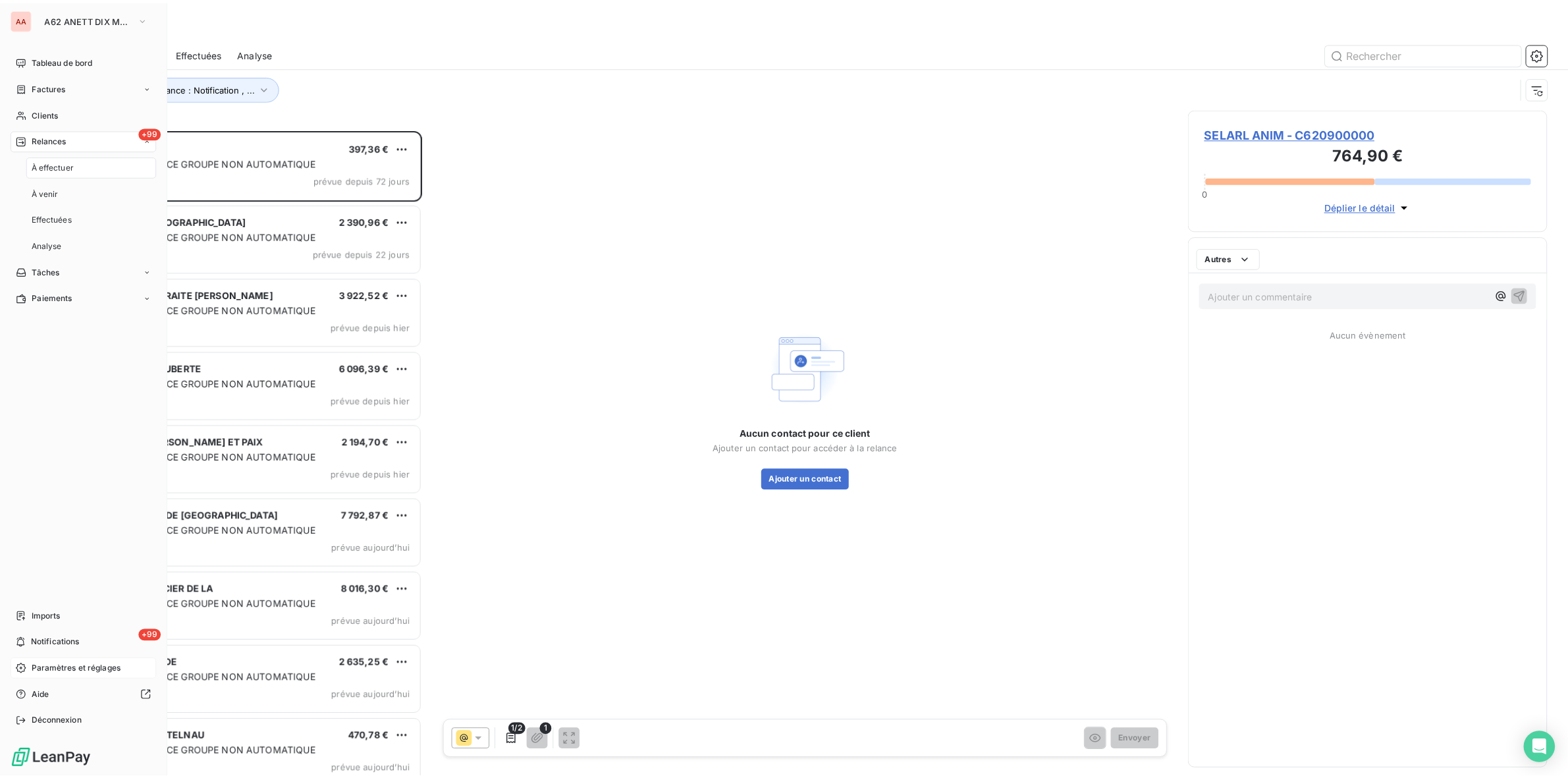
scroll to position [636, 350]
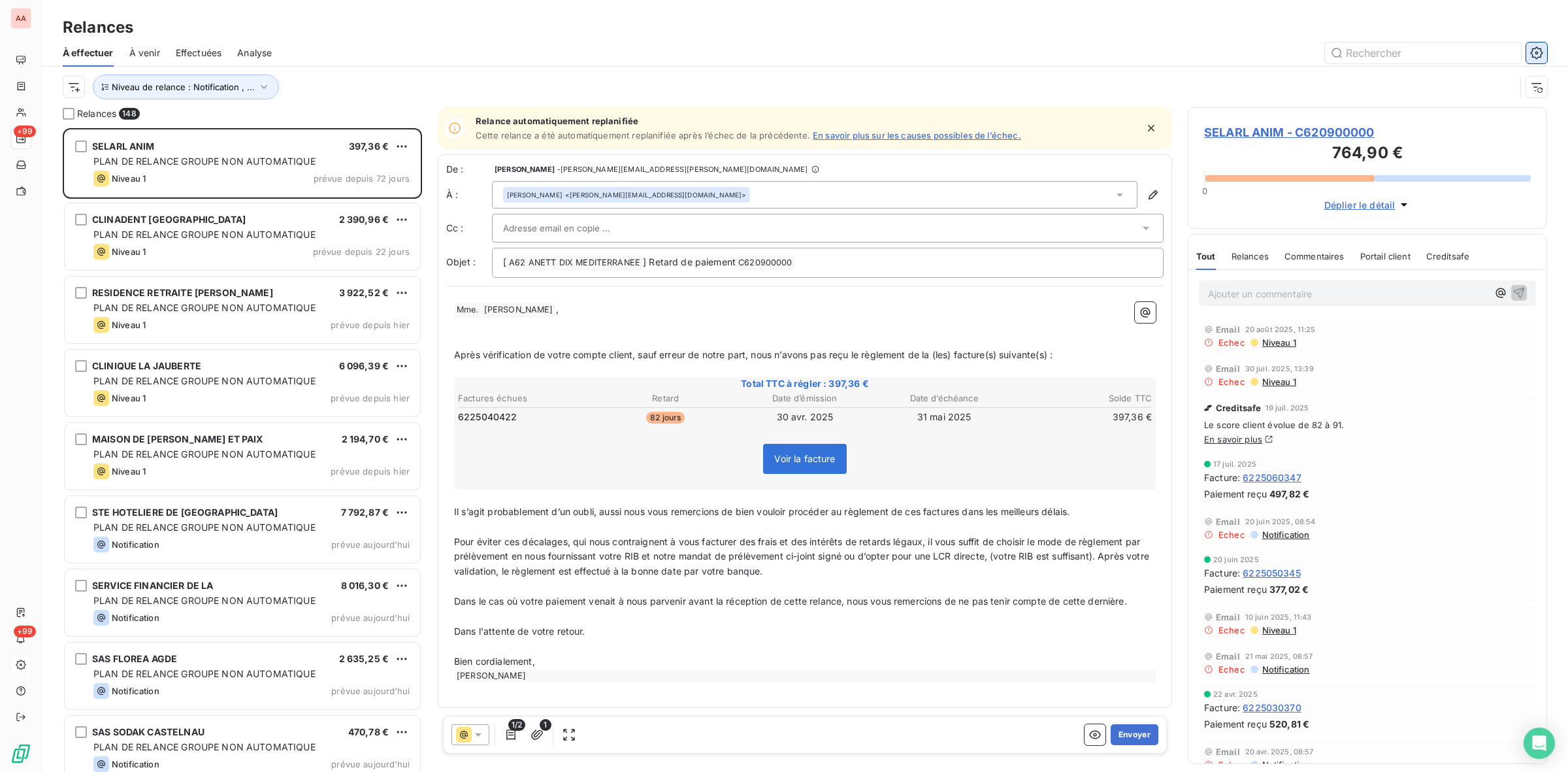
click at [1543, 53] on icon "button" at bounding box center [1537, 52] width 12 height 12
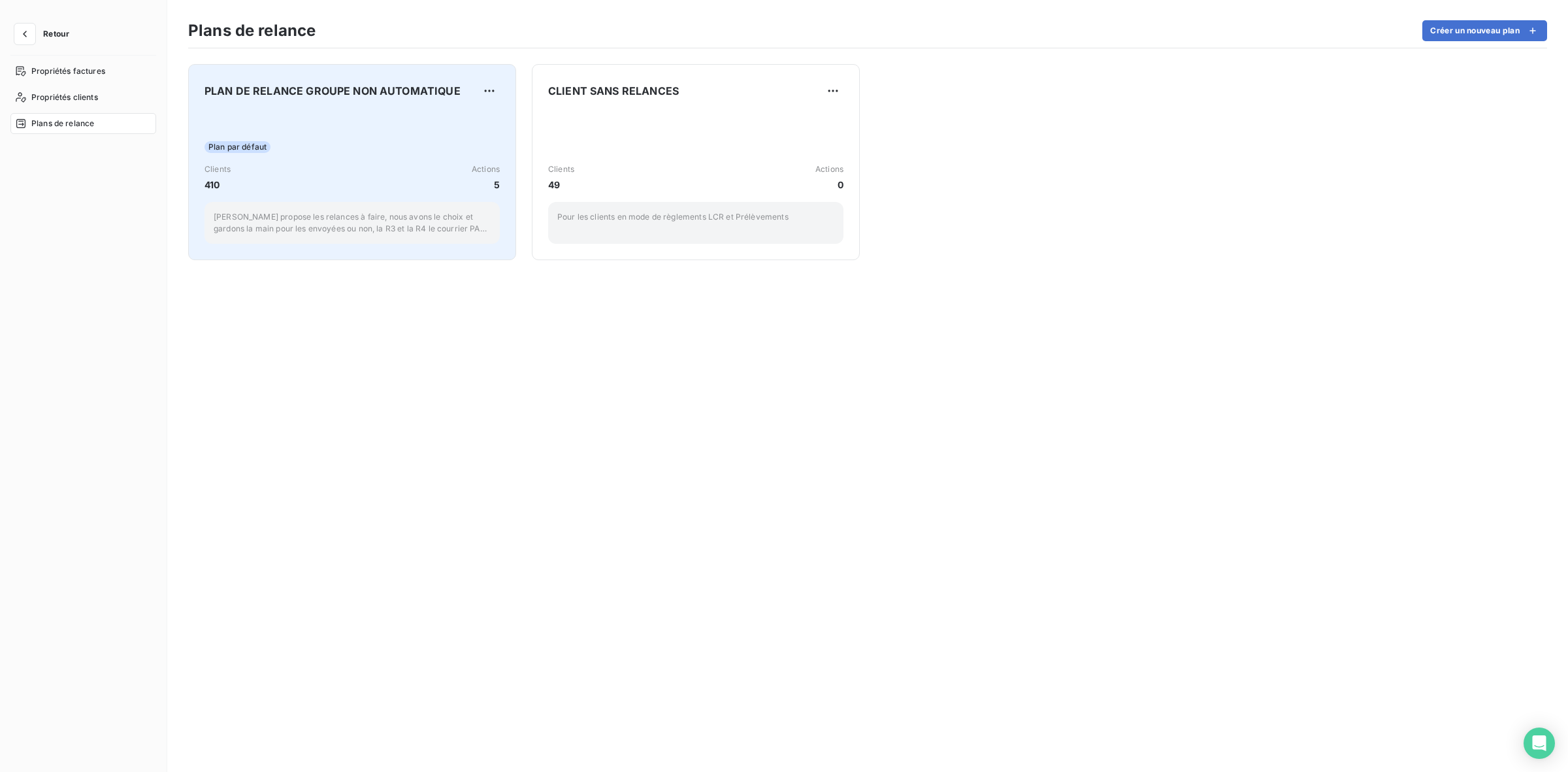
click at [315, 141] on div "Plan par défaut" at bounding box center [352, 147] width 296 height 12
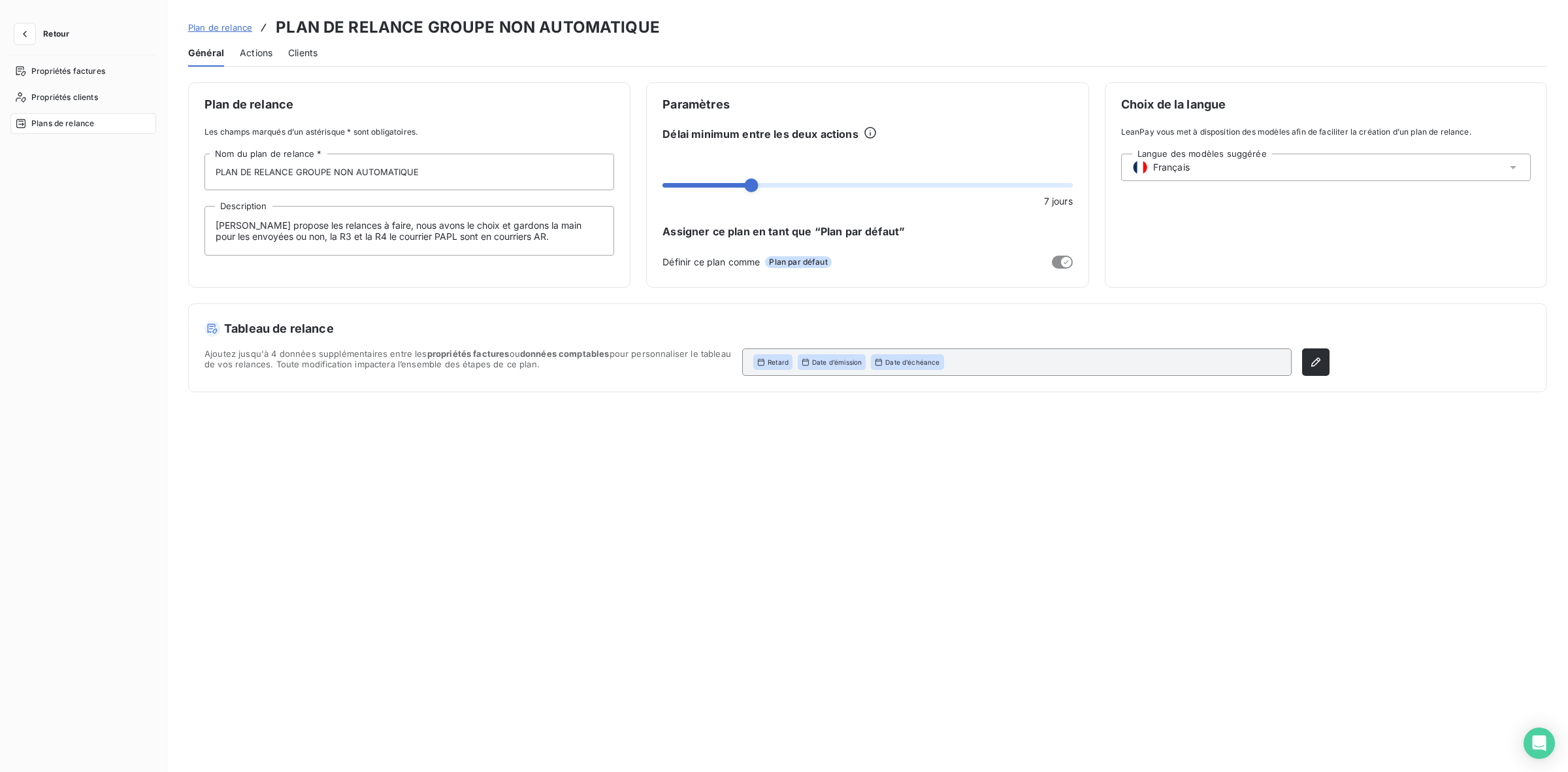
click at [252, 51] on span "Actions" at bounding box center [256, 52] width 33 height 13
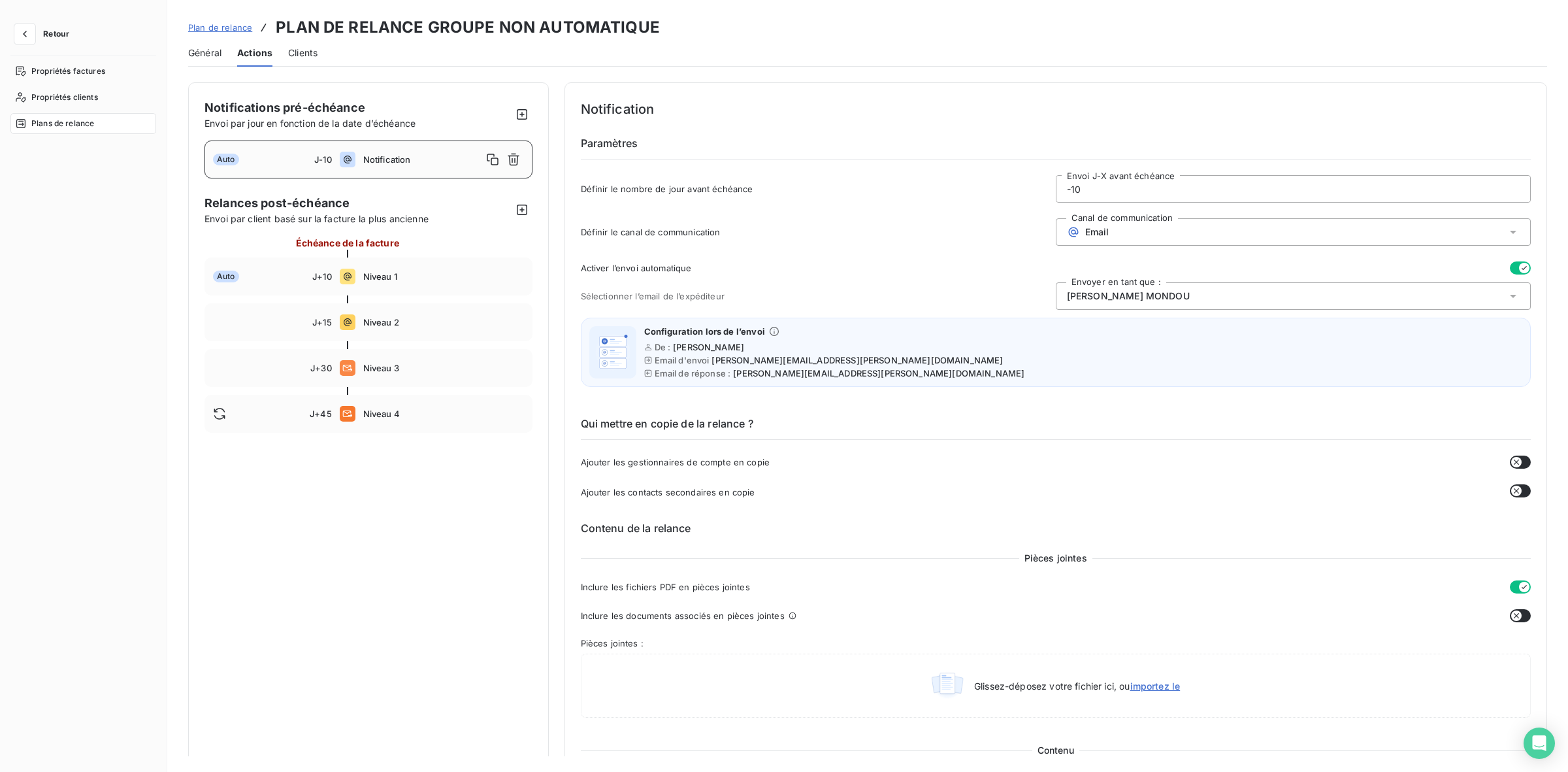
click at [423, 159] on span "Notification" at bounding box center [422, 160] width 119 height 11
click at [432, 282] on div "Auto J+10 Niveau 1" at bounding box center [368, 276] width 328 height 38
type input "10"
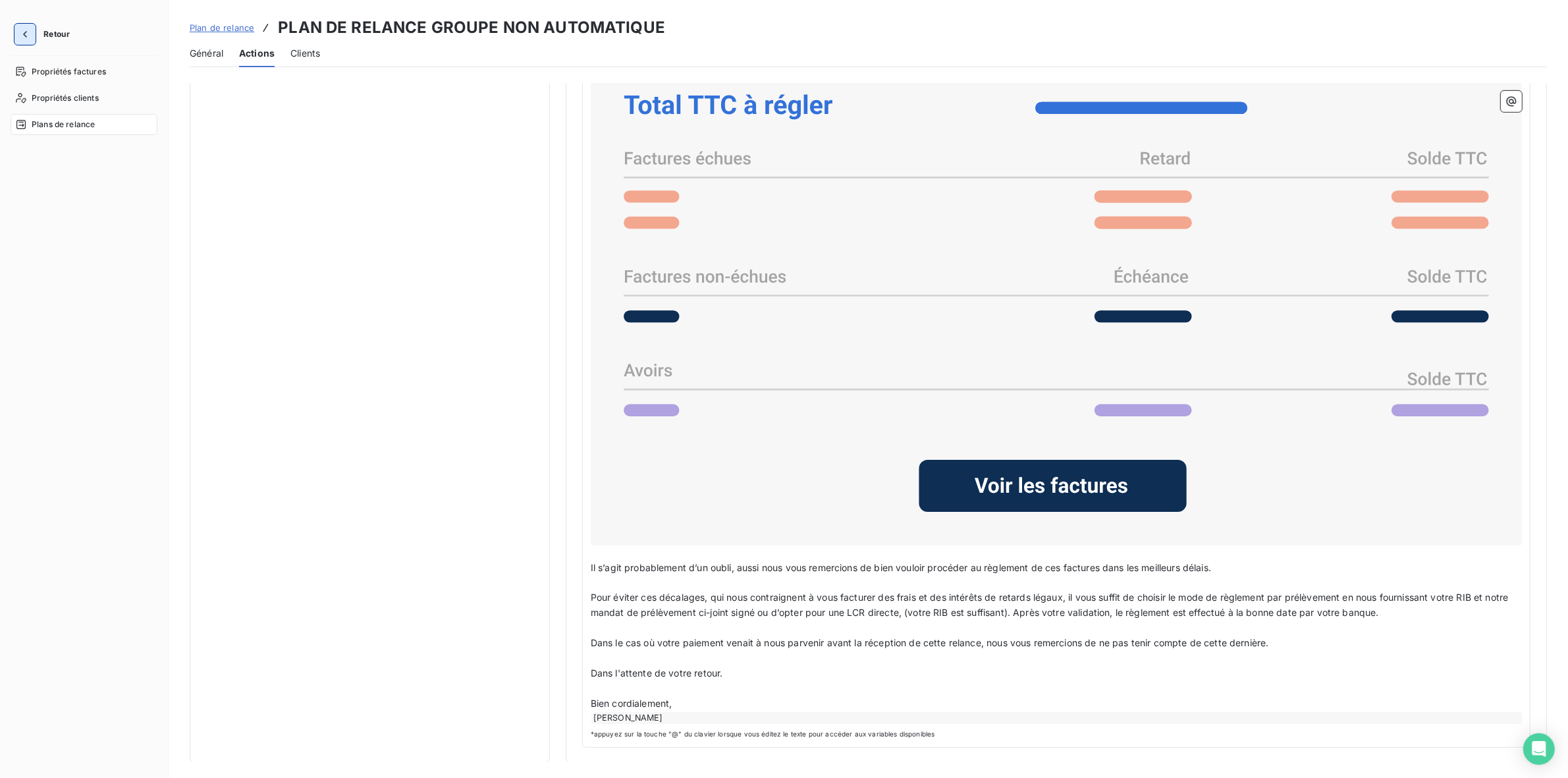
click at [26, 27] on button "button" at bounding box center [25, 34] width 21 height 21
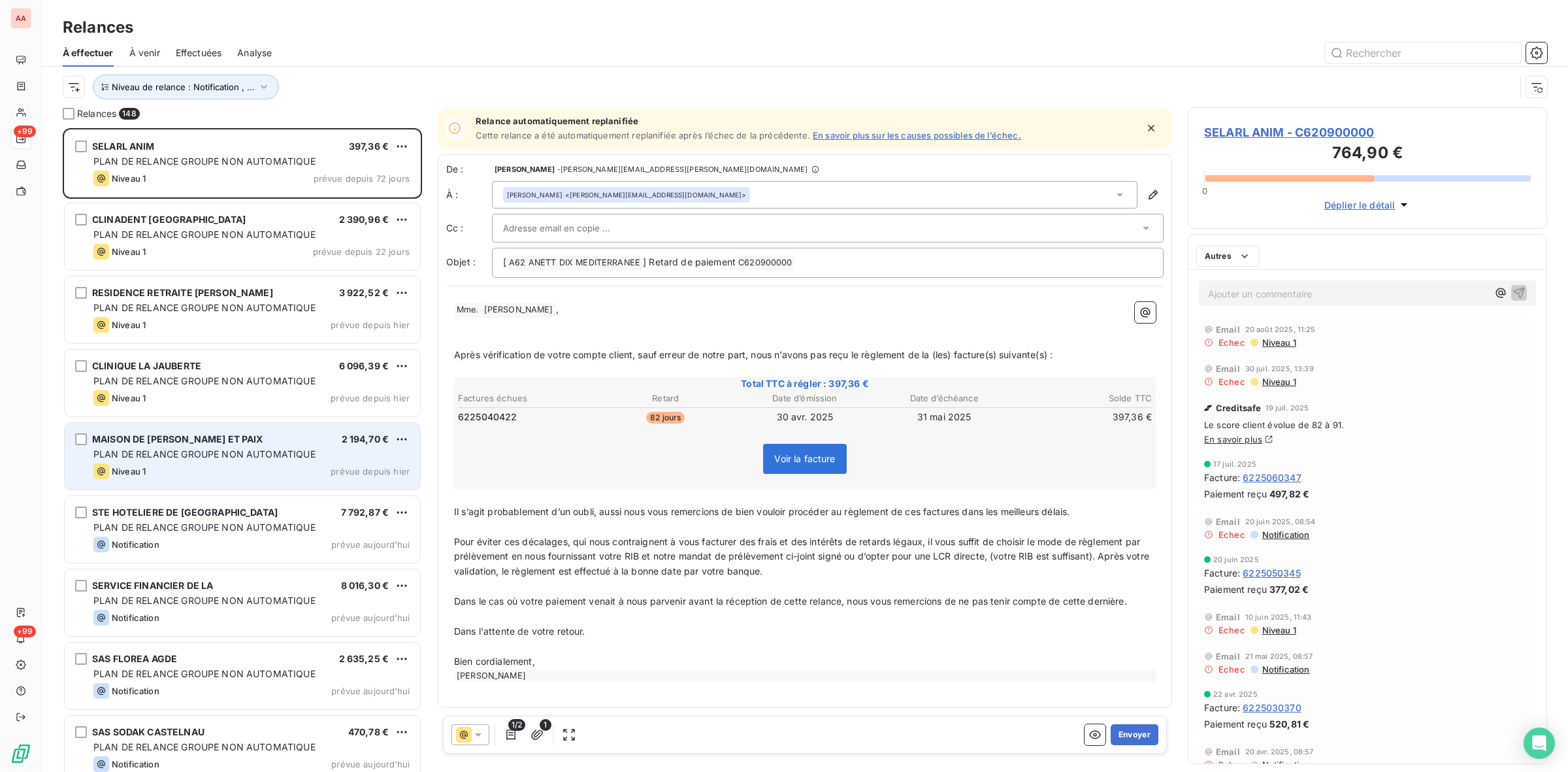
scroll to position [631, 347]
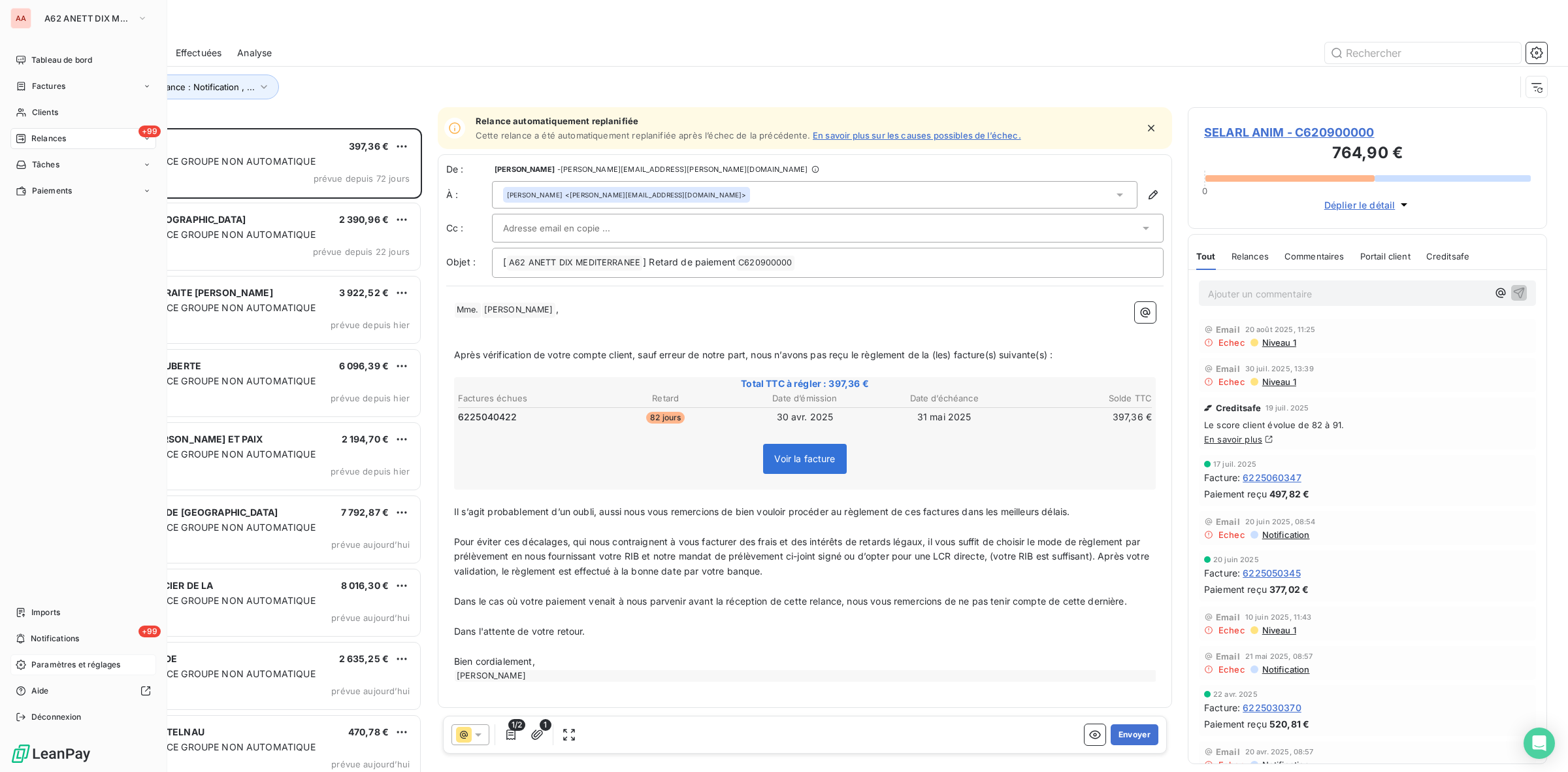
click at [48, 658] on div "Paramètres et réglages" at bounding box center [84, 664] width 146 height 21
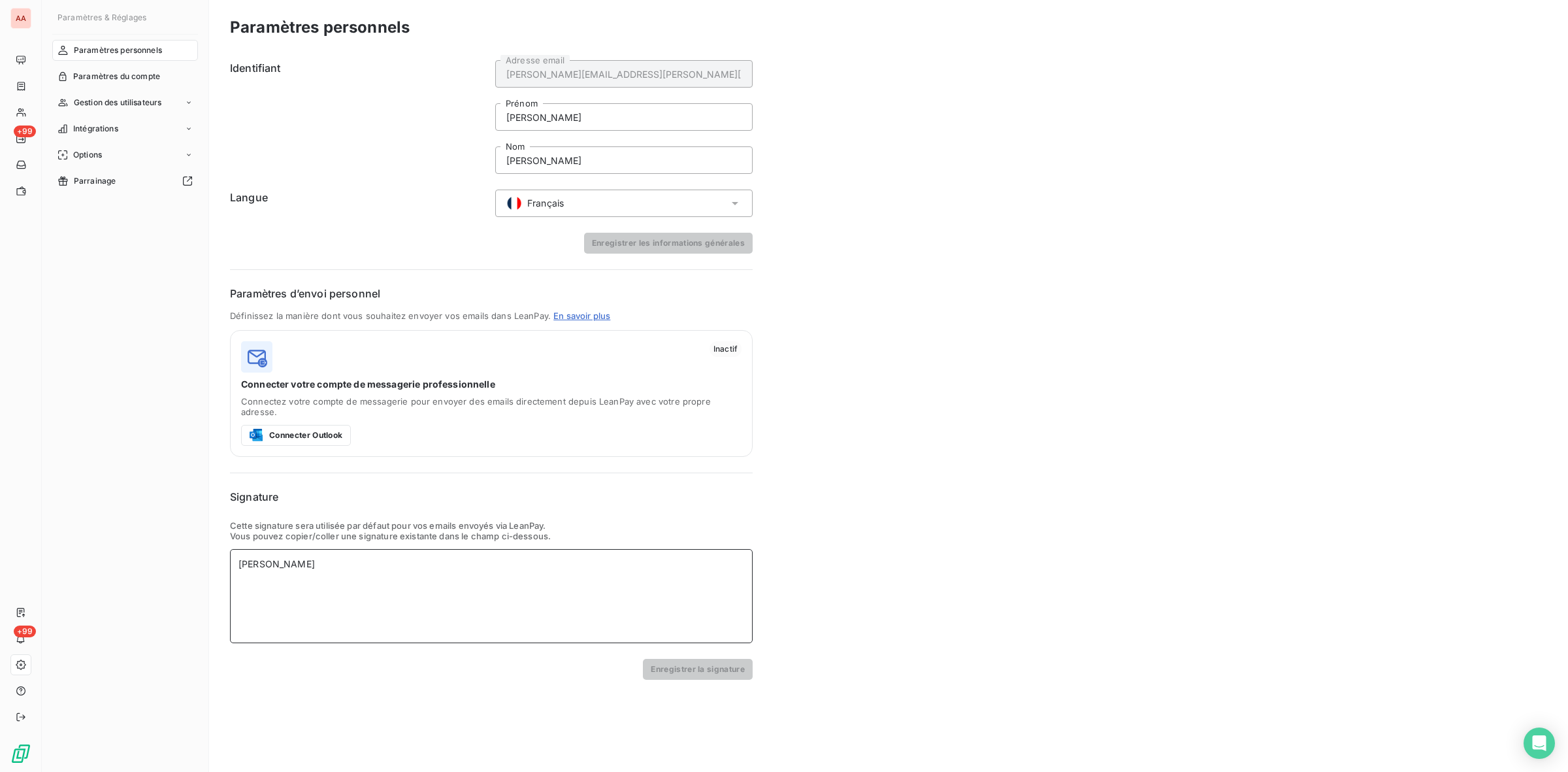
drag, startPoint x: 352, startPoint y: 559, endPoint x: 129, endPoint y: 553, distance: 223.1
click at [129, 553] on div "Paramètres & Réglages Paramètres personnels Paramètres du compte Gestion des ut…" at bounding box center [805, 386] width 1527 height 772
click at [694, 659] on button "Enregistrer la signature" at bounding box center [697, 669] width 110 height 21
click at [111, 155] on div "Options" at bounding box center [125, 154] width 146 height 21
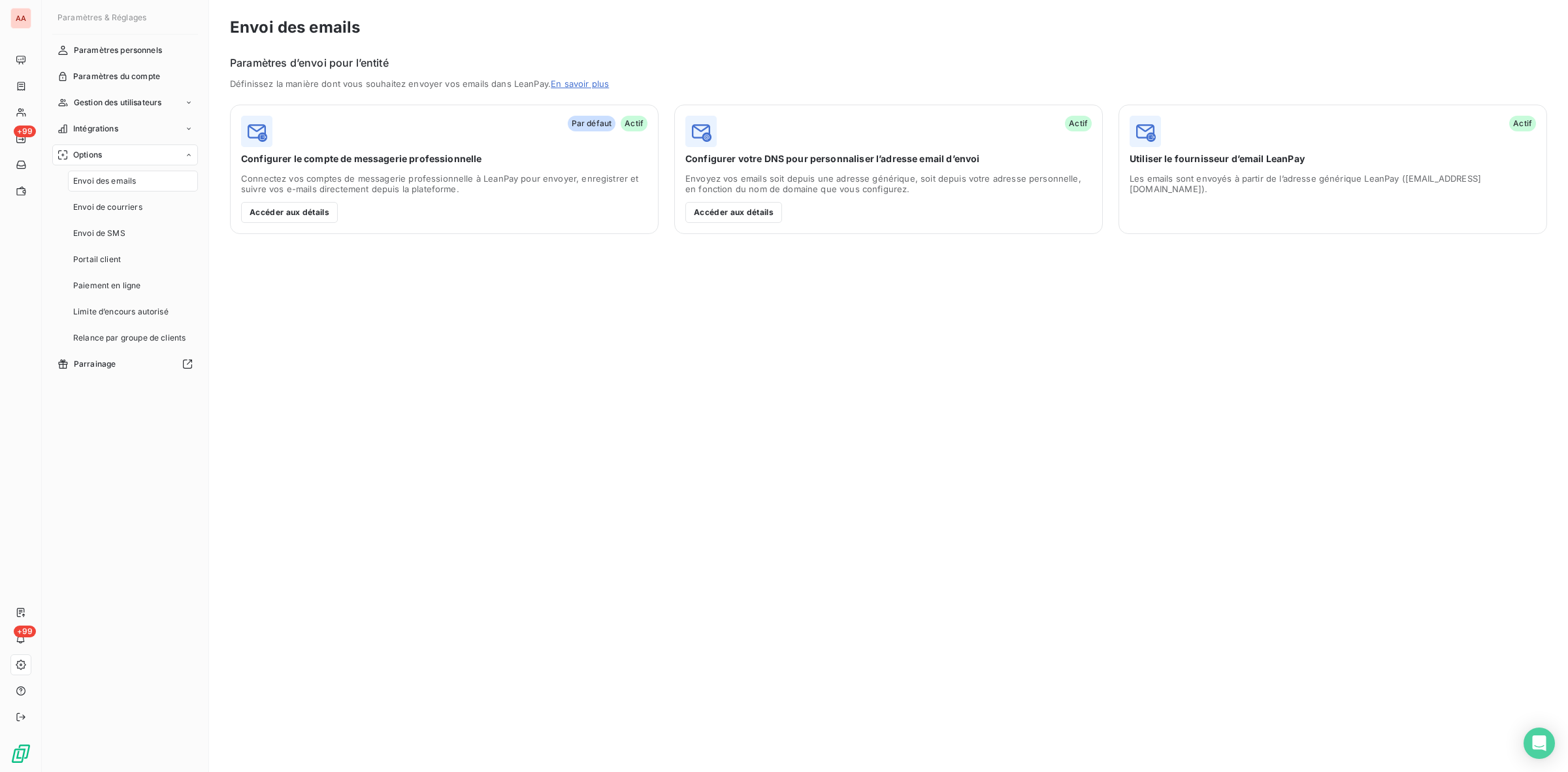
click at [157, 151] on div "Options" at bounding box center [125, 154] width 146 height 21
click at [464, 638] on div "Envoi des emails Paramètres d’envoi pour l’entité Définissez la manière dont vo…" at bounding box center [888, 386] width 1359 height 772
click at [405, 432] on div "Envoi des emails Paramètres d’envoi pour l’entité Définissez la manière dont vo…" at bounding box center [888, 386] width 1359 height 772
click at [113, 68] on div "Paramètres du compte" at bounding box center [125, 76] width 146 height 21
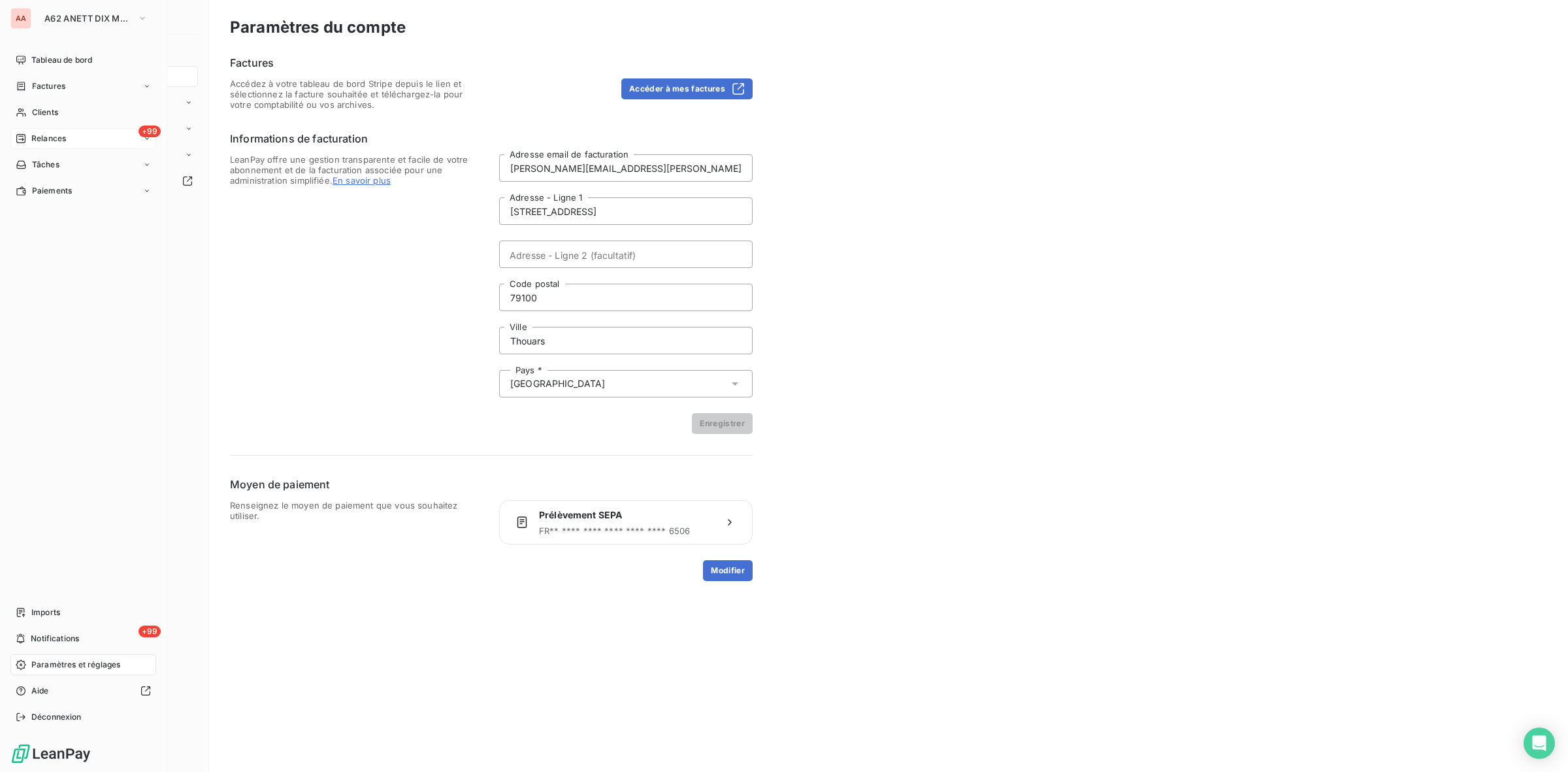
click at [56, 145] on div "+99 Relances" at bounding box center [84, 138] width 146 height 21
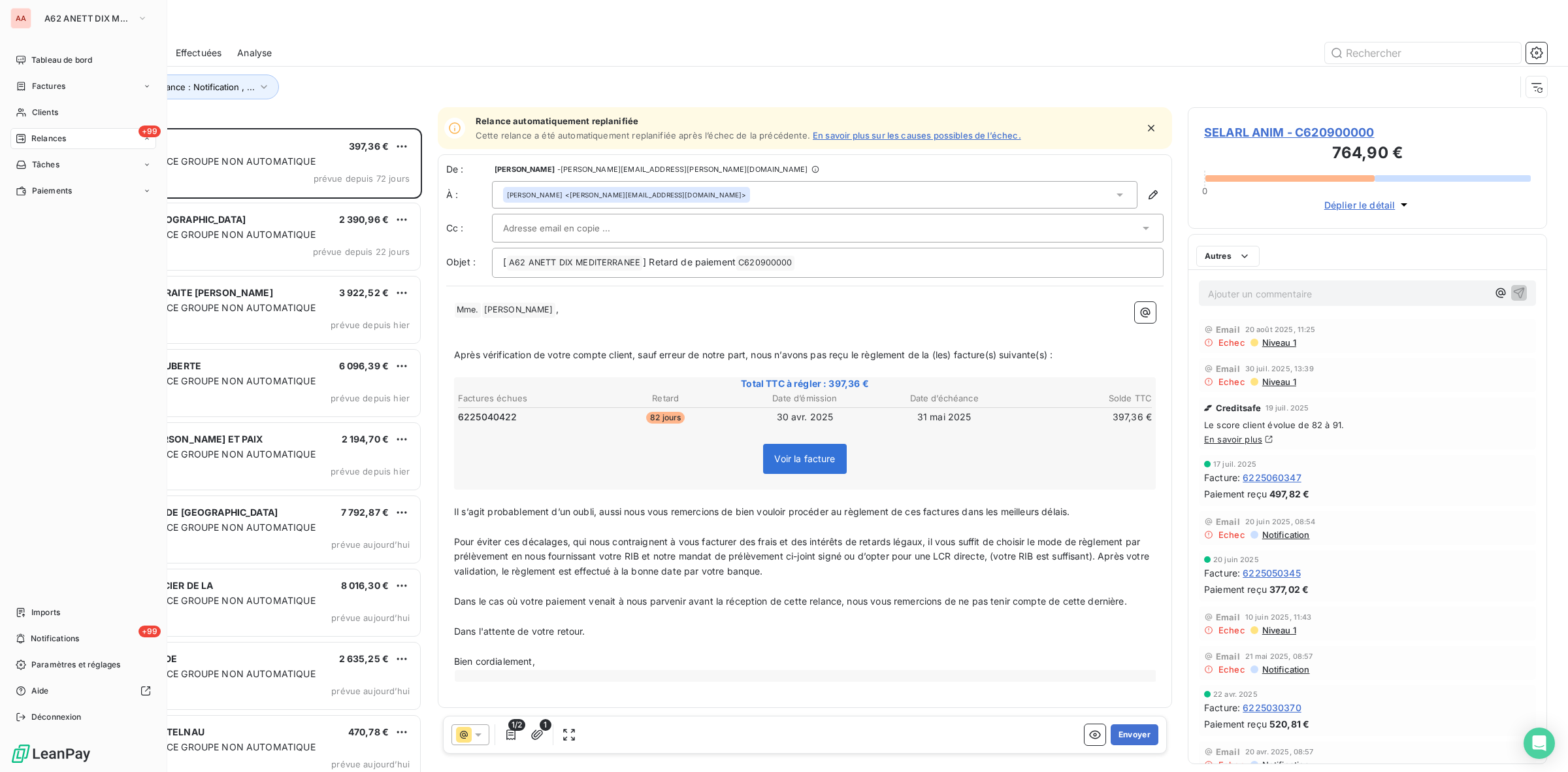
scroll to position [631, 347]
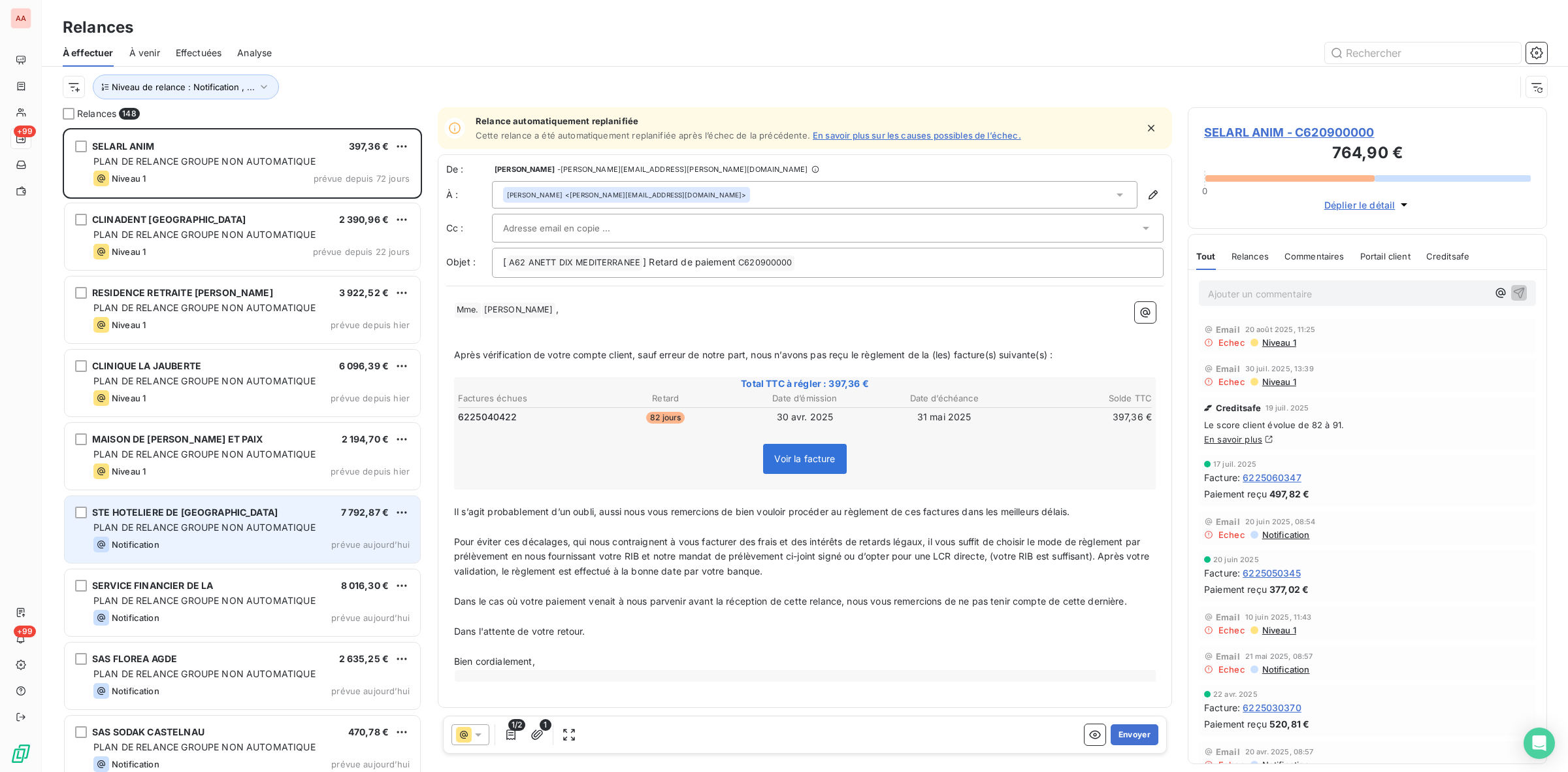
click at [265, 550] on div "Notification prévue aujourd’hui" at bounding box center [252, 545] width 316 height 15
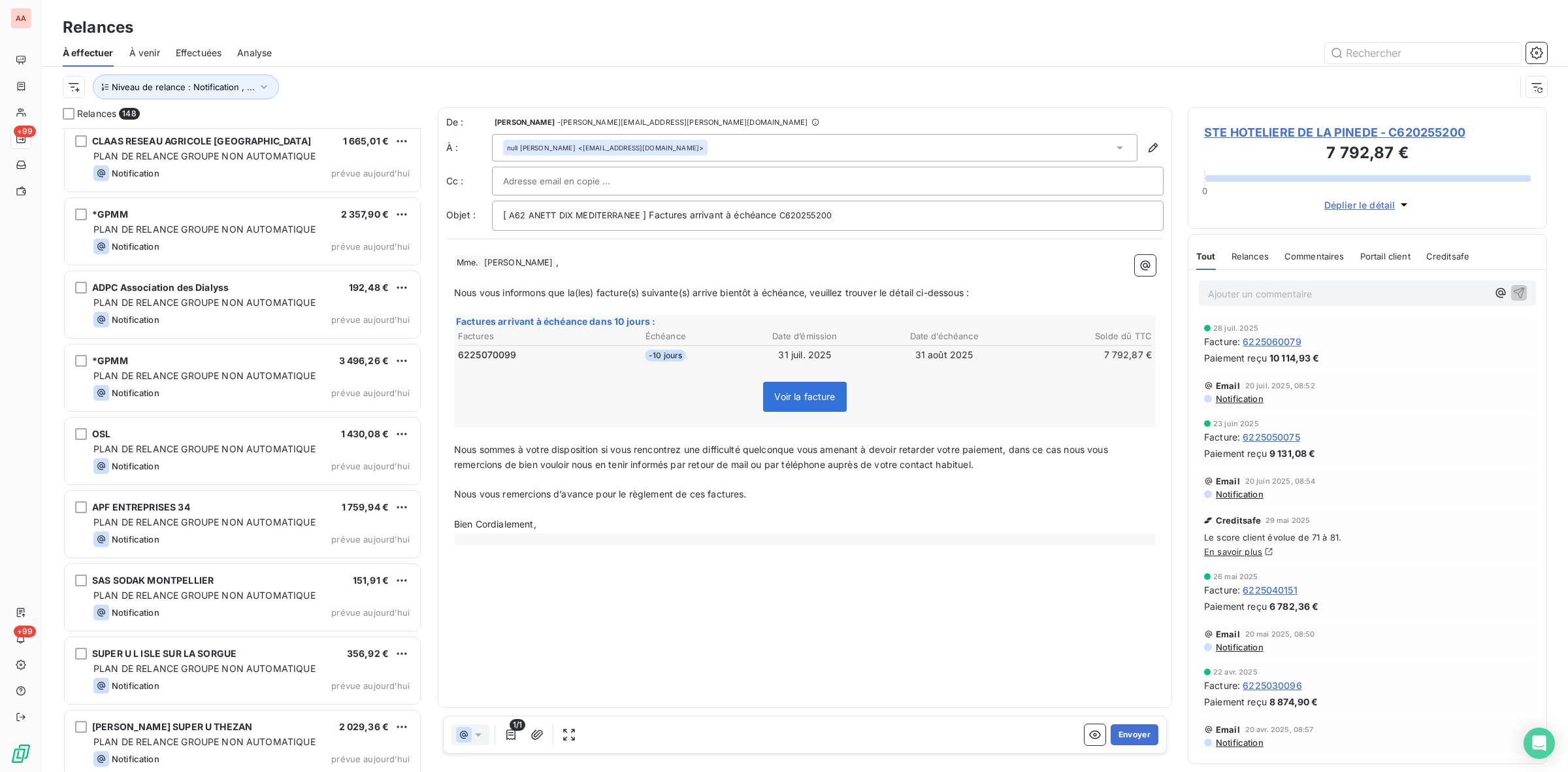
scroll to position [5802, 0]
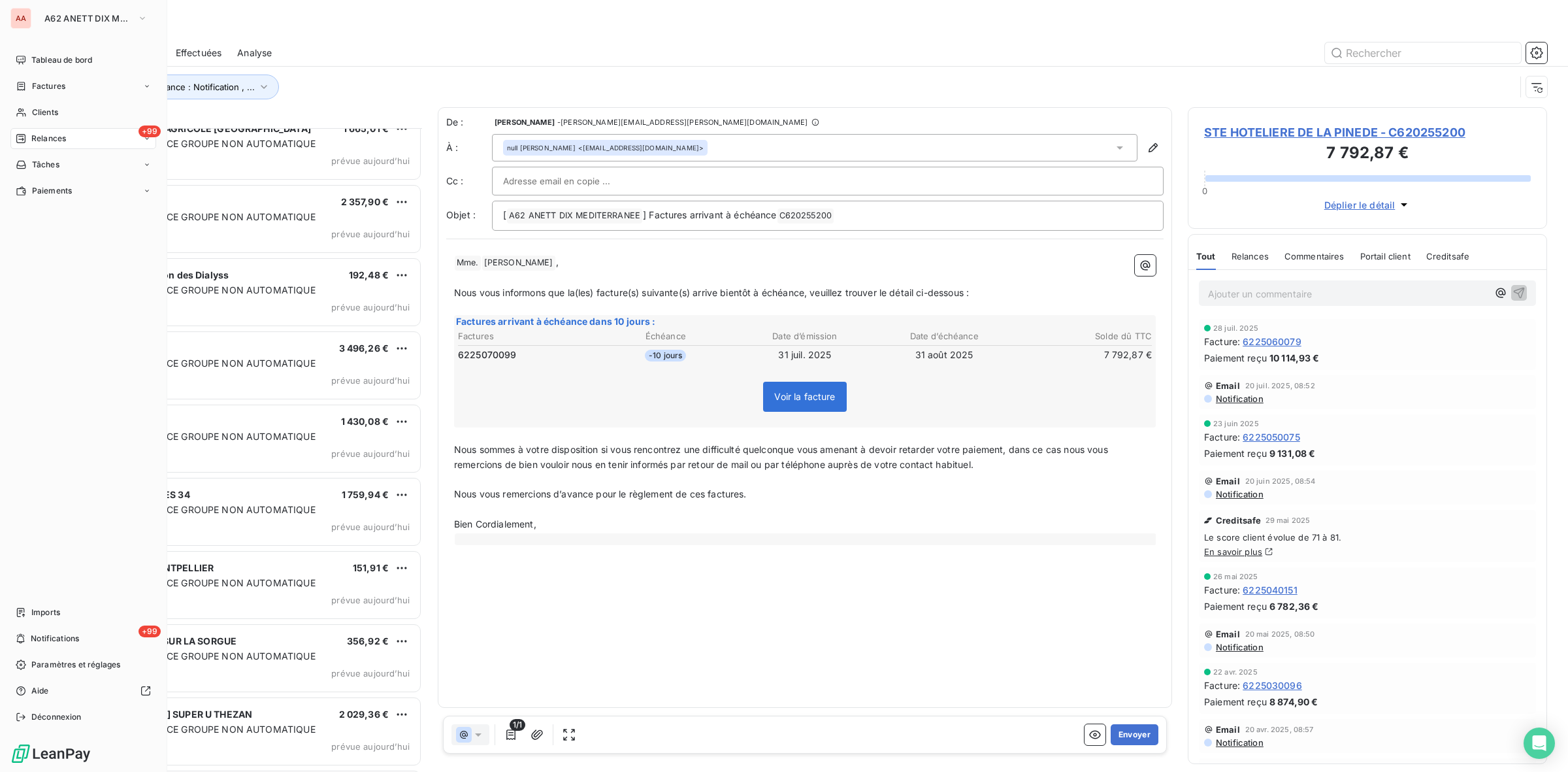
click at [54, 141] on span "Relances" at bounding box center [48, 138] width 35 height 12
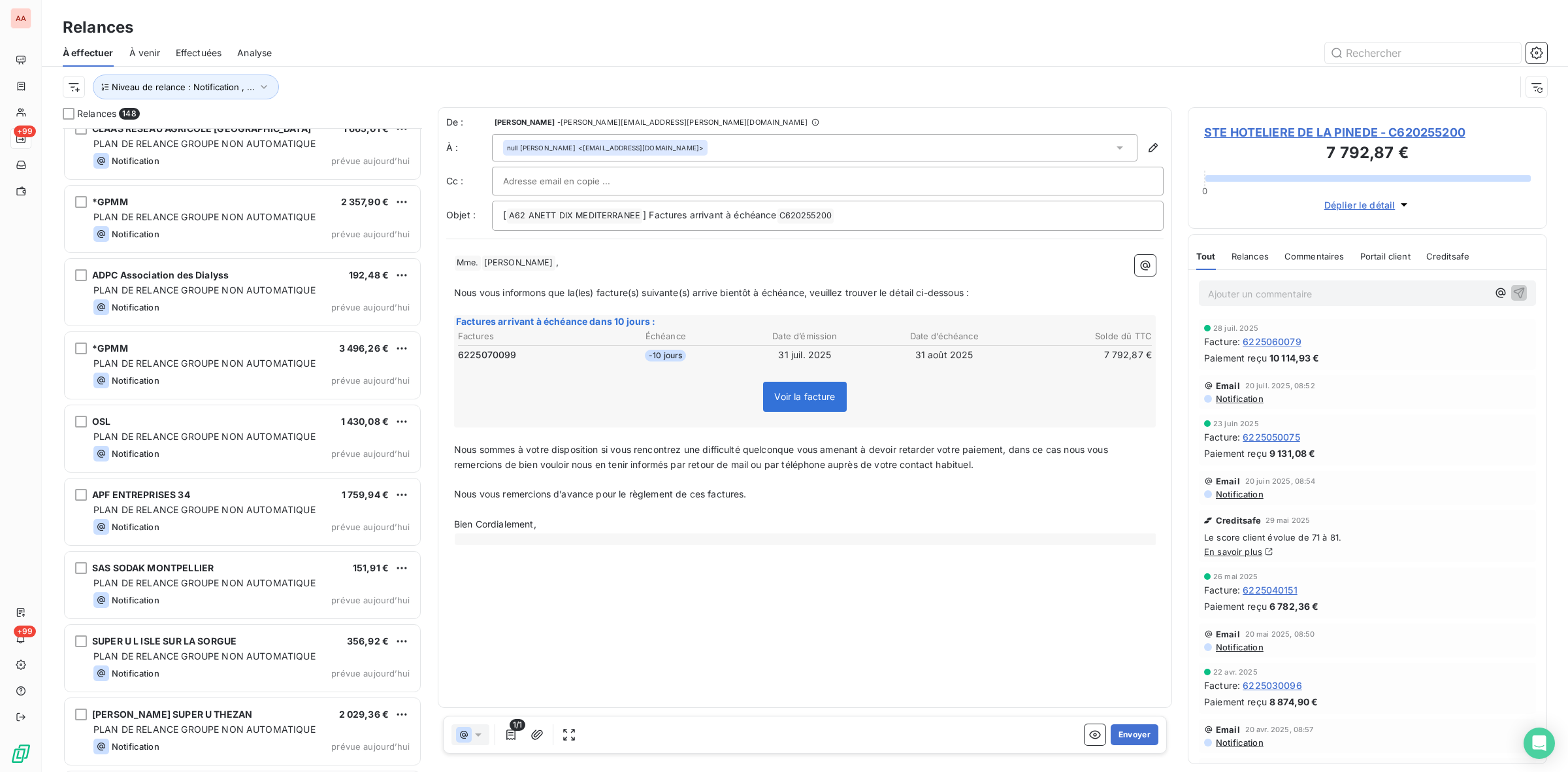
scroll to position [5475, 0]
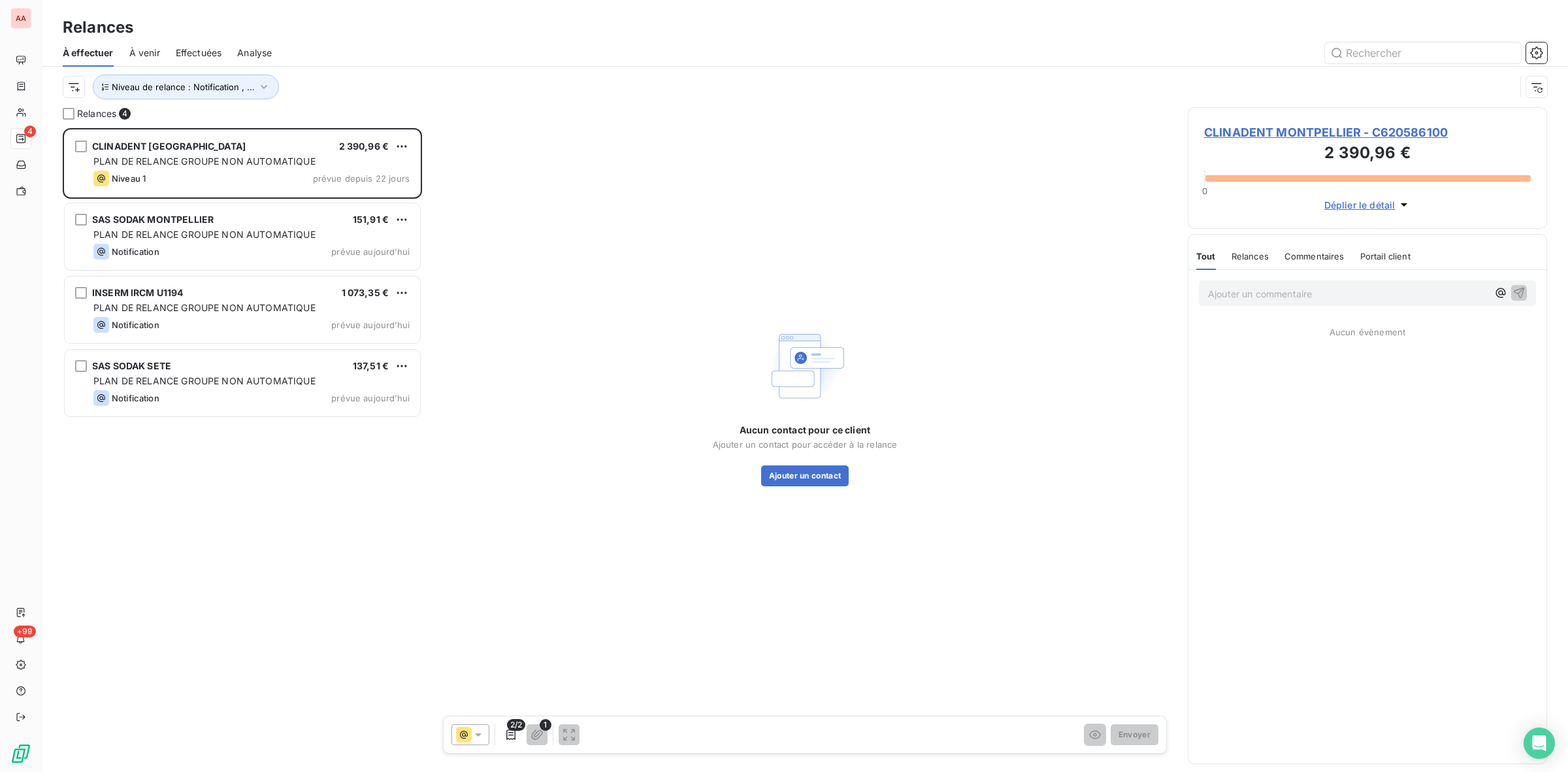
scroll to position [631, 347]
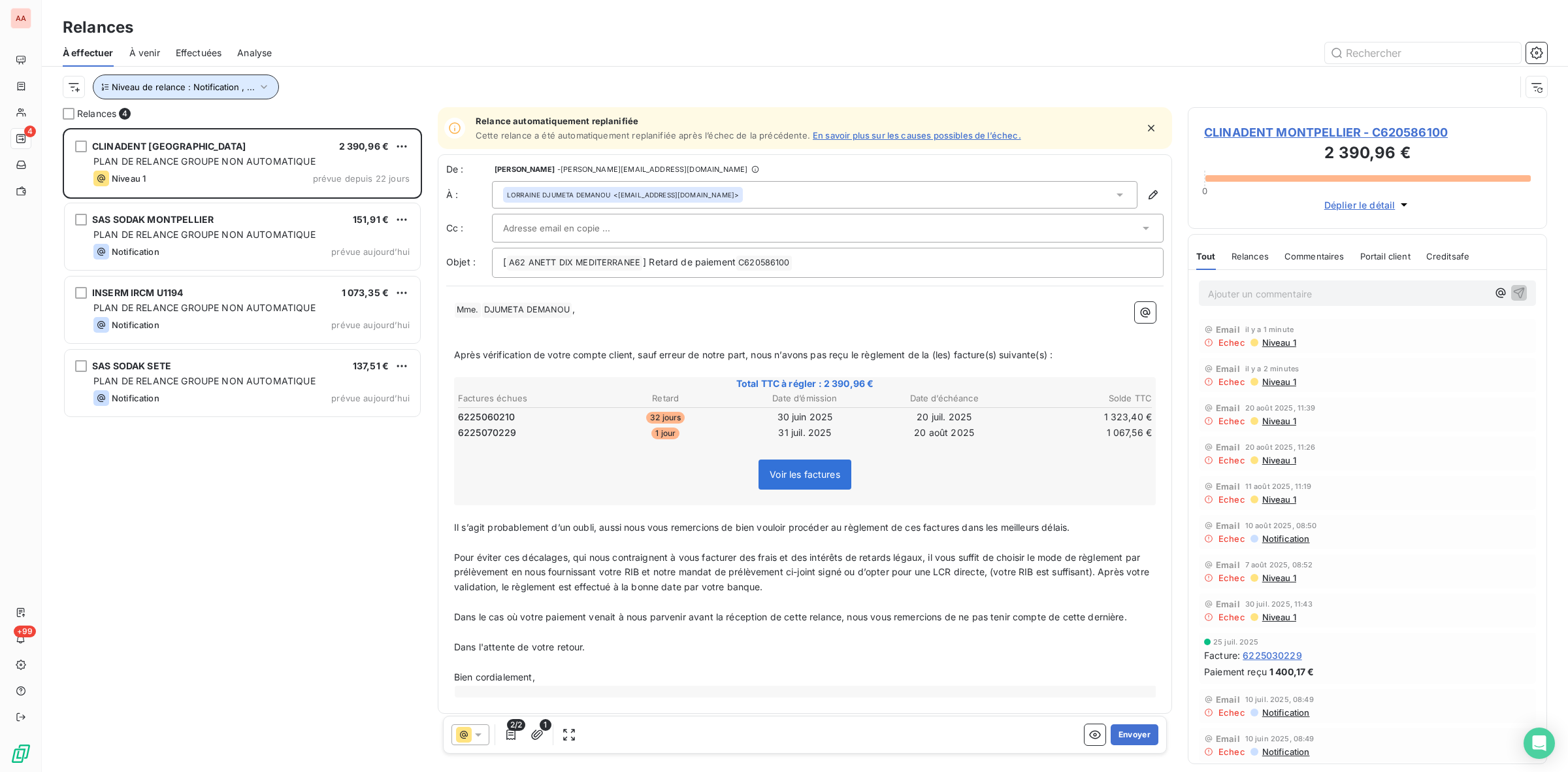
click at [213, 84] on span "Niveau de relance : Notification , ..." at bounding box center [184, 87] width 143 height 11
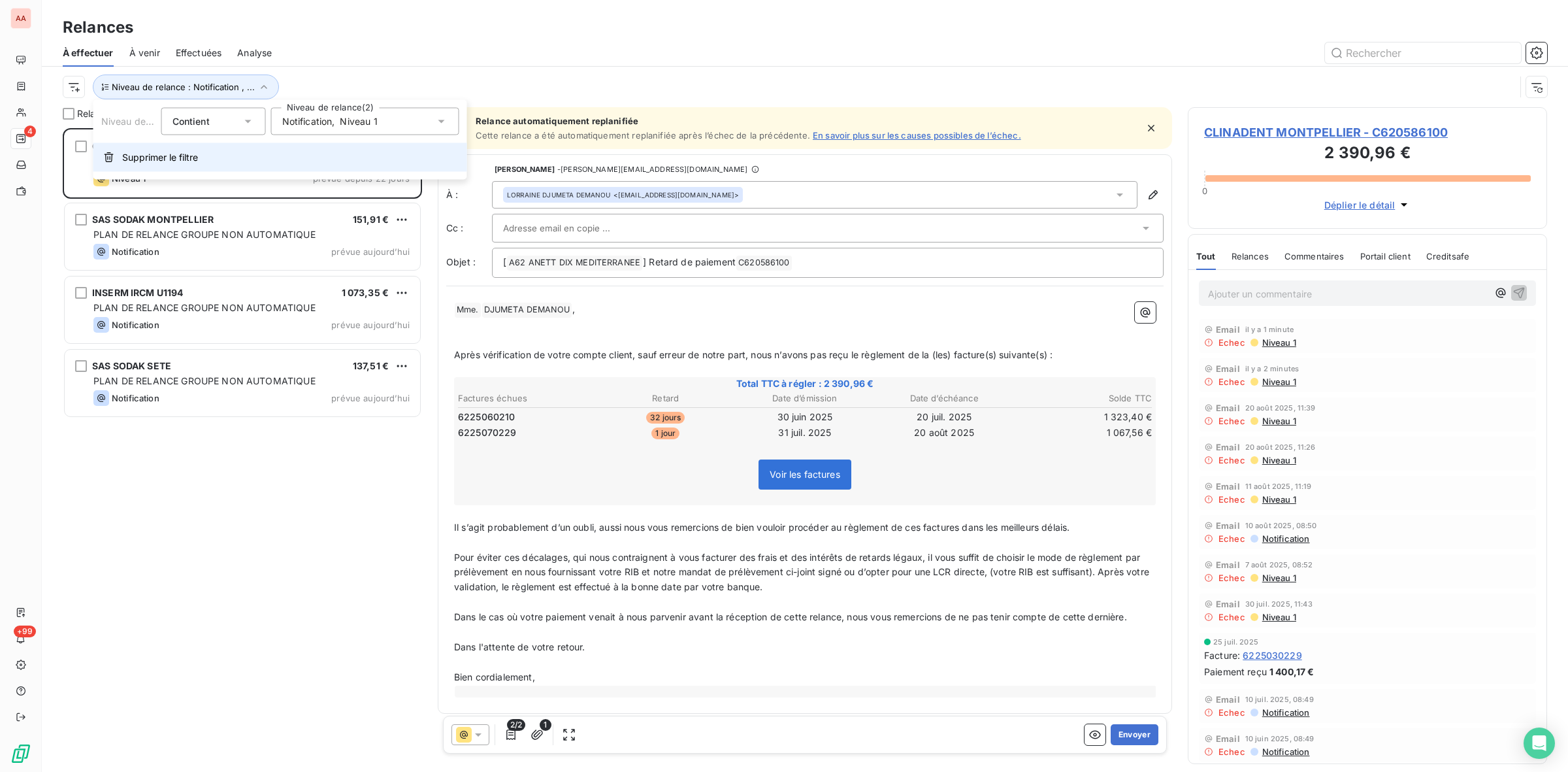
click at [169, 155] on span "Supprimer le filtre" at bounding box center [160, 157] width 76 height 13
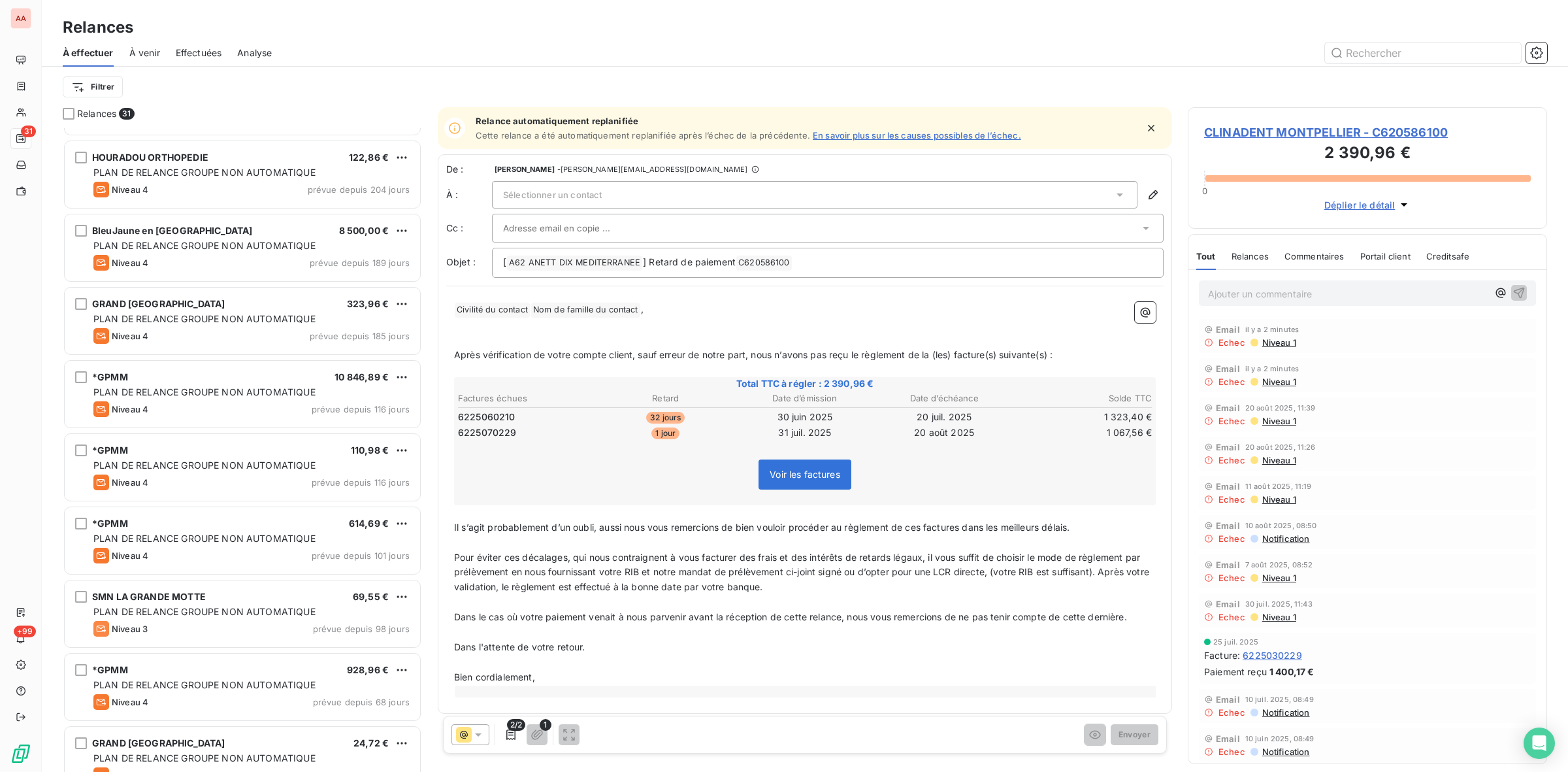
scroll to position [0, 0]
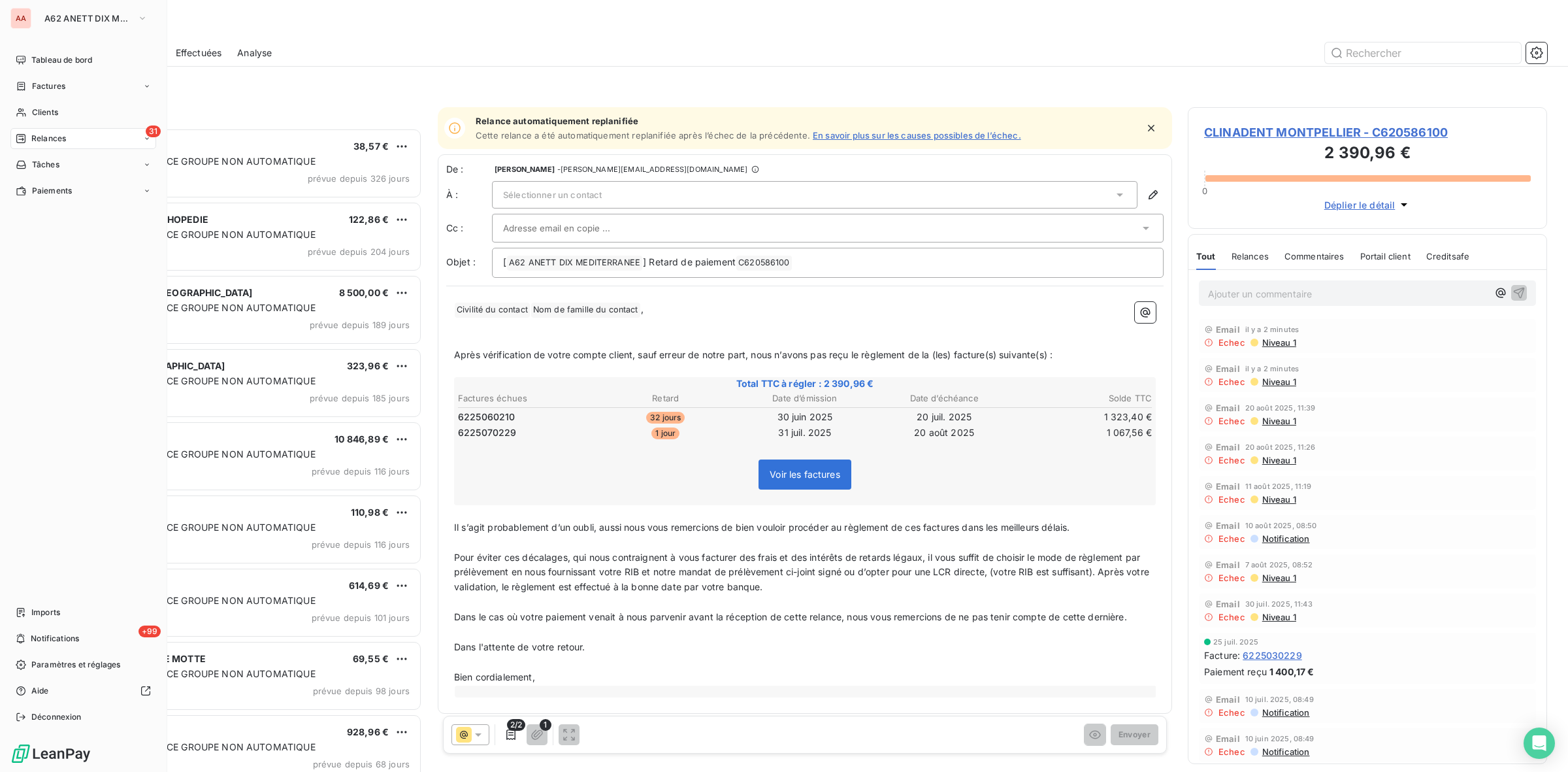
click at [42, 138] on span "Relances" at bounding box center [48, 138] width 35 height 12
